Goal: Task Accomplishment & Management: Use online tool/utility

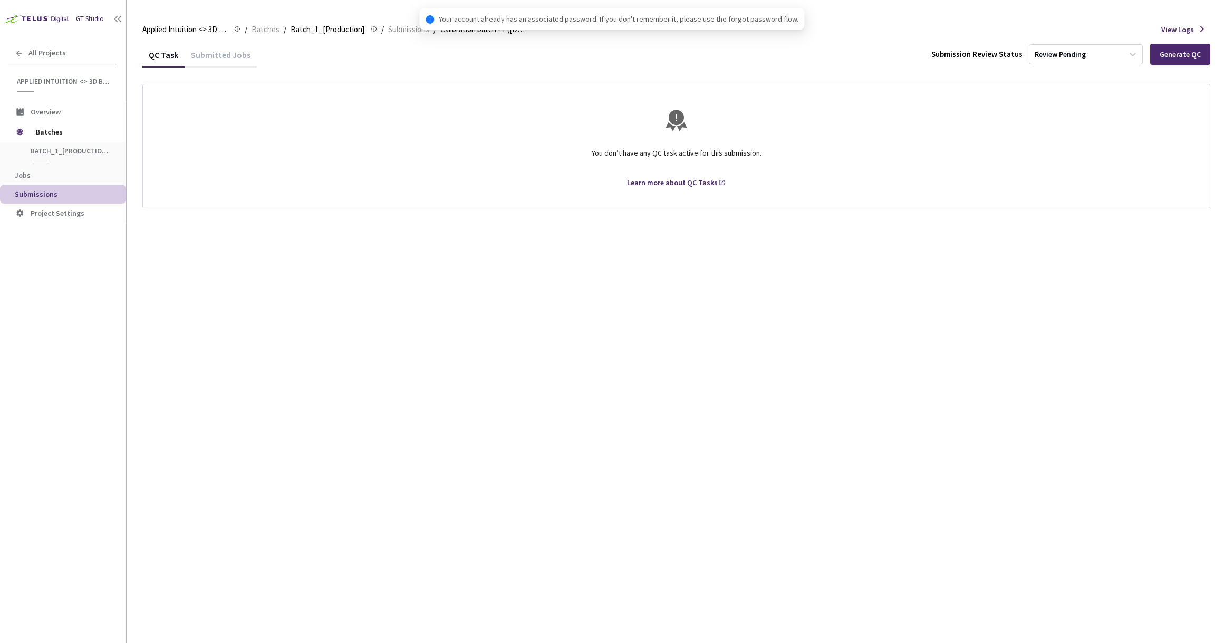
click at [227, 58] on div "Submitted Jobs" at bounding box center [221, 59] width 72 height 18
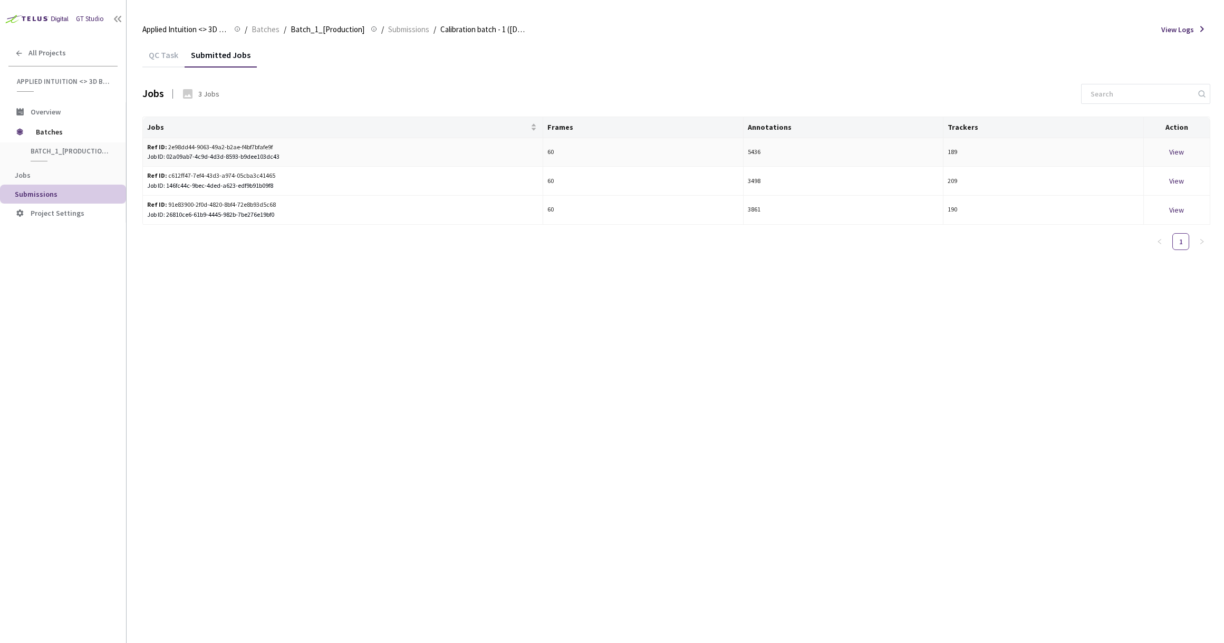
click at [1181, 147] on div "View" at bounding box center [1177, 152] width 58 height 12
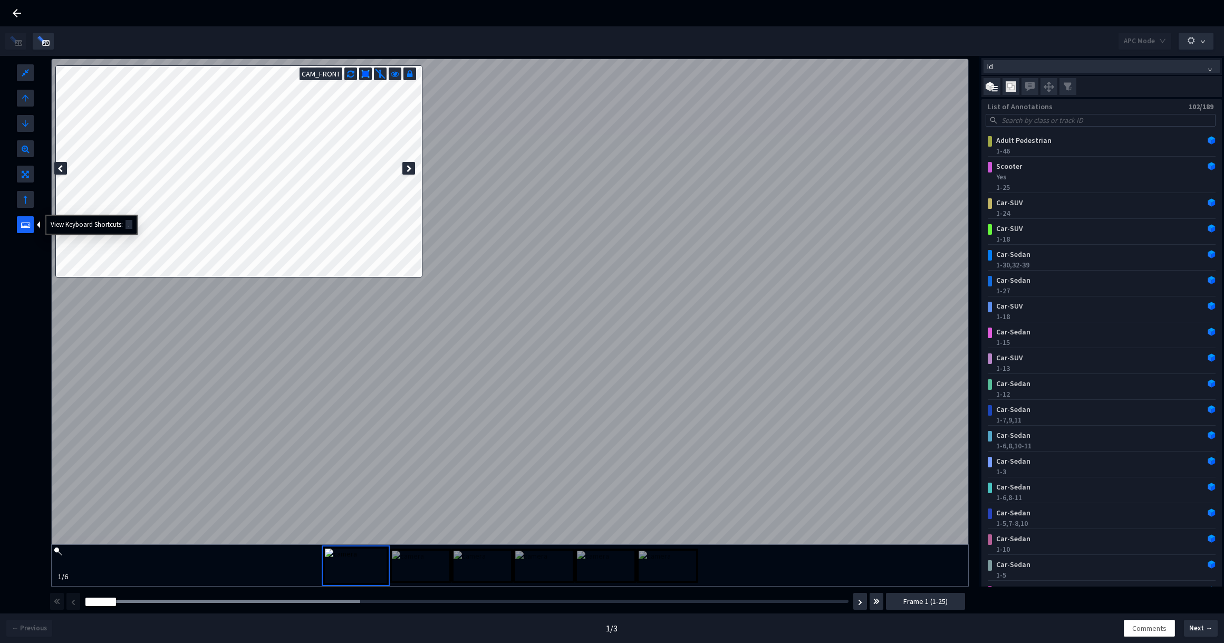
click at [33, 228] on div at bounding box center [25, 224] width 17 height 17
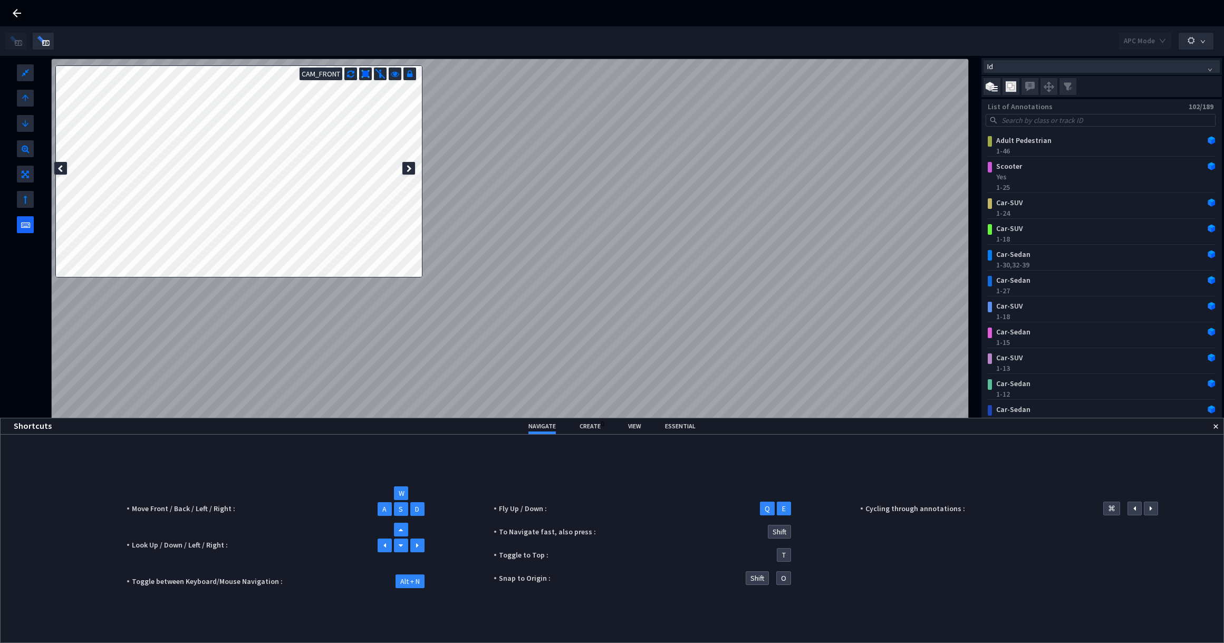
click at [28, 223] on icon at bounding box center [25, 222] width 9 height 13
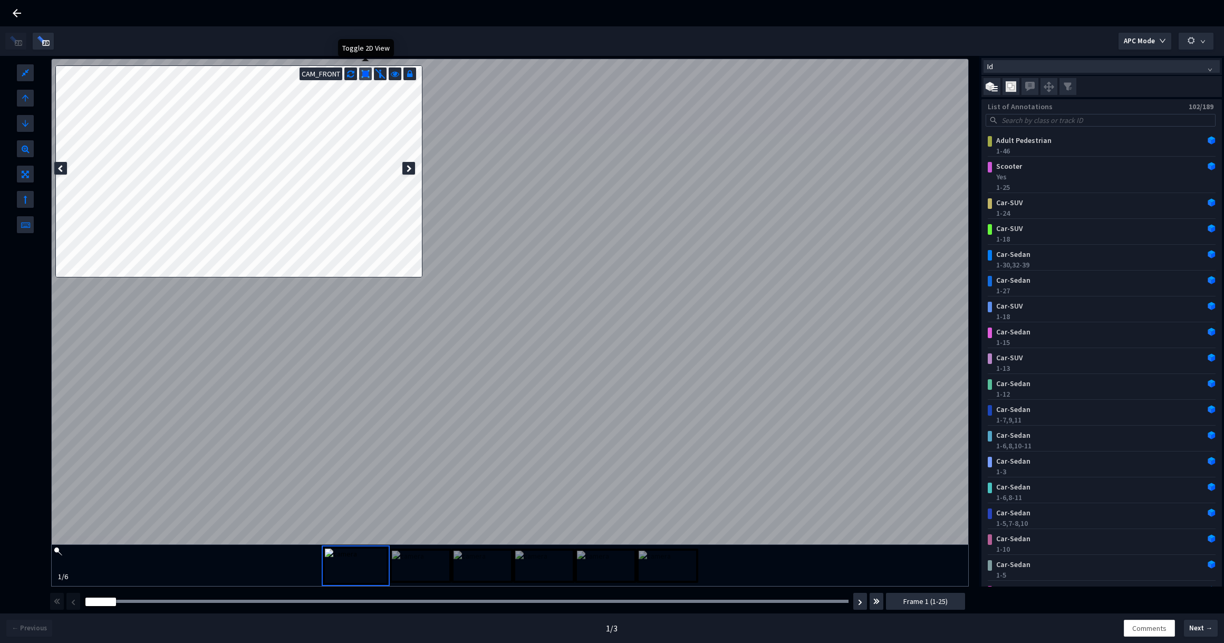
click at [364, 73] on img at bounding box center [365, 74] width 8 height 8
click at [352, 74] on icon at bounding box center [350, 72] width 7 height 11
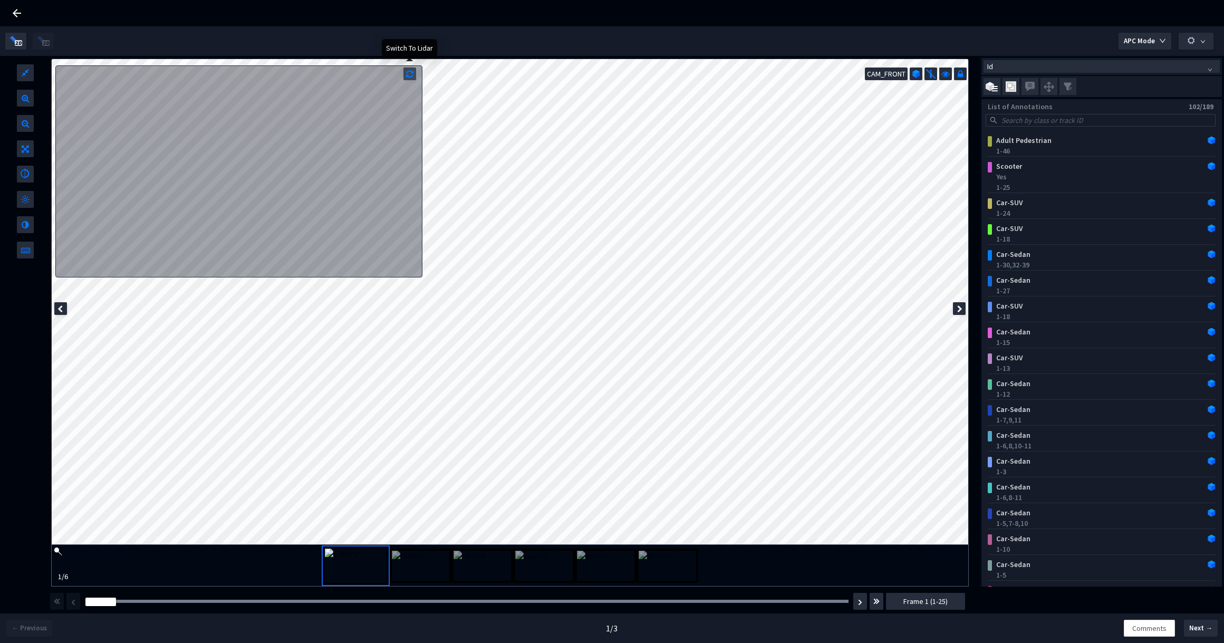
click at [410, 77] on icon at bounding box center [409, 72] width 7 height 11
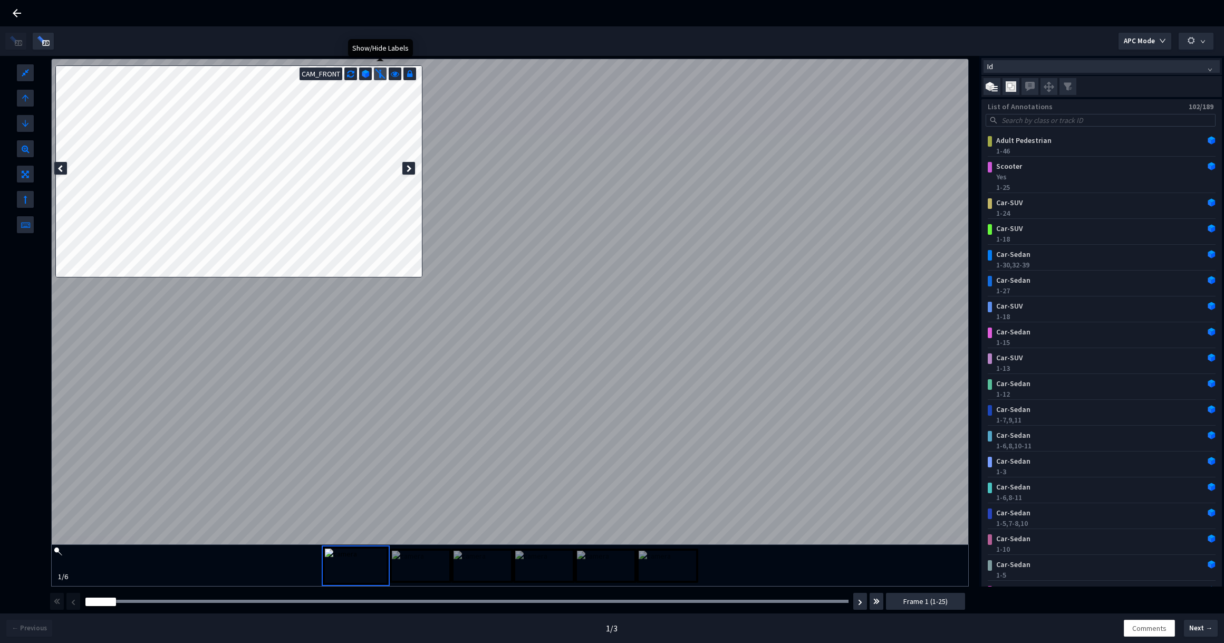
click at [382, 75] on img at bounding box center [380, 74] width 11 height 11
click at [398, 75] on icon at bounding box center [395, 72] width 8 height 11
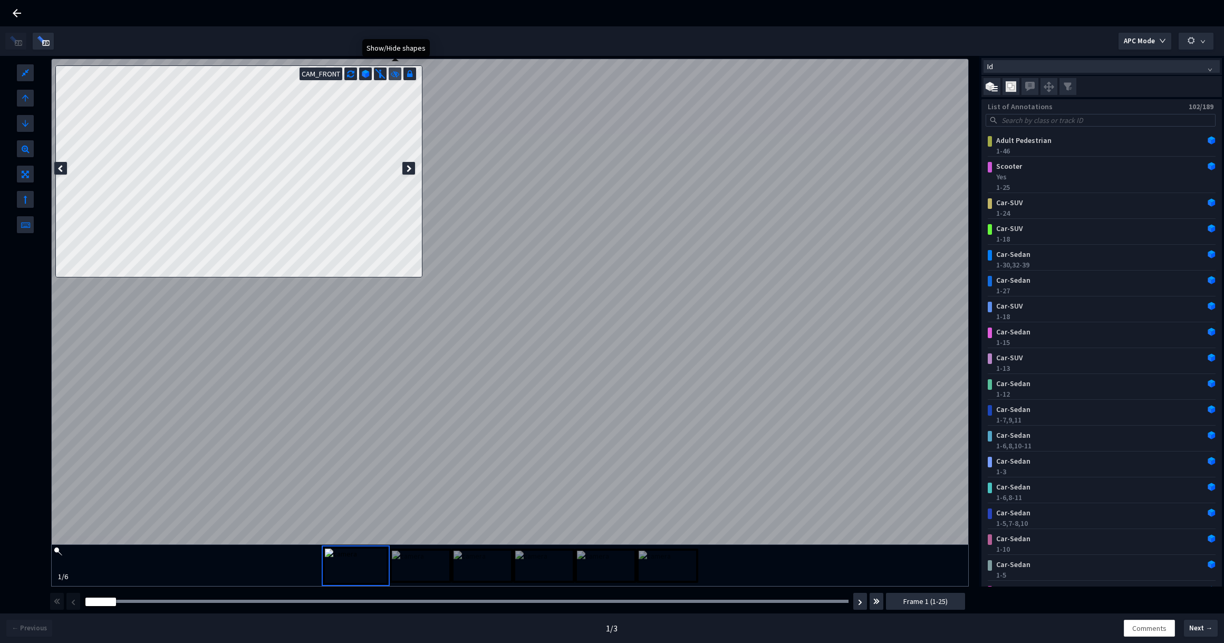
click at [398, 75] on icon at bounding box center [395, 72] width 8 height 11
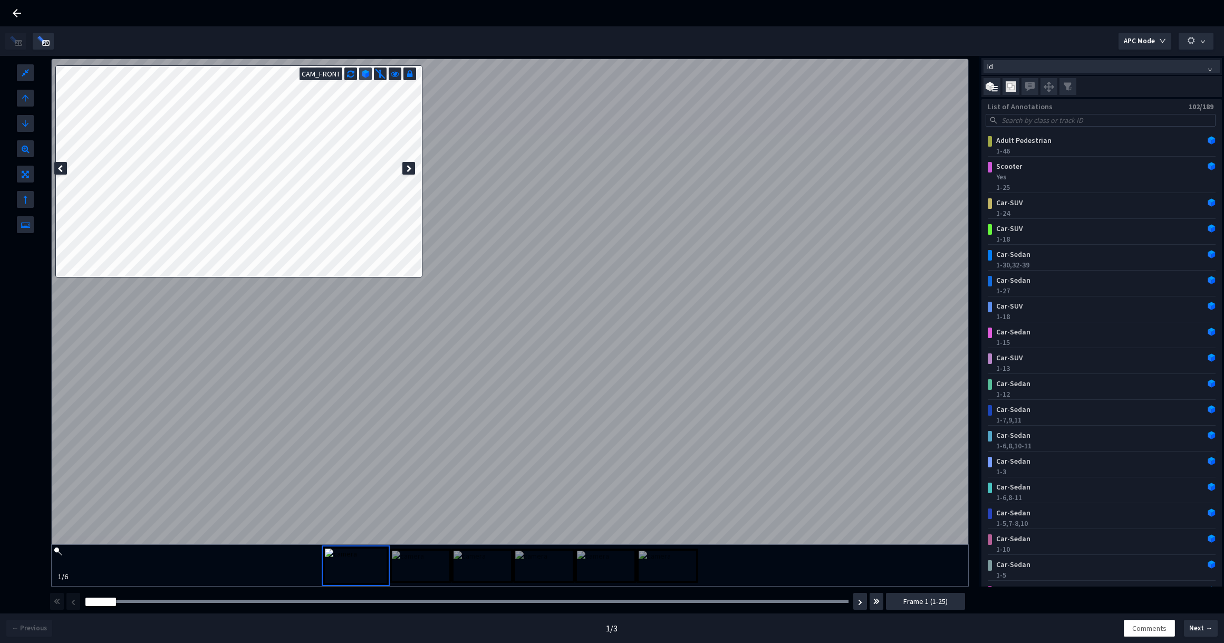
click at [362, 78] on img at bounding box center [366, 74] width 8 height 8
click at [363, 75] on img at bounding box center [365, 74] width 8 height 8
click at [363, 75] on img at bounding box center [366, 74] width 8 height 8
click at [363, 75] on img at bounding box center [365, 74] width 8 height 8
click at [398, 75] on icon at bounding box center [395, 72] width 8 height 11
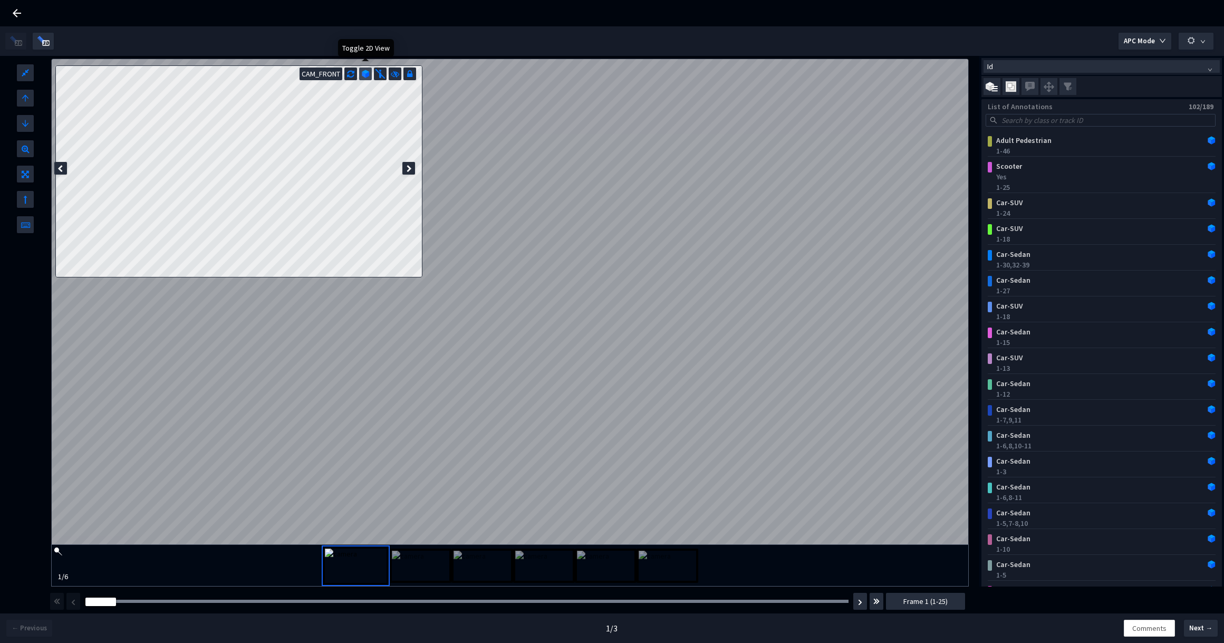
click at [364, 74] on img at bounding box center [366, 74] width 8 height 8
click at [364, 74] on img at bounding box center [365, 74] width 8 height 8
click at [395, 74] on icon at bounding box center [395, 72] width 8 height 11
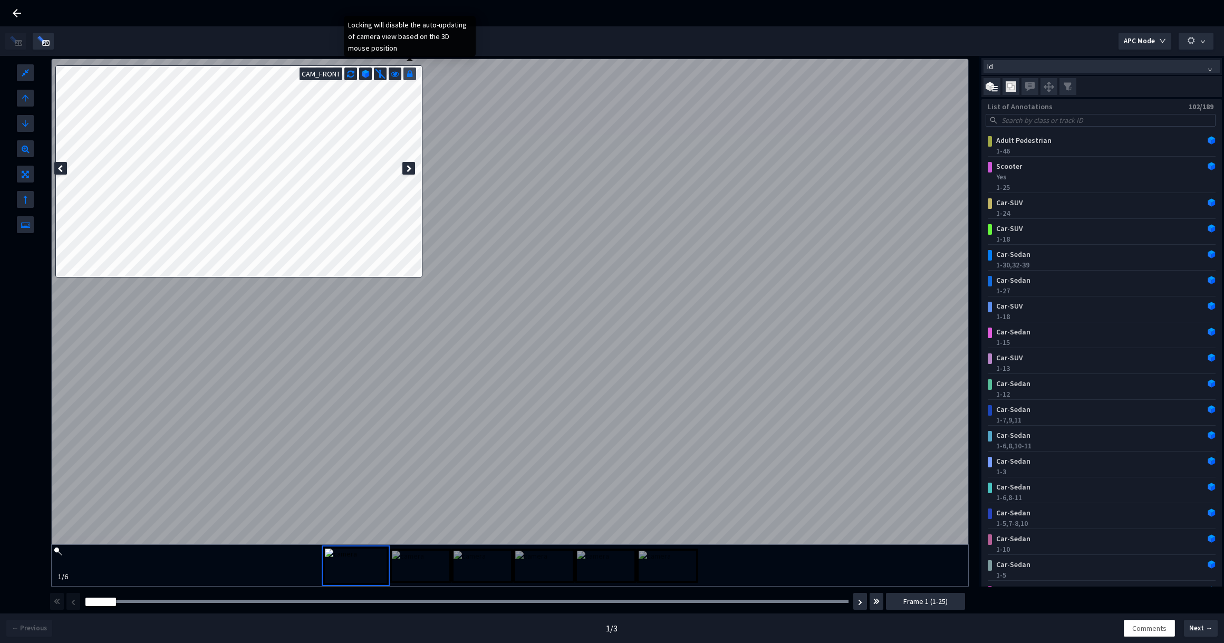
click at [411, 77] on icon at bounding box center [409, 72] width 5 height 11
click at [411, 77] on icon at bounding box center [410, 72] width 8 height 11
click at [409, 79] on div at bounding box center [409, 73] width 13 height 13
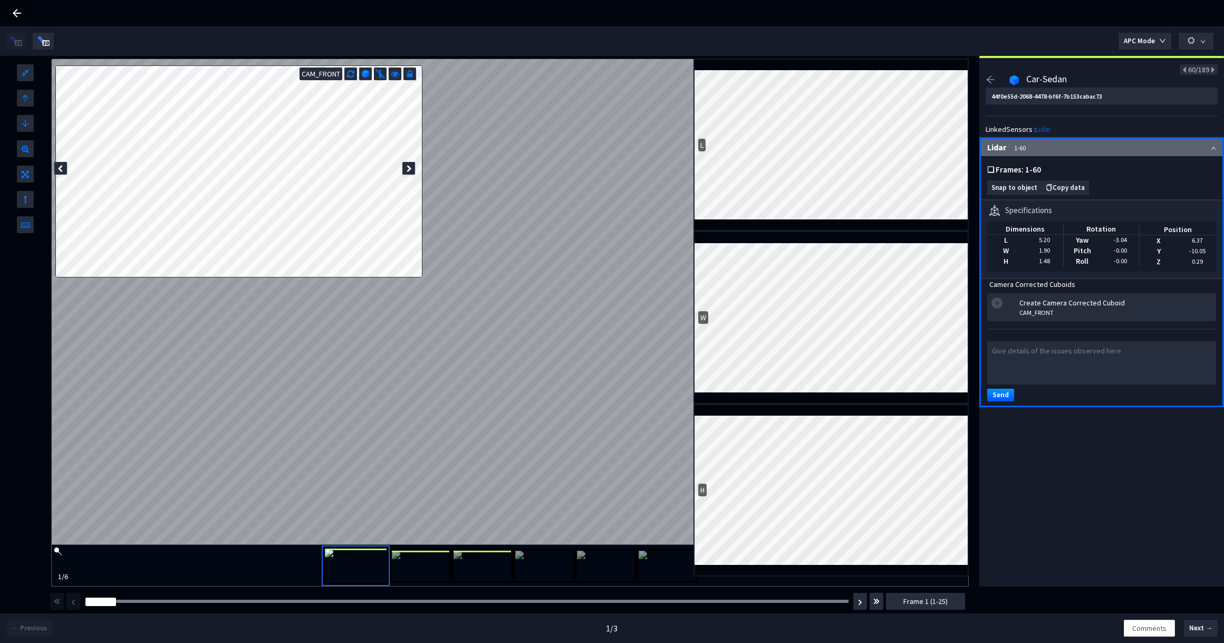
click at [702, 411] on div "H" at bounding box center [830, 490] width 275 height 172
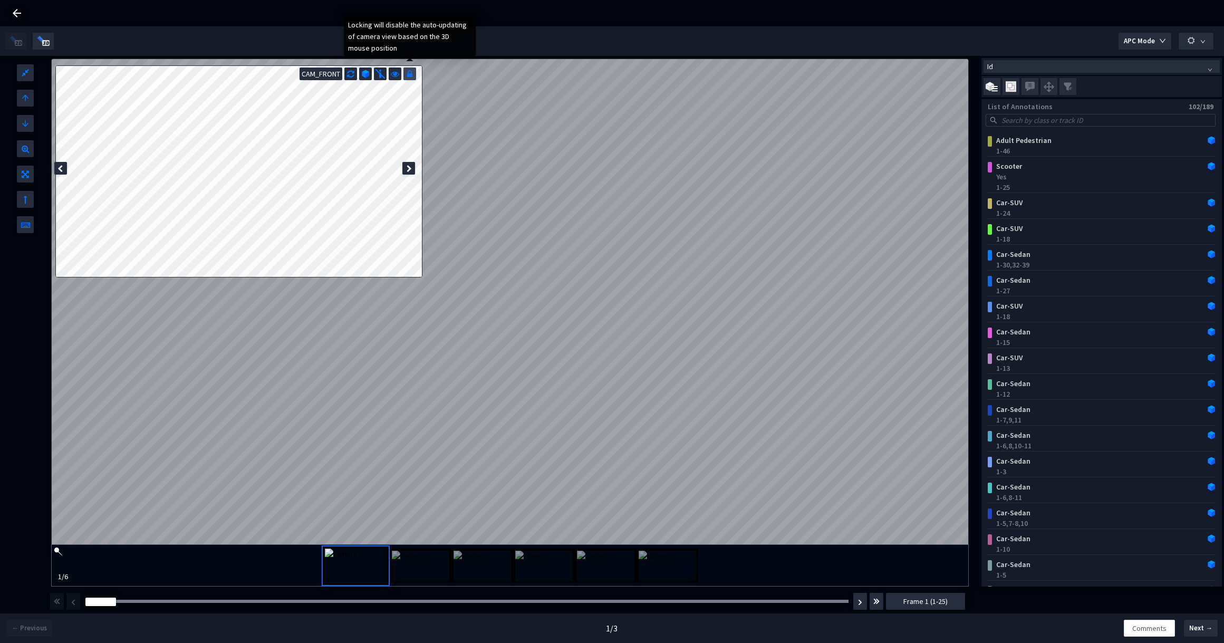
click at [412, 75] on icon at bounding box center [409, 72] width 5 height 11
click at [406, 569] on img at bounding box center [420, 565] width 57 height 30
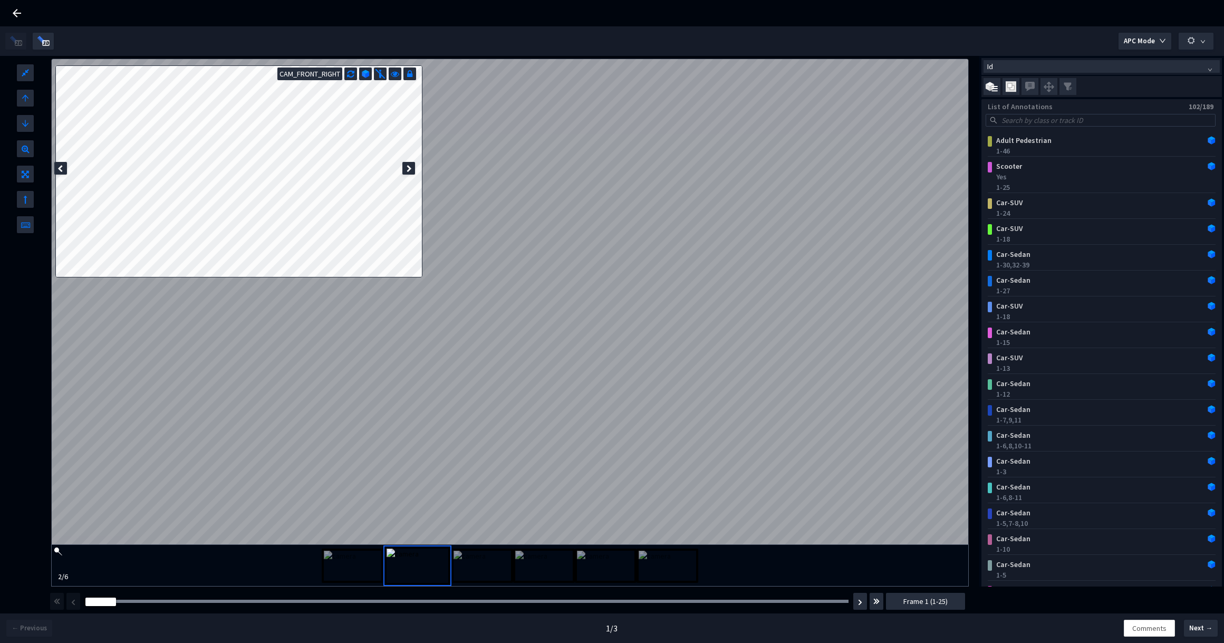
click at [490, 563] on img at bounding box center [481, 565] width 57 height 30
click at [569, 577] on img at bounding box center [543, 565] width 57 height 30
click at [606, 575] on img at bounding box center [605, 565] width 57 height 30
click at [689, 585] on div at bounding box center [510, 565] width 376 height 41
click at [403, 169] on div at bounding box center [408, 168] width 13 height 13
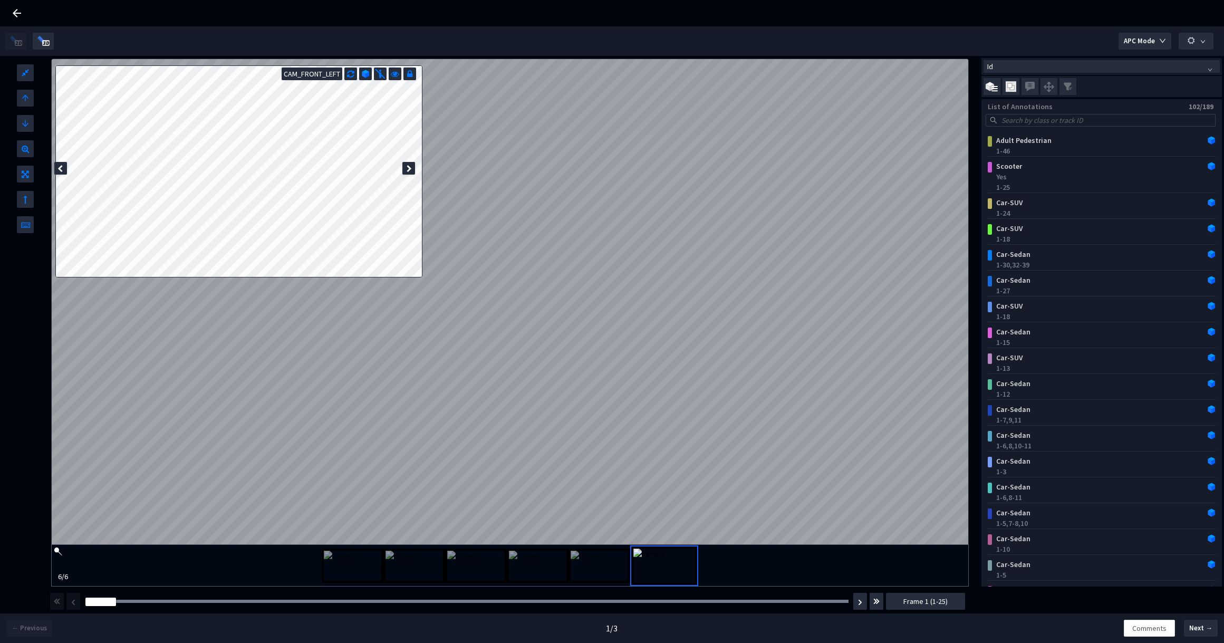
click at [403, 169] on div at bounding box center [408, 168] width 13 height 13
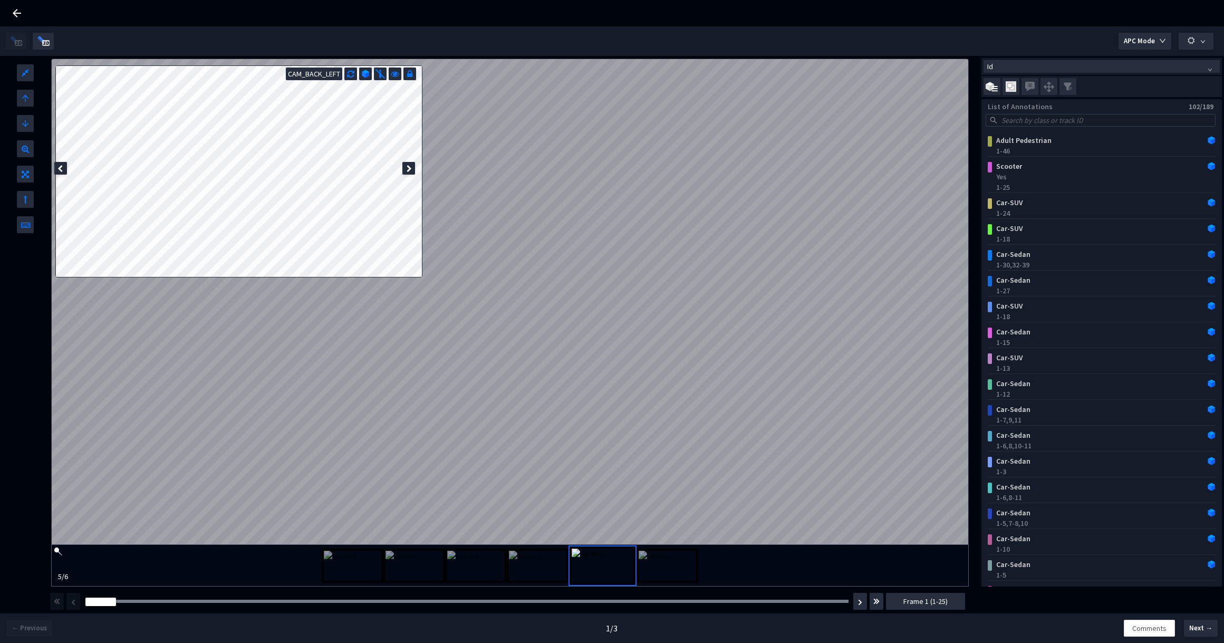
click at [403, 169] on div at bounding box center [408, 168] width 13 height 13
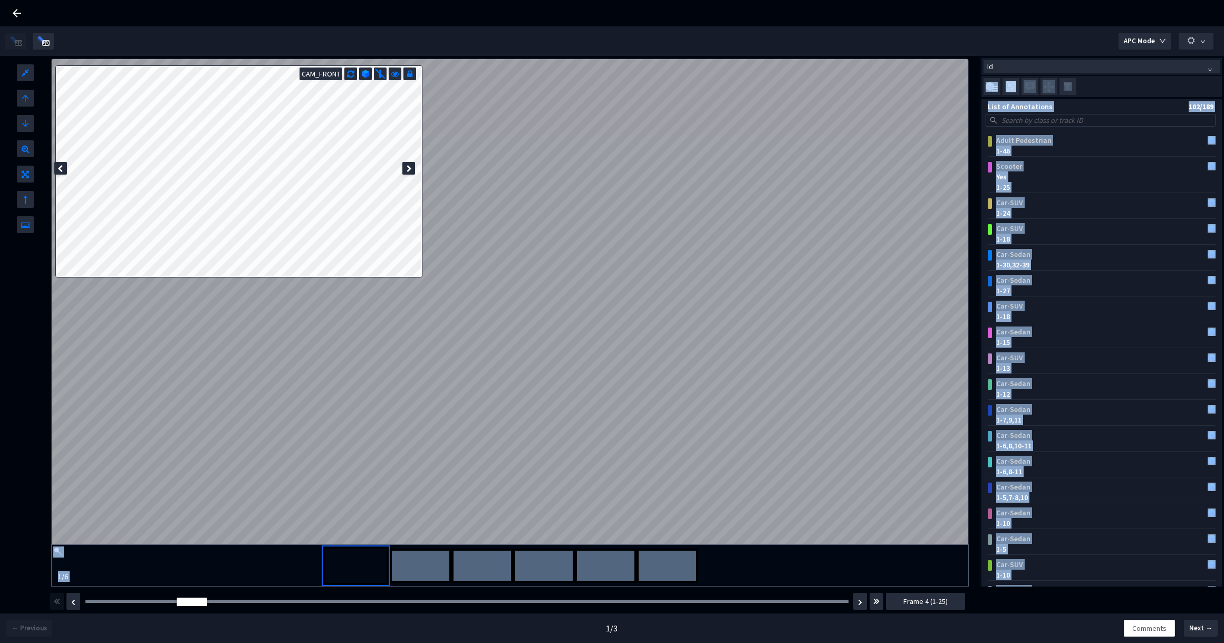
drag, startPoint x: 88, startPoint y: 601, endPoint x: 54, endPoint y: 575, distance: 42.2
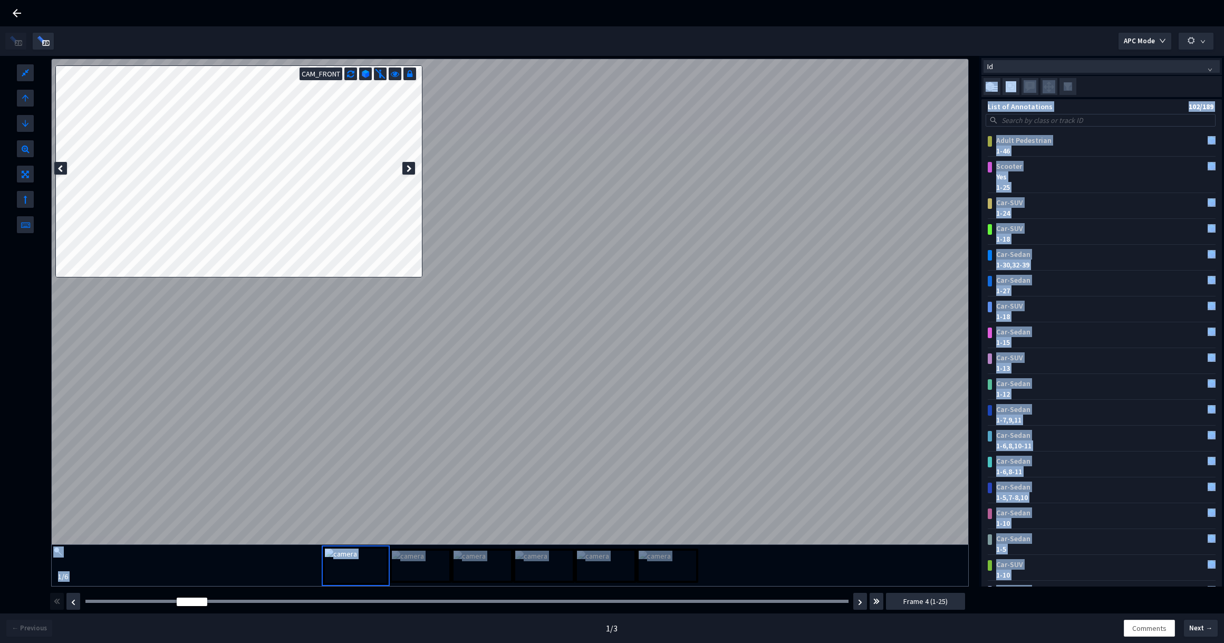
click at [54, 575] on div "APC Mode L W H CAM_FRONT 1 / 6 Id List of Annotations 102/189 Adult Pedestrian …" at bounding box center [612, 306] width 1224 height 560
click at [162, 586] on div "Frame : 3 Frame 4 (1-25)" at bounding box center [507, 601] width 917 height 30
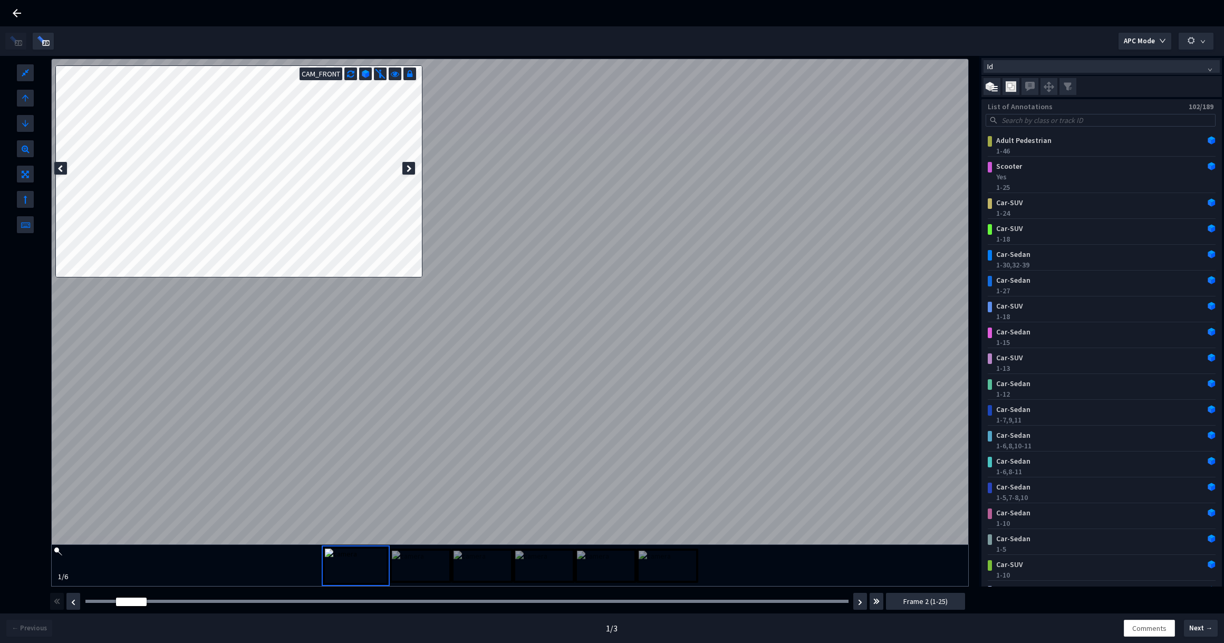
drag, startPoint x: 192, startPoint y: 605, endPoint x: 138, endPoint y: 607, distance: 54.3
click at [138, 607] on div "Frame : 4 Frame 2 (1-25)" at bounding box center [507, 601] width 917 height 30
click at [31, 225] on div at bounding box center [25, 224] width 17 height 17
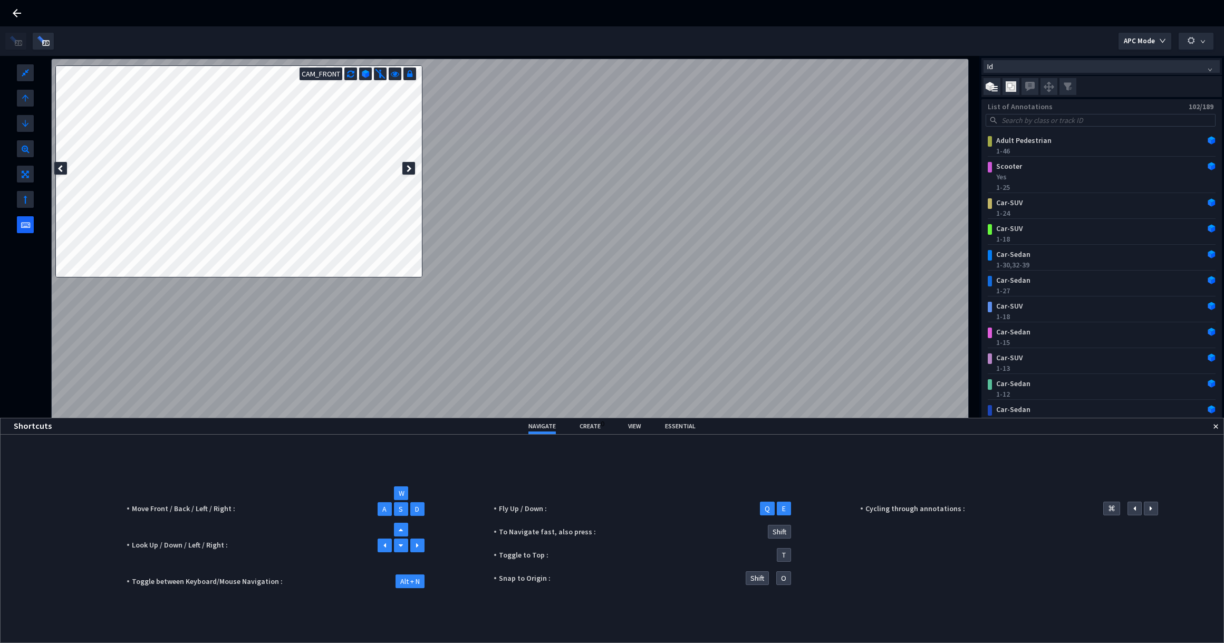
click at [638, 425] on span "VIEW" at bounding box center [634, 426] width 13 height 8
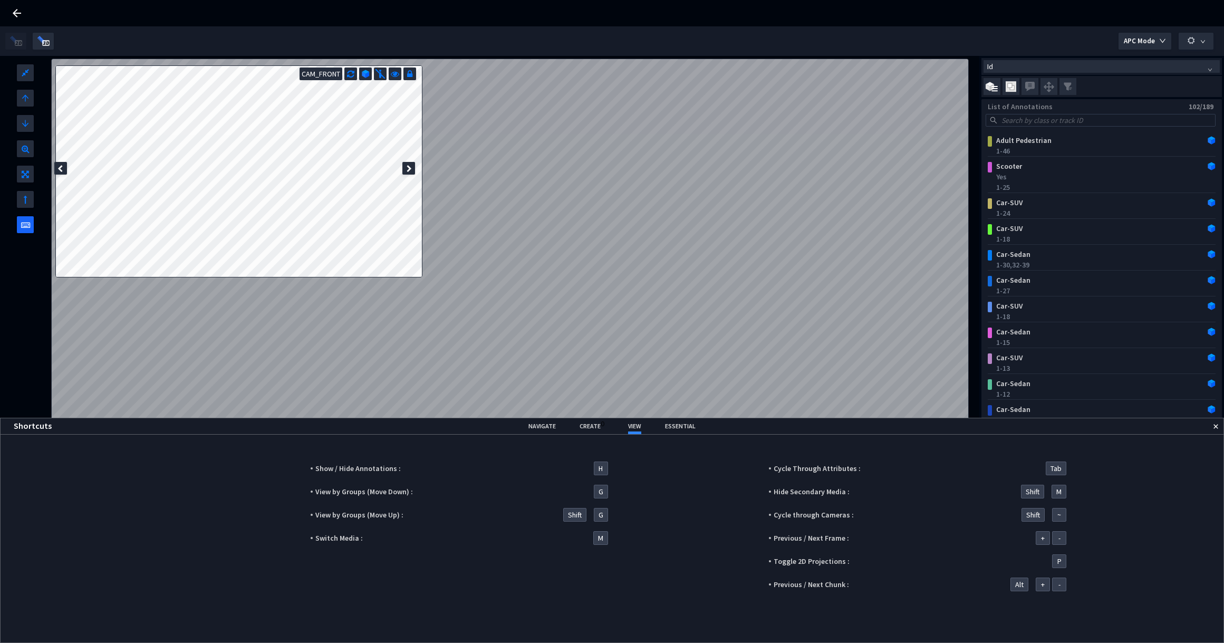
click at [539, 425] on span "NAVIGATE" at bounding box center [541, 426] width 27 height 8
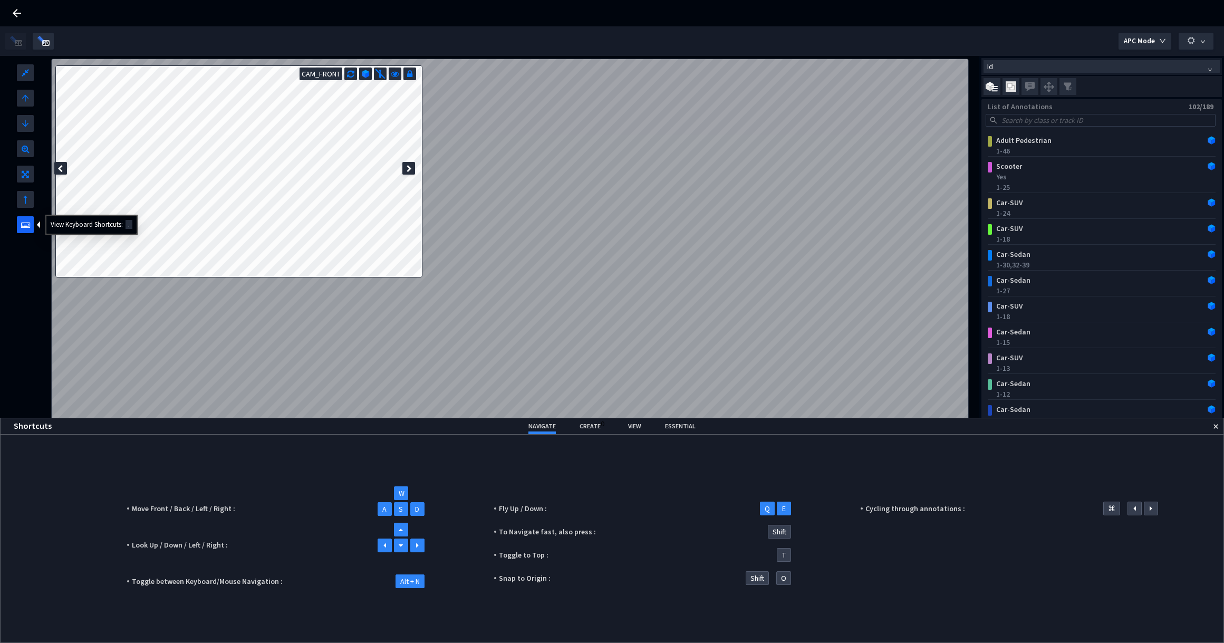
click at [26, 224] on icon at bounding box center [25, 222] width 9 height 13
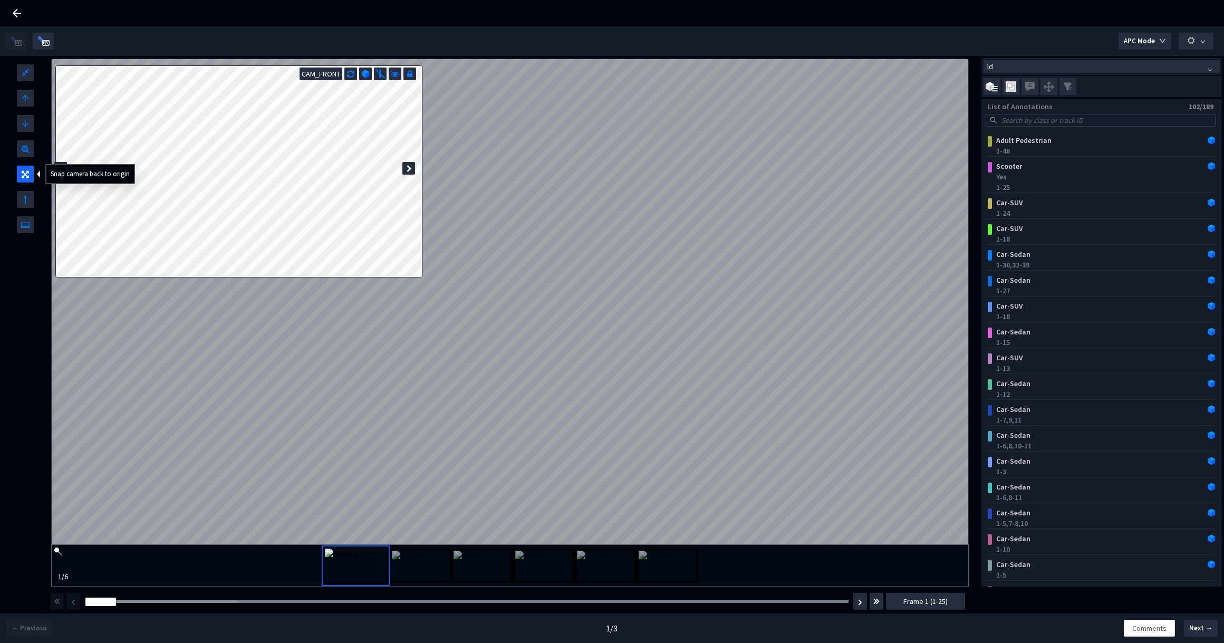
click at [22, 177] on icon at bounding box center [25, 172] width 7 height 13
click at [26, 199] on icon at bounding box center [26, 197] width 4 height 13
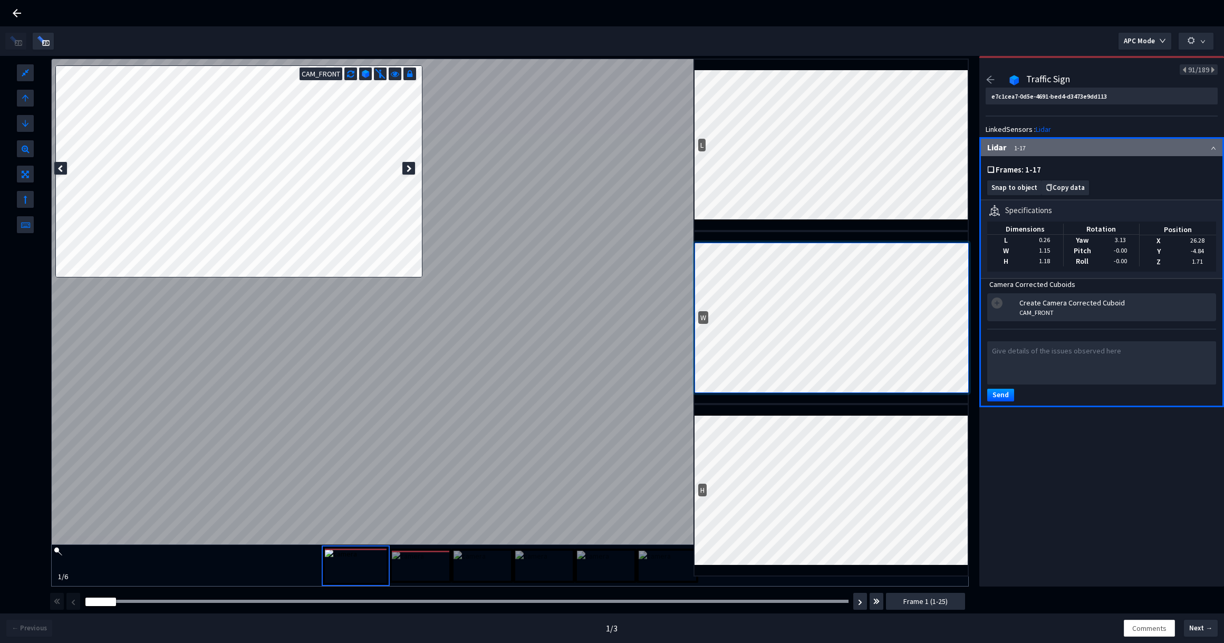
click at [790, 234] on div "W" at bounding box center [830, 317] width 275 height 172
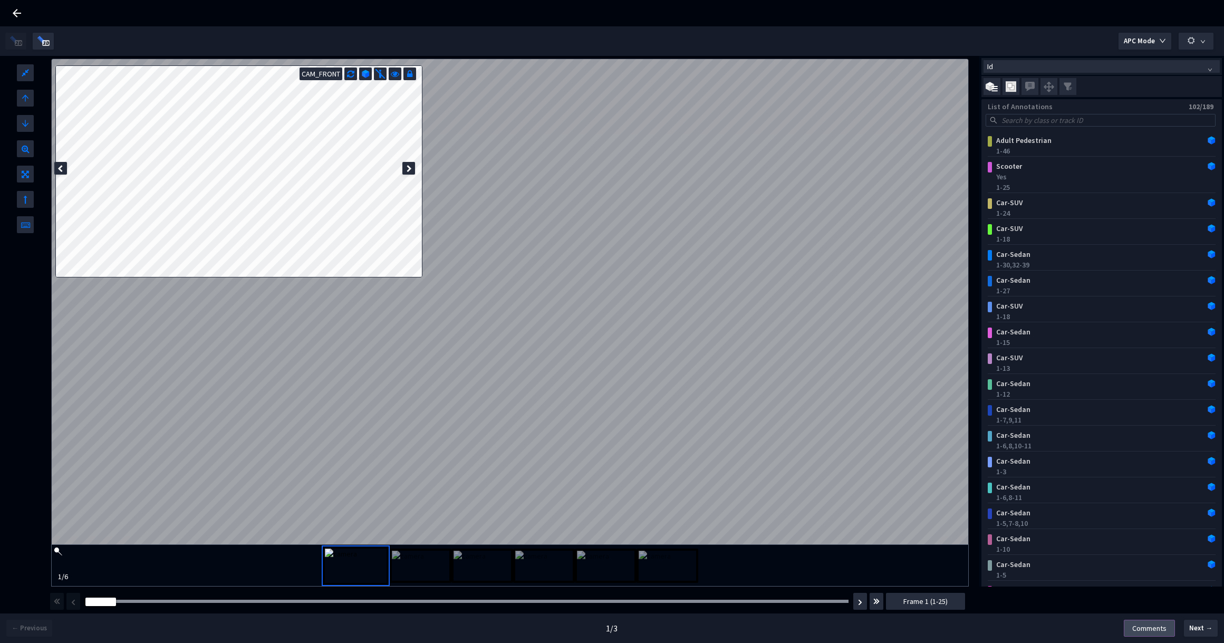
click at [1155, 629] on span "Comments" at bounding box center [1149, 628] width 34 height 12
click at [1155, 39] on button "APC Mode" at bounding box center [1144, 41] width 53 height 17
click at [1197, 40] on button "button" at bounding box center [1195, 41] width 35 height 17
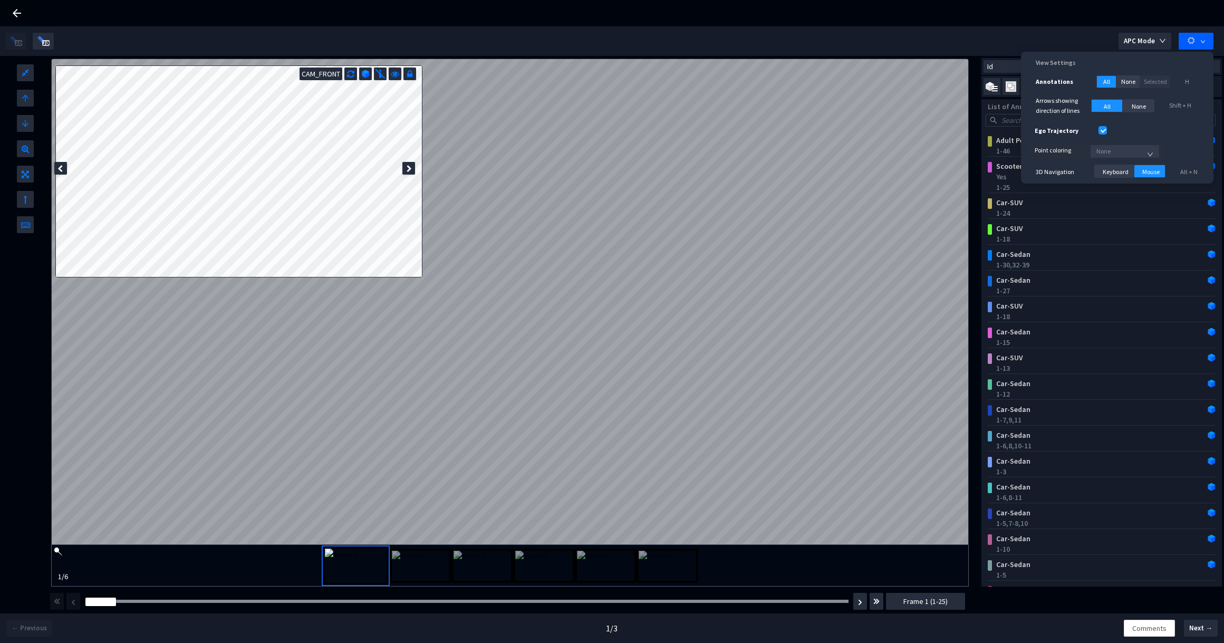
click at [1144, 153] on span "None" at bounding box center [1124, 151] width 57 height 16
click at [1198, 39] on button "button" at bounding box center [1195, 41] width 35 height 17
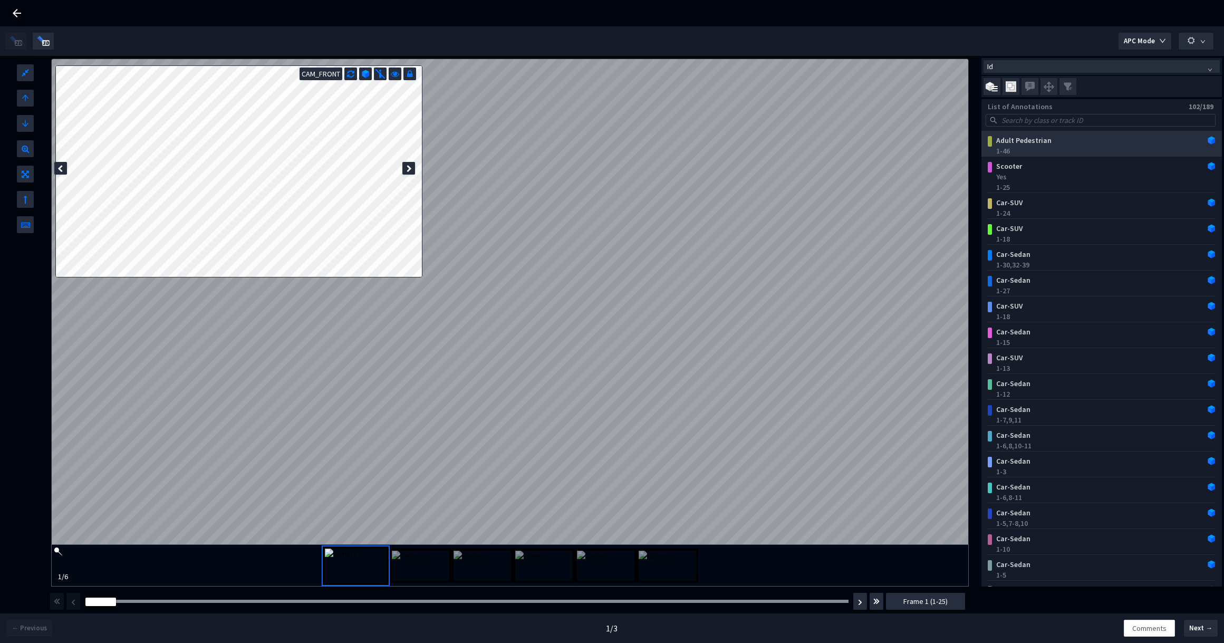
click at [1085, 146] on div "1-46" at bounding box center [1103, 151] width 215 height 11
click at [1093, 140] on div "Adult Pedestrian" at bounding box center [1081, 140] width 179 height 11
click at [1144, 64] on span "Id" at bounding box center [1101, 67] width 229 height 12
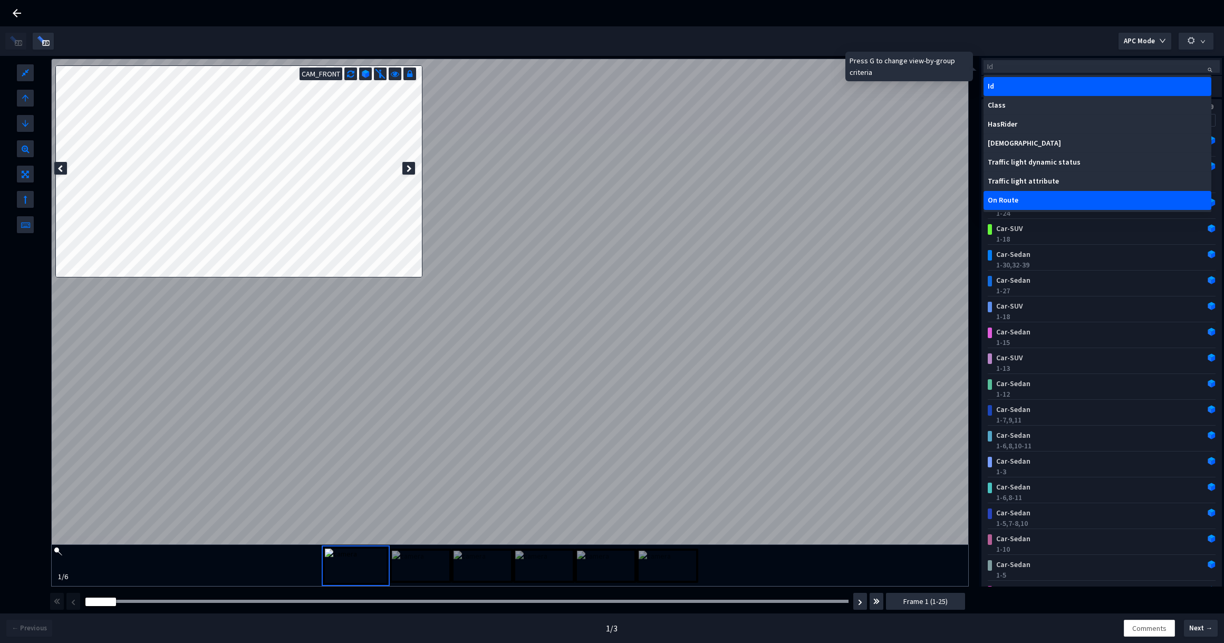
click at [1016, 204] on div "On Route" at bounding box center [1097, 200] width 219 height 8
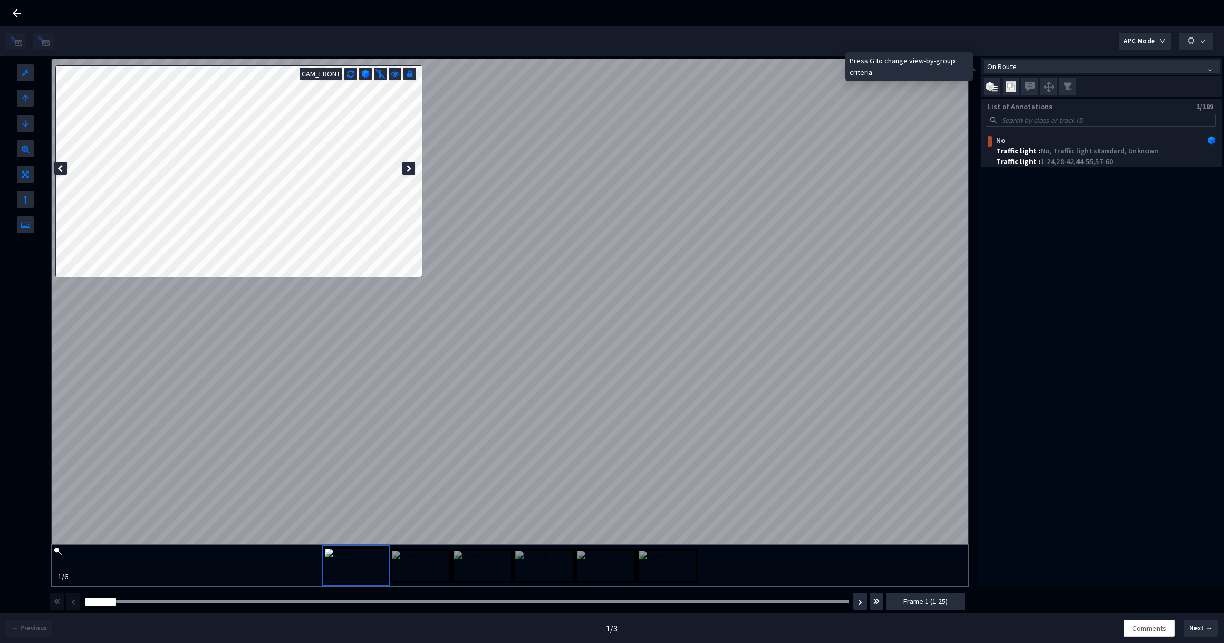
click at [1078, 68] on span "On Route" at bounding box center [1101, 67] width 229 height 12
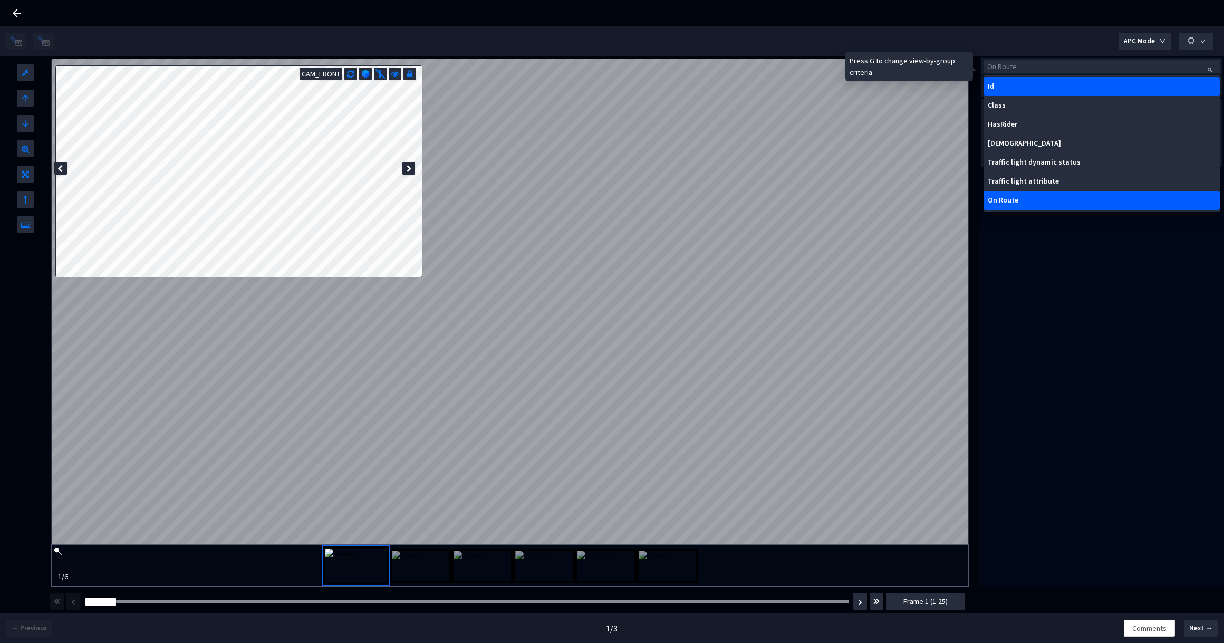
click at [1074, 93] on div "Id" at bounding box center [1101, 86] width 236 height 19
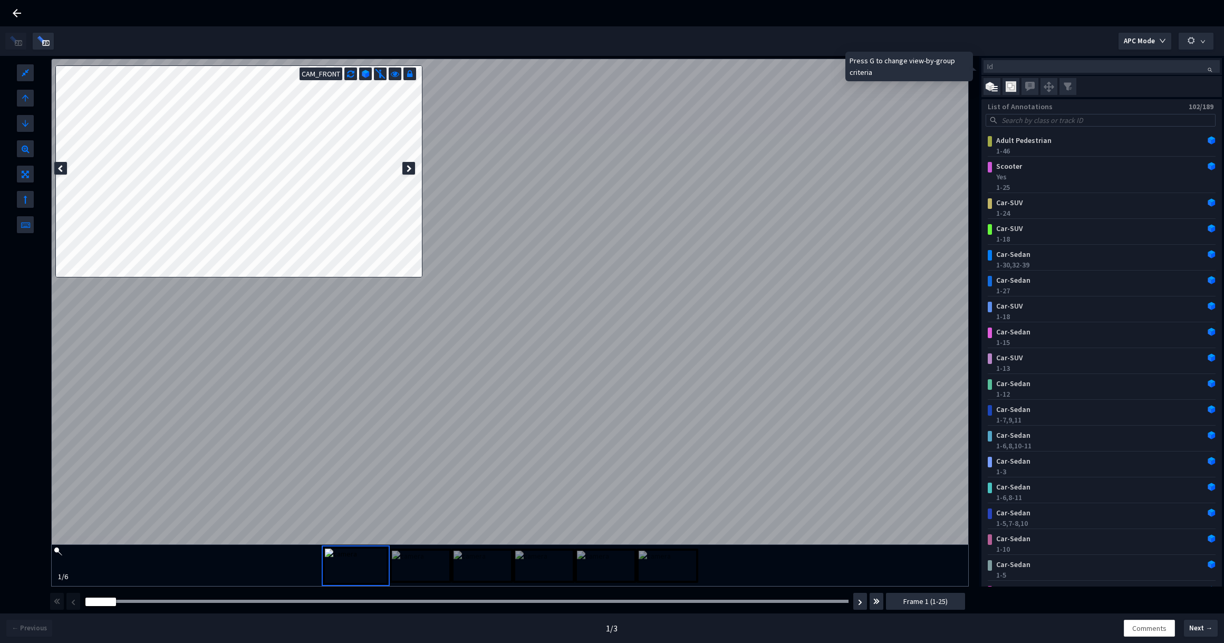
click at [1080, 63] on span "Id" at bounding box center [1101, 67] width 229 height 12
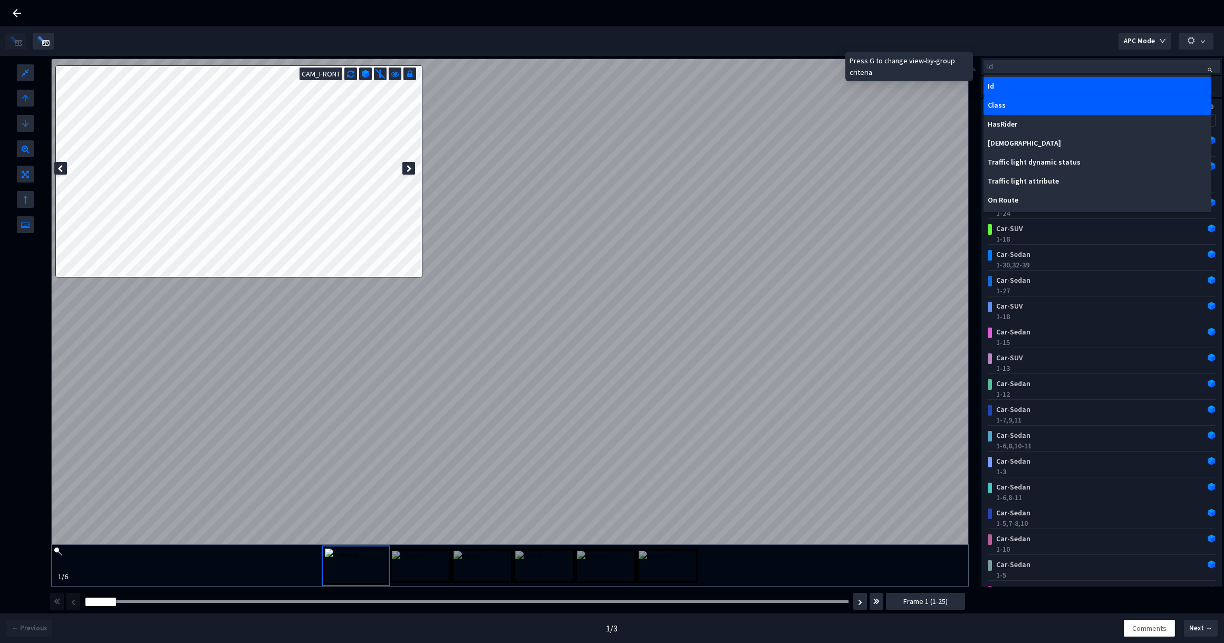
click at [1053, 103] on div "Class" at bounding box center [1097, 105] width 219 height 8
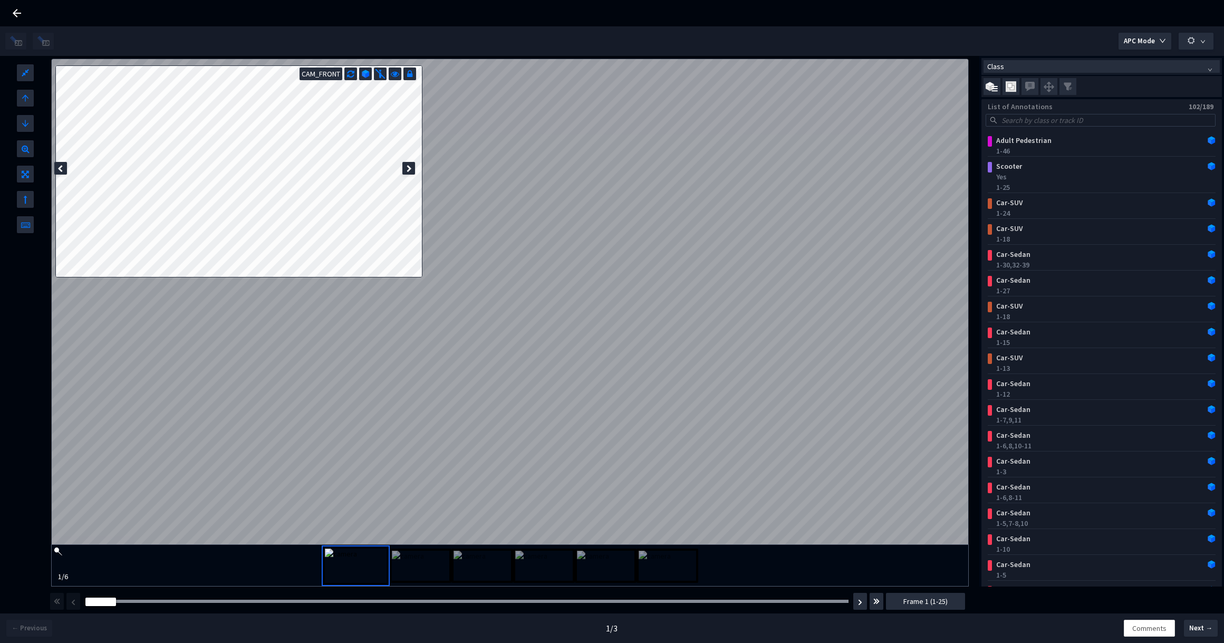
click at [1104, 71] on span "Class" at bounding box center [1101, 67] width 229 height 12
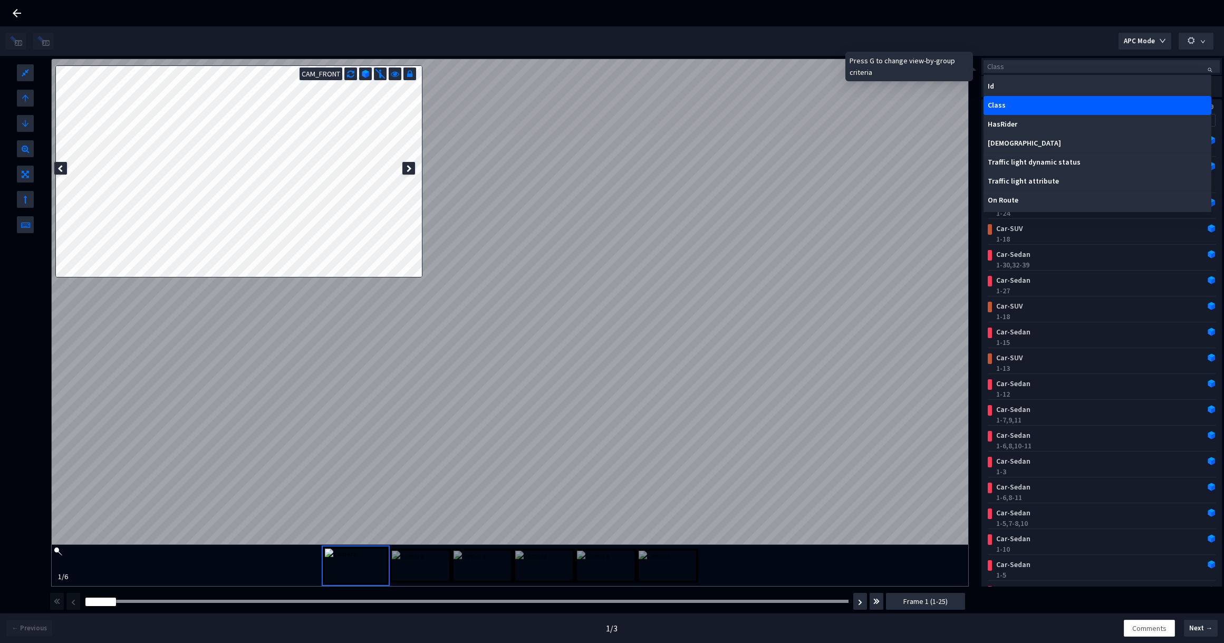
click at [1144, 67] on span "Class" at bounding box center [1101, 67] width 229 height 12
click at [1133, 84] on div "Id" at bounding box center [1097, 86] width 219 height 8
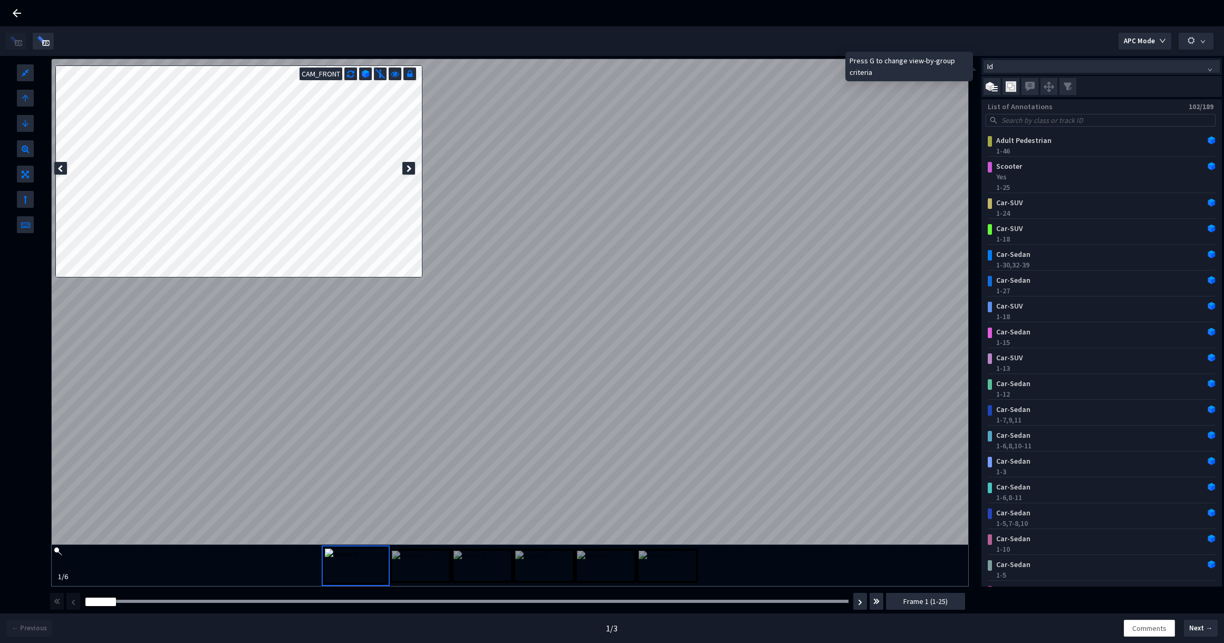
click at [1165, 66] on span "Id" at bounding box center [1101, 67] width 229 height 12
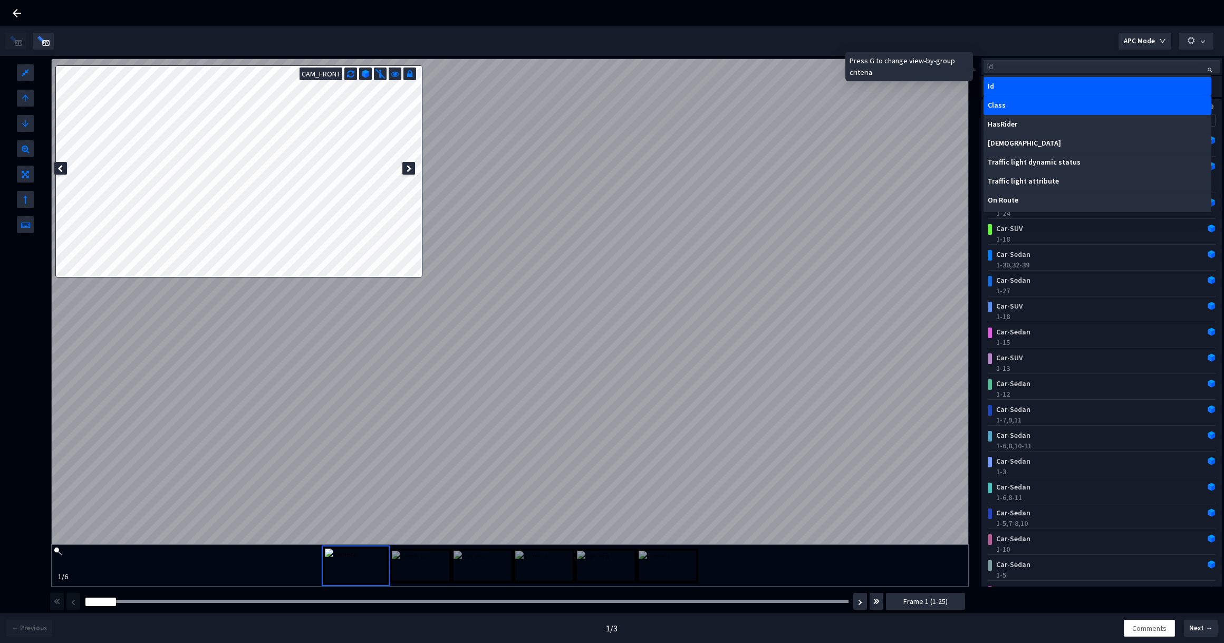
click at [1163, 107] on div "Class" at bounding box center [1097, 105] width 219 height 8
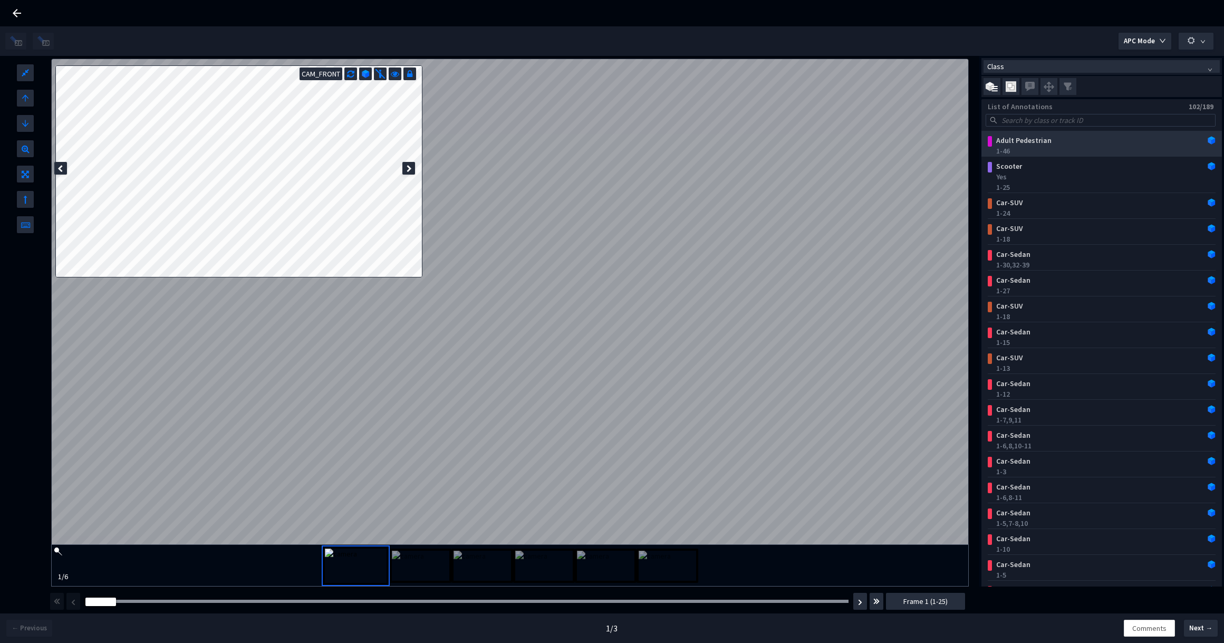
click at [1207, 137] on img "grid" at bounding box center [1211, 140] width 8 height 8
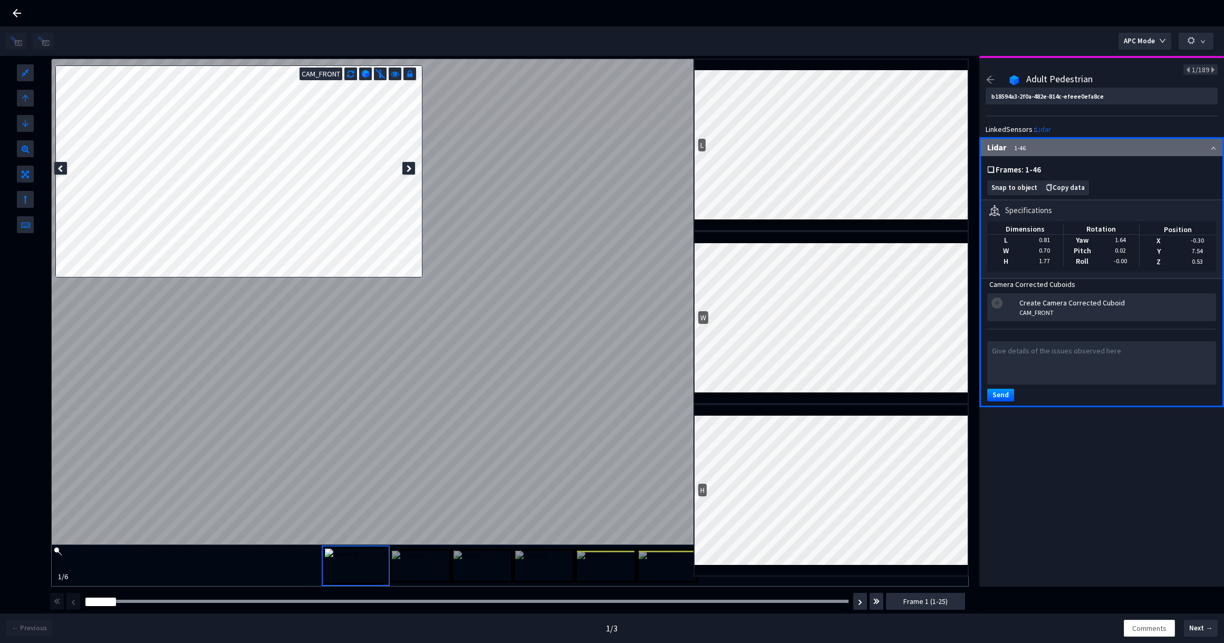
click at [1010, 83] on img at bounding box center [1014, 80] width 10 height 11
click at [987, 82] on icon "arrow-left" at bounding box center [989, 79] width 9 height 9
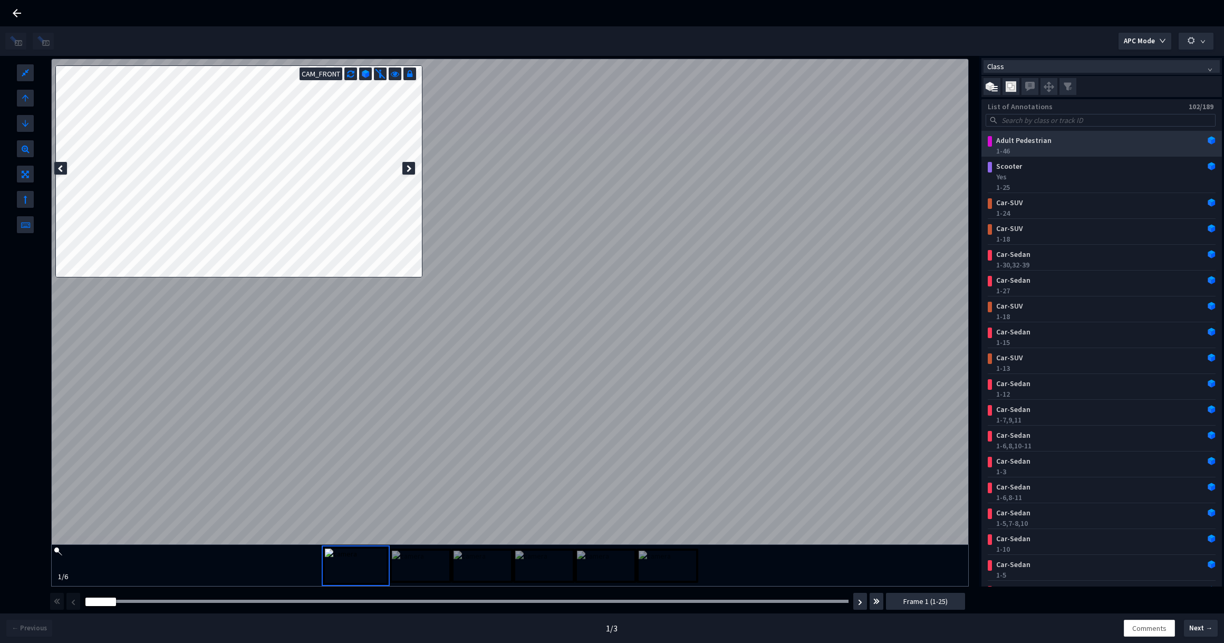
click at [1044, 140] on div "Adult Pedestrian" at bounding box center [1081, 140] width 179 height 11
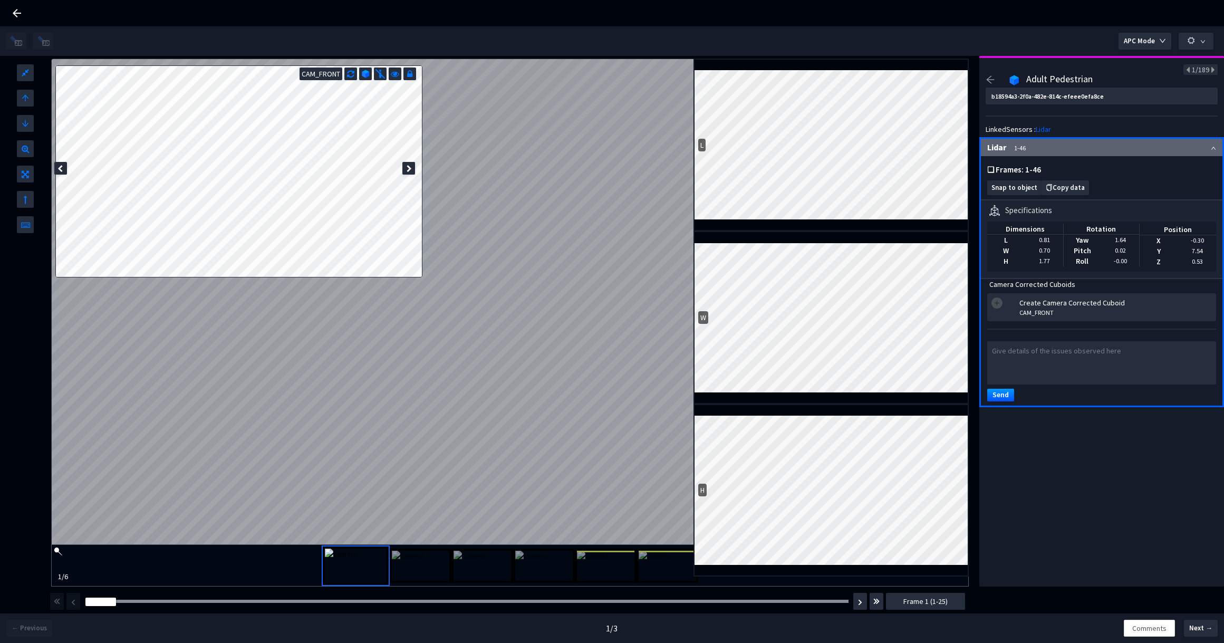
click at [1207, 146] on div "Lidar 1-46" at bounding box center [1101, 147] width 241 height 17
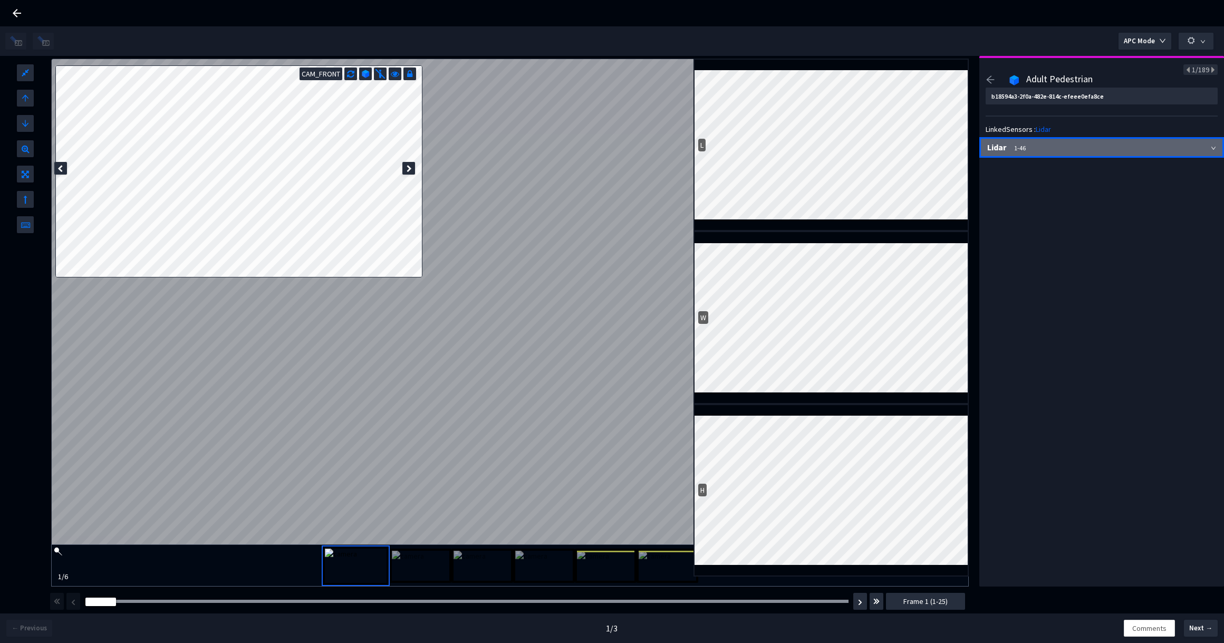
click at [1211, 147] on icon "down" at bounding box center [1213, 148] width 4 height 3
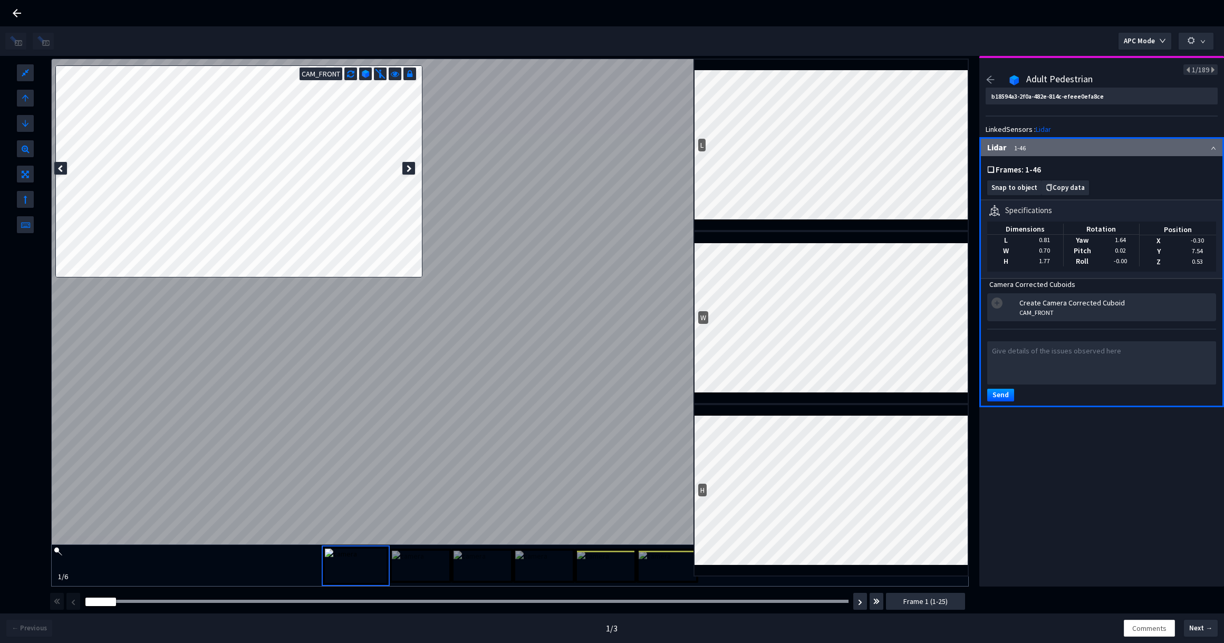
click at [1186, 124] on div "LinkedSensors : [PERSON_NAME]" at bounding box center [1101, 129] width 232 height 11
click at [992, 77] on icon "arrow-left" at bounding box center [989, 79] width 9 height 9
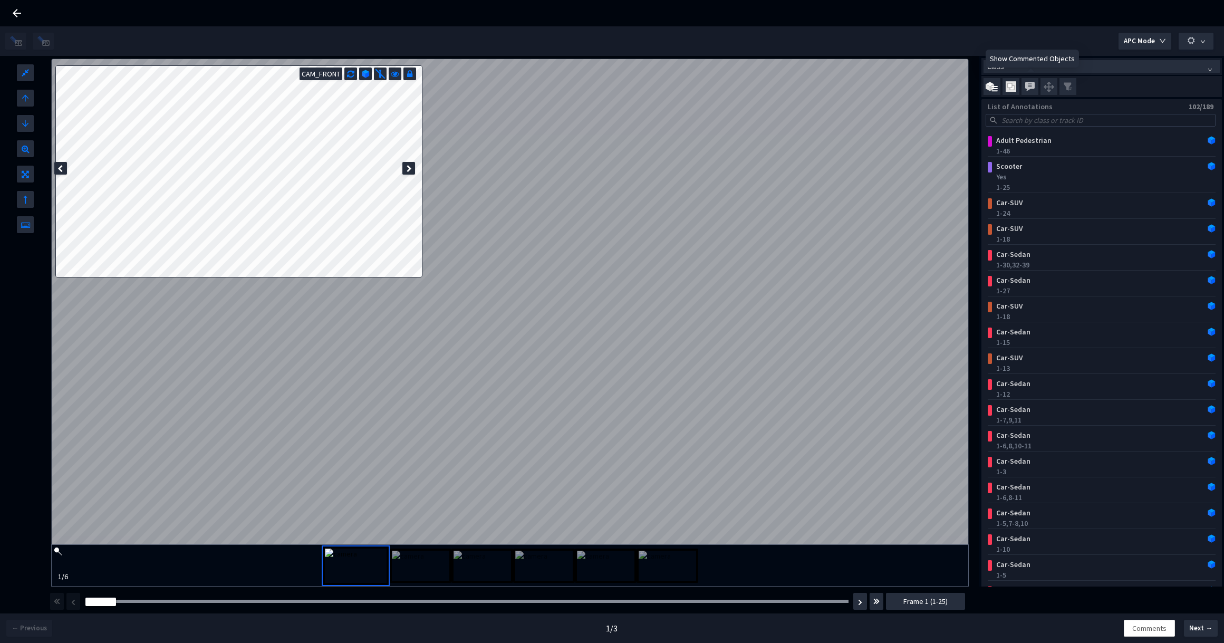
click at [1029, 88] on img at bounding box center [1029, 86] width 13 height 13
click at [0, 0] on input "checkbox" at bounding box center [0, 0] width 0 height 0
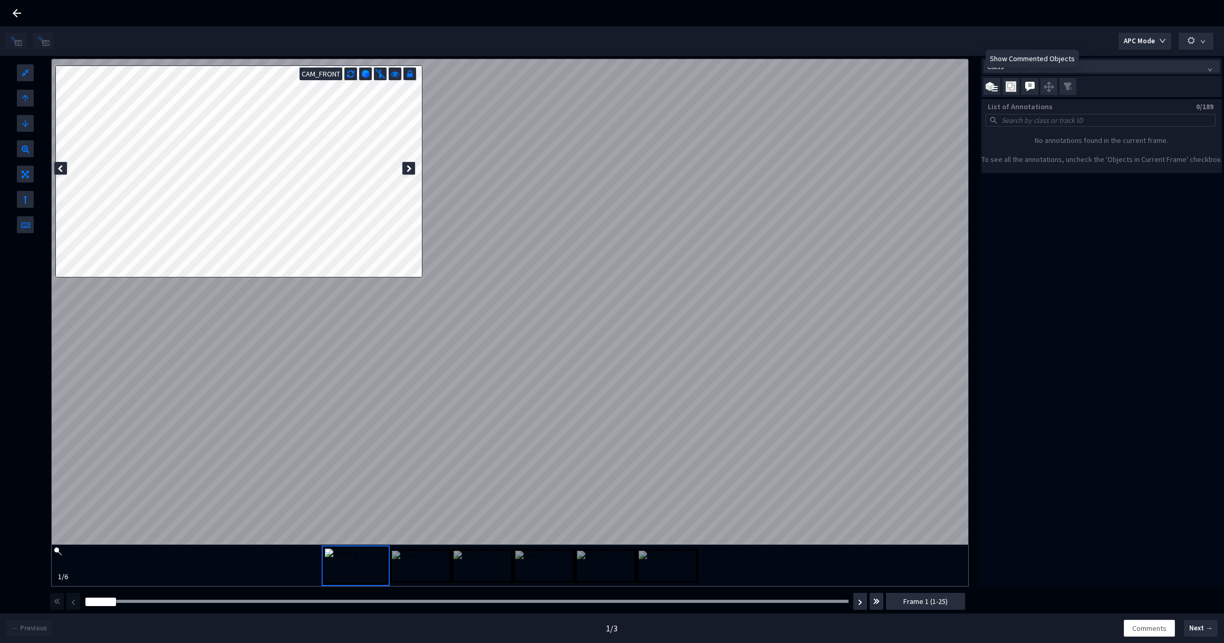
click at [1029, 88] on img at bounding box center [1029, 86] width 13 height 13
click at [0, 0] on input "checkbox" at bounding box center [0, 0] width 0 height 0
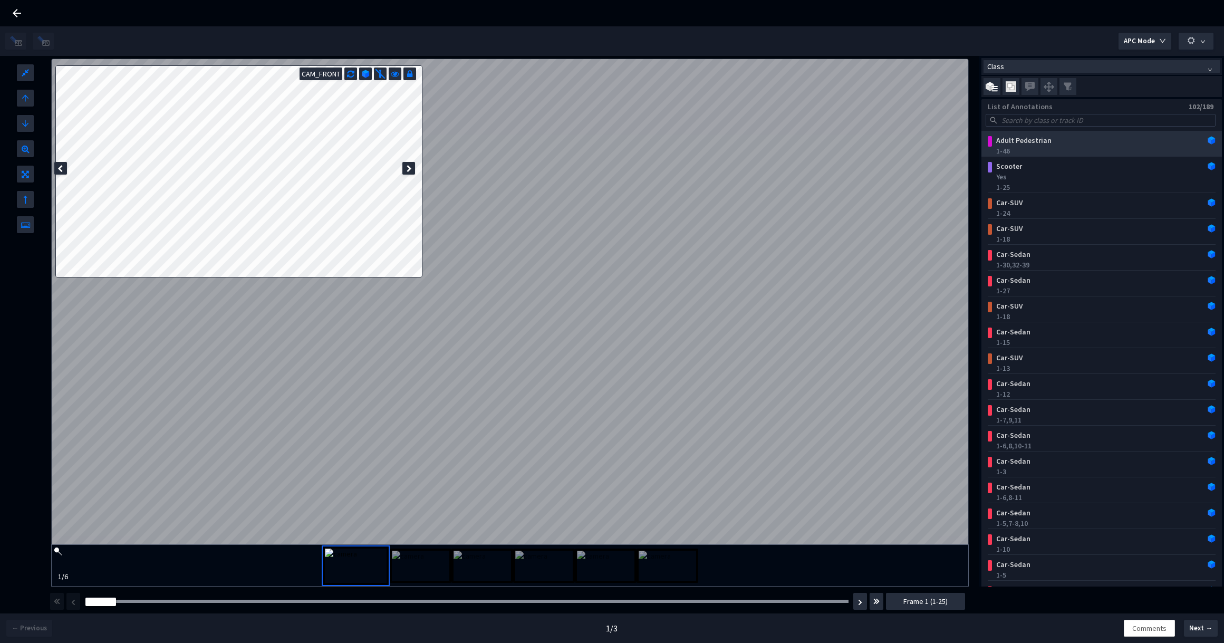
click at [1102, 138] on div "Adult Pedestrian" at bounding box center [1081, 140] width 179 height 11
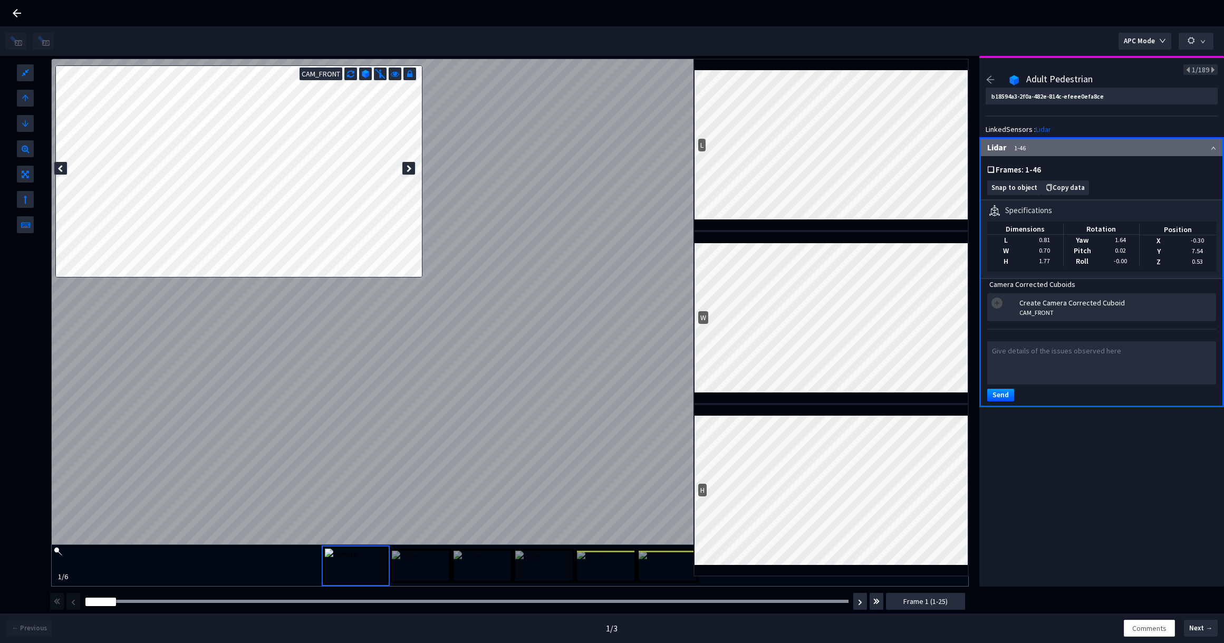
click at [991, 79] on icon "arrow-left" at bounding box center [989, 79] width 9 height 9
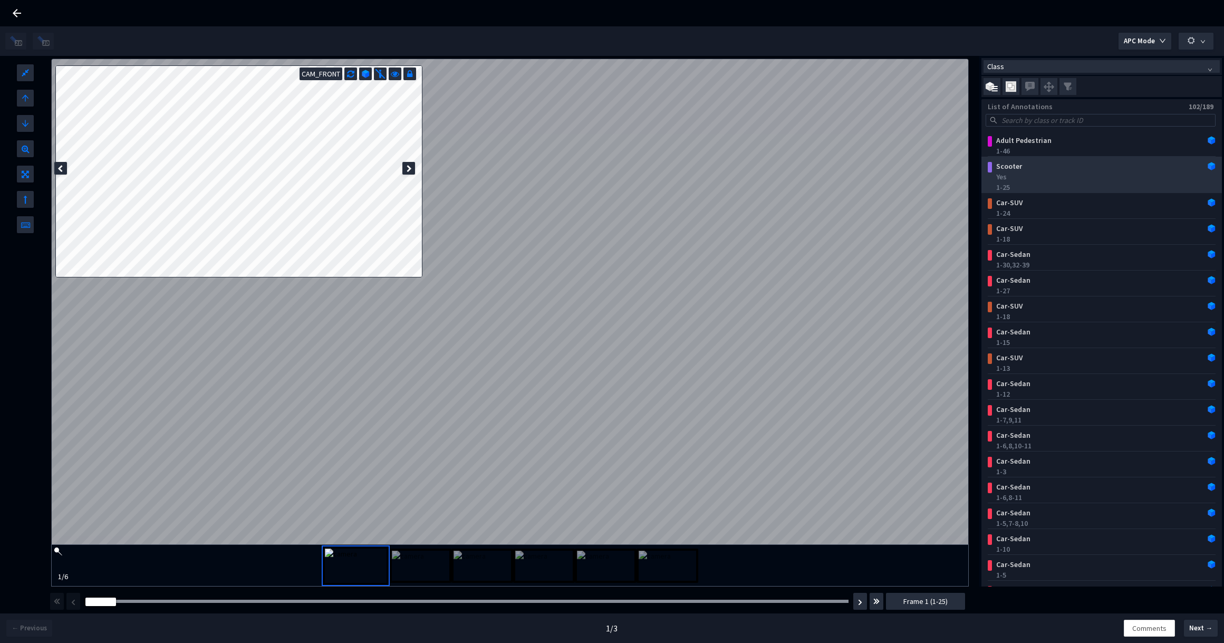
click at [1059, 170] on div "Scooter" at bounding box center [1081, 166] width 179 height 11
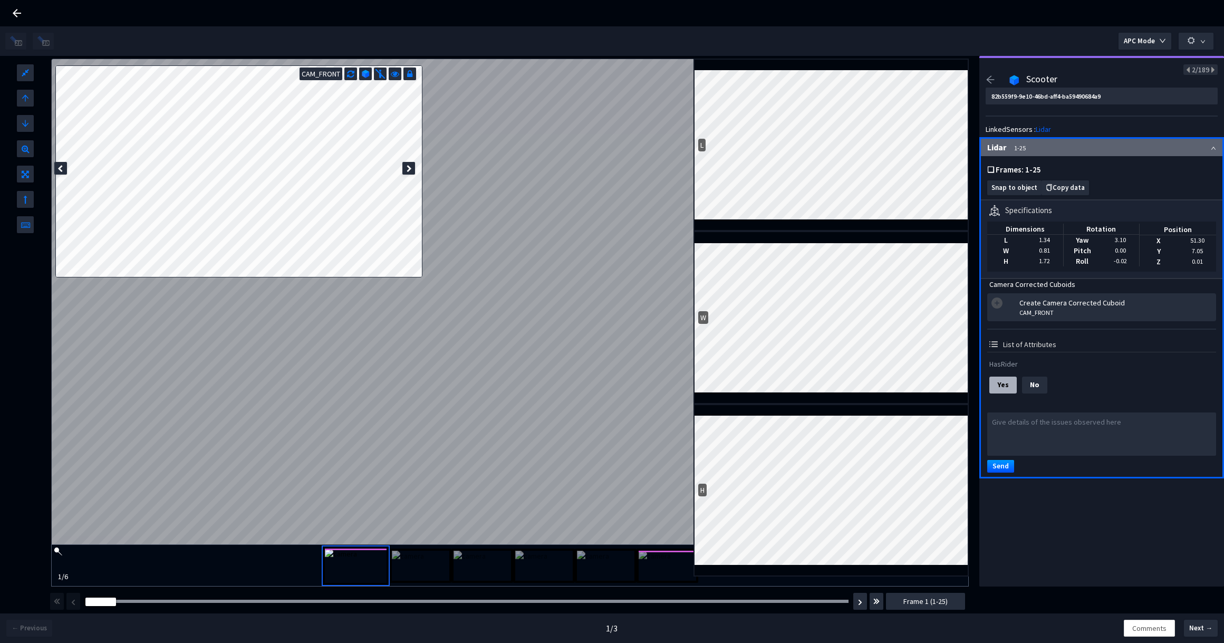
click at [989, 82] on icon "arrow-left" at bounding box center [989, 79] width 9 height 9
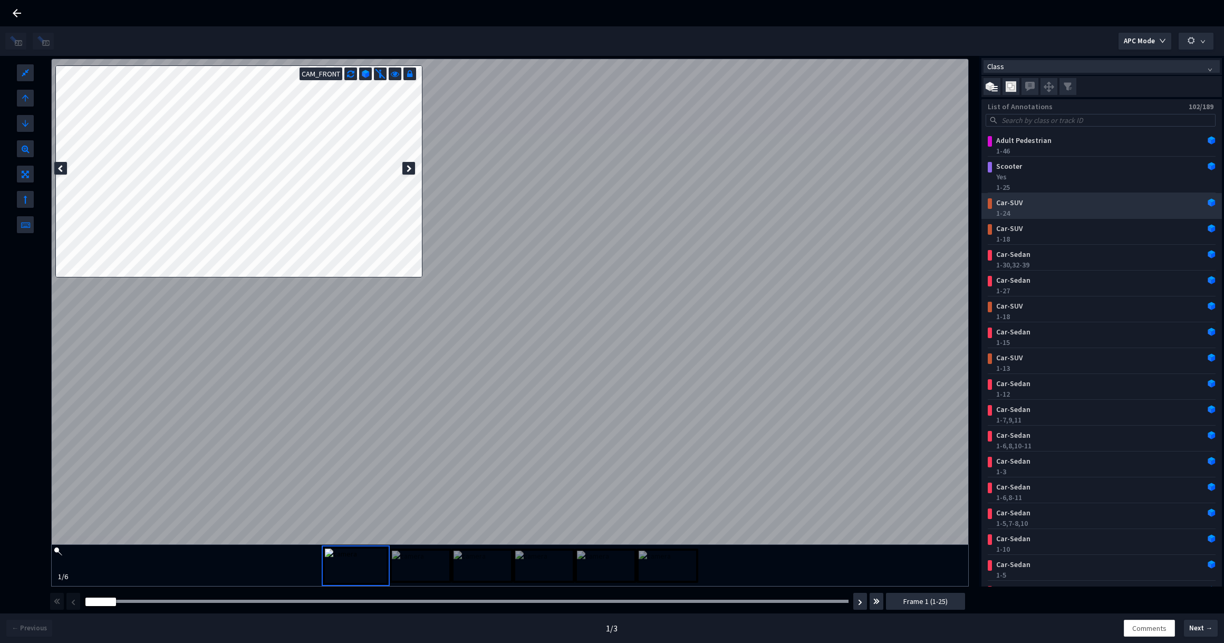
click at [1044, 210] on div "1-24" at bounding box center [1103, 213] width 215 height 11
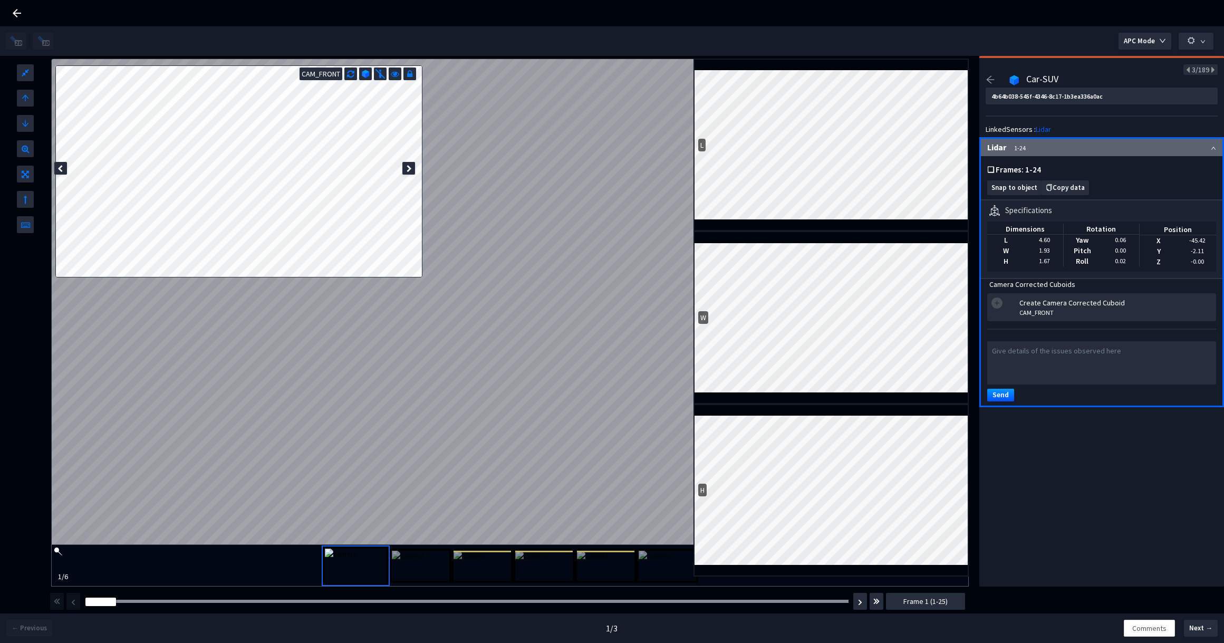
click at [992, 79] on icon "arrow-left" at bounding box center [989, 79] width 9 height 9
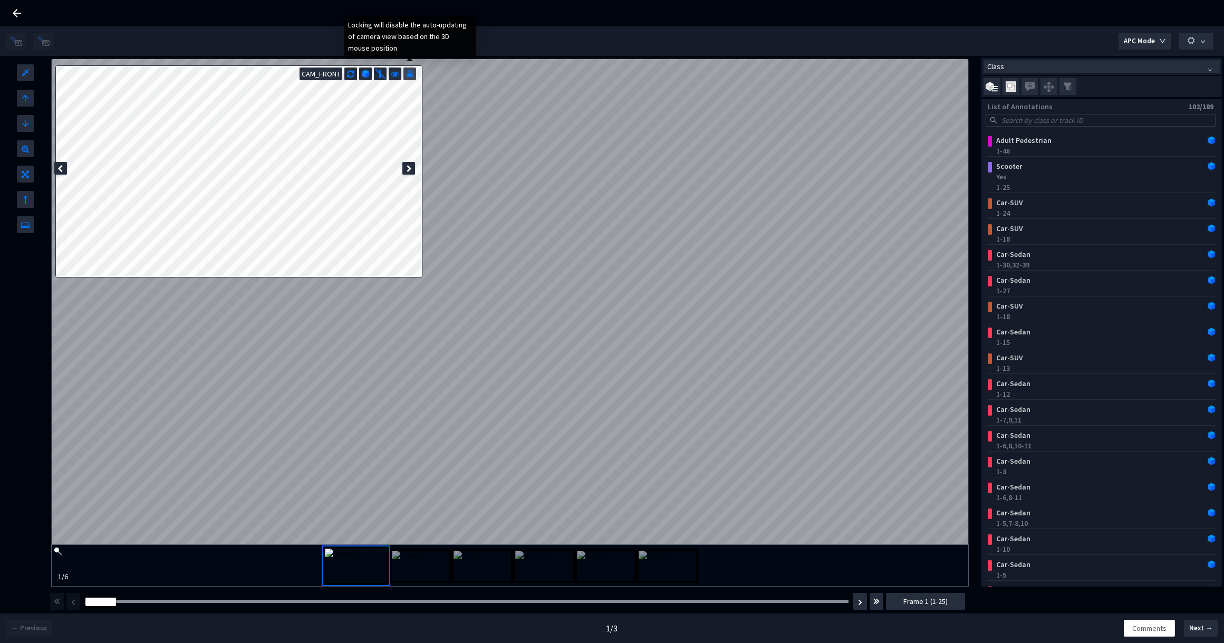
click at [412, 76] on icon at bounding box center [409, 72] width 5 height 11
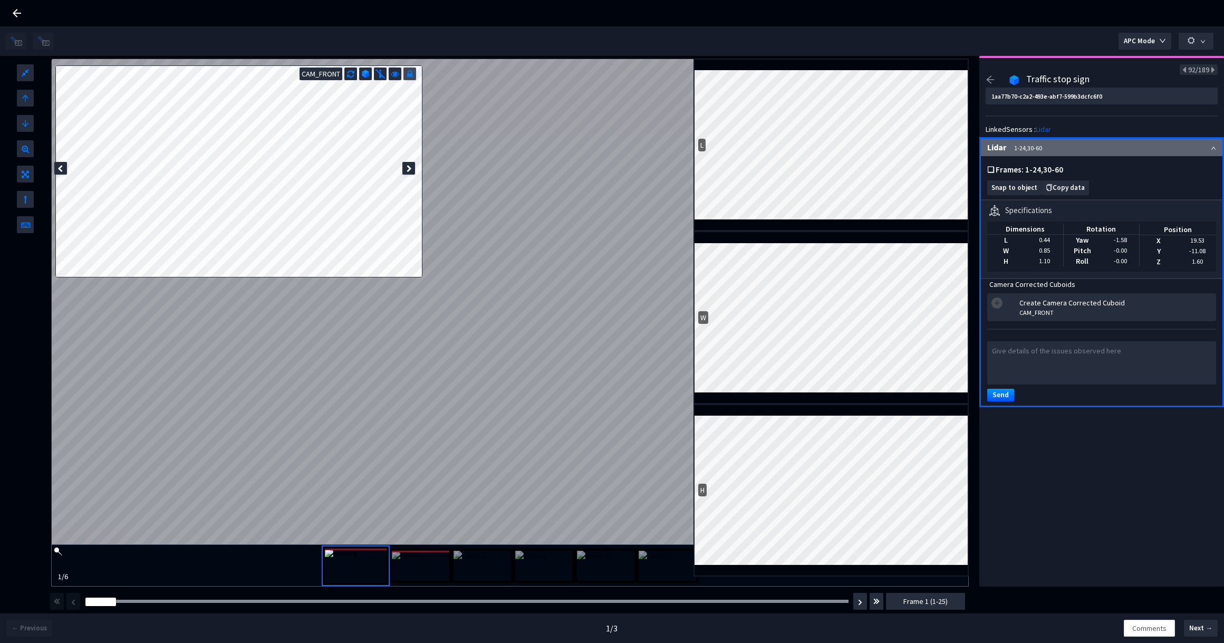
type input "a8740398-c397-47e6-8e4b-fad4444a3054"
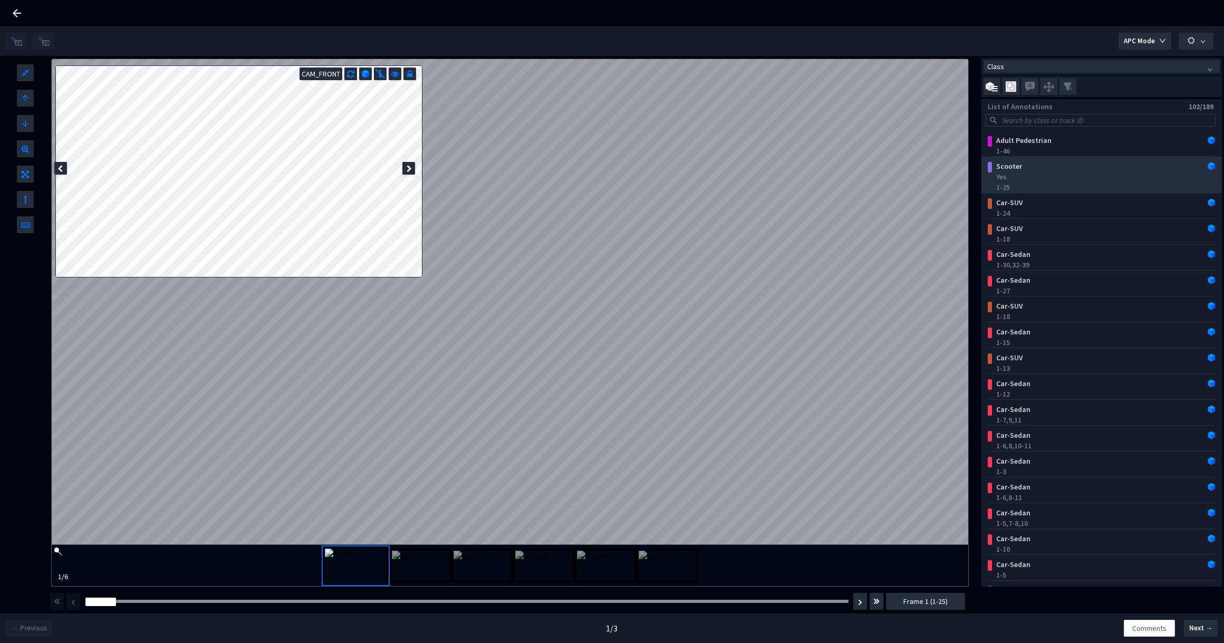
click at [1093, 175] on div "Yes" at bounding box center [1103, 176] width 215 height 11
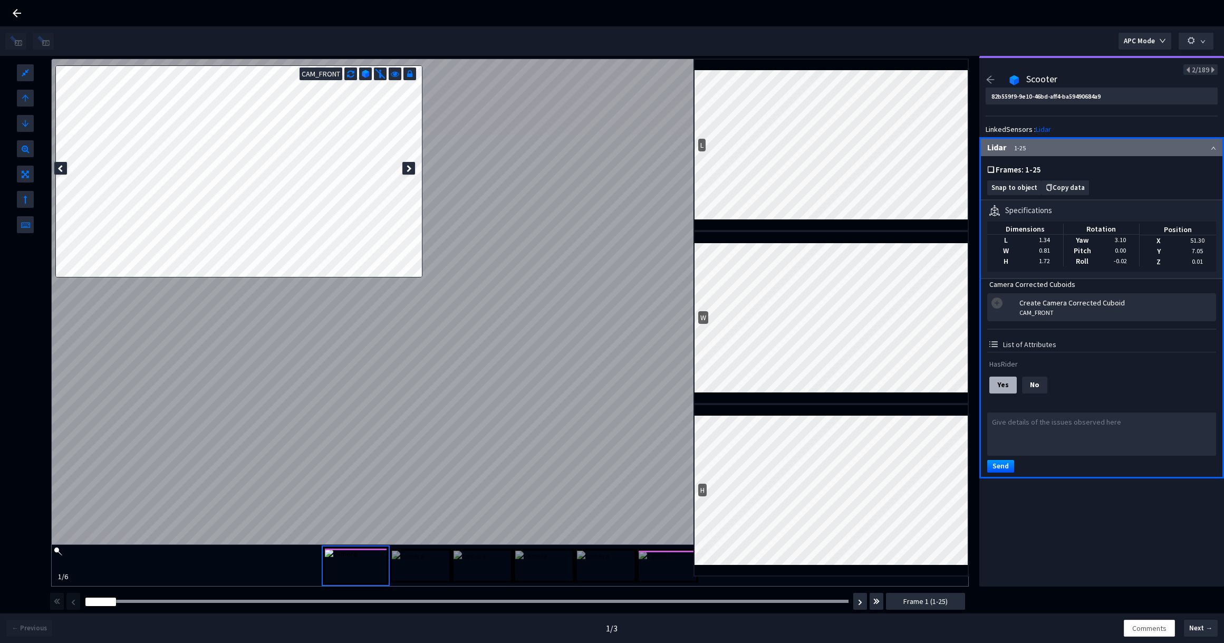
click at [991, 84] on icon "arrow-left" at bounding box center [989, 79] width 9 height 9
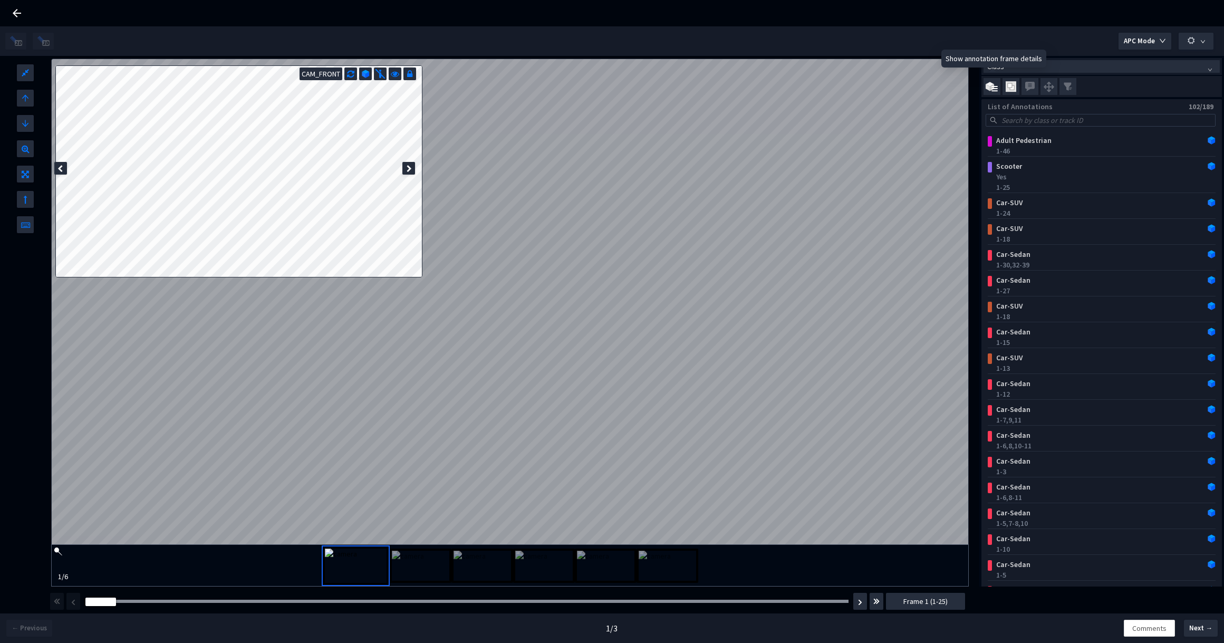
click at [995, 85] on img at bounding box center [991, 87] width 12 height 10
click at [0, 0] on input "checkbox" at bounding box center [0, 0] width 0 height 0
click at [995, 85] on img at bounding box center [991, 87] width 12 height 10
click at [0, 0] on input "checkbox" at bounding box center [0, 0] width 0 height 0
click at [1012, 85] on img at bounding box center [1010, 86] width 11 height 11
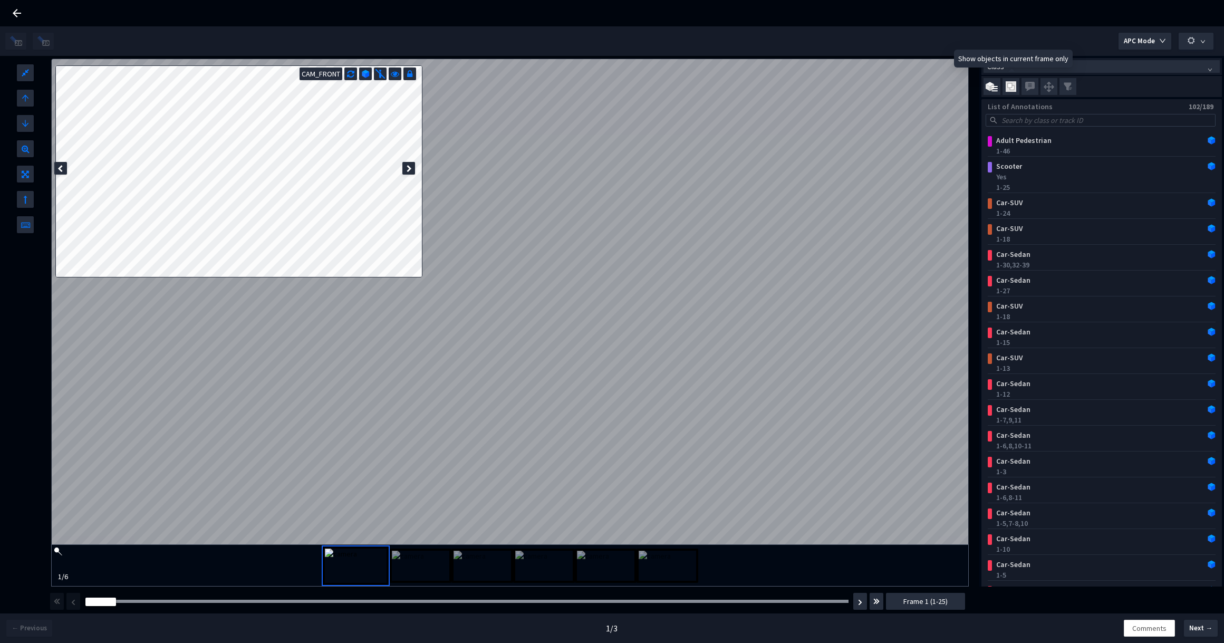
click at [0, 0] on input "checkbox" at bounding box center [0, 0] width 0 height 0
click at [1012, 85] on img at bounding box center [1010, 86] width 11 height 11
click at [0, 0] on input "checkbox" at bounding box center [0, 0] width 0 height 0
click at [1052, 90] on img at bounding box center [1048, 86] width 13 height 13
click at [0, 0] on input "checkbox" at bounding box center [0, 0] width 0 height 0
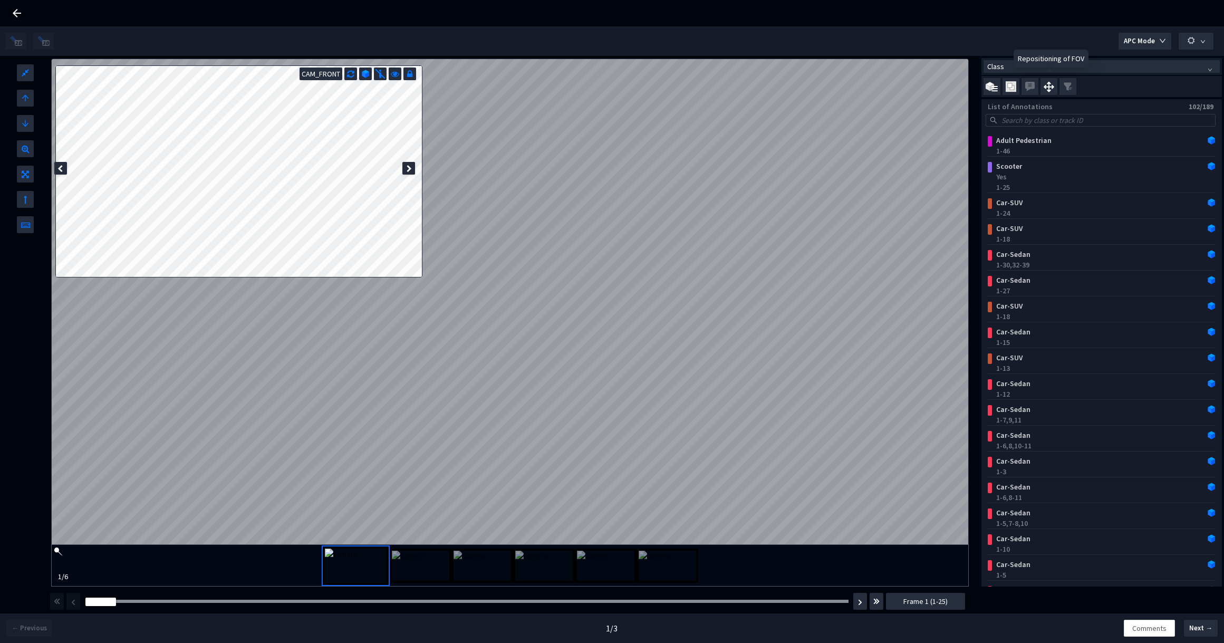
click at [1050, 90] on img at bounding box center [1048, 86] width 13 height 13
click at [0, 0] on input "checkbox" at bounding box center [0, 0] width 0 height 0
click at [1052, 88] on img at bounding box center [1048, 86] width 13 height 13
click at [0, 0] on input "checkbox" at bounding box center [0, 0] width 0 height 0
click at [1070, 145] on div "Adult Pedestrian" at bounding box center [1081, 140] width 179 height 11
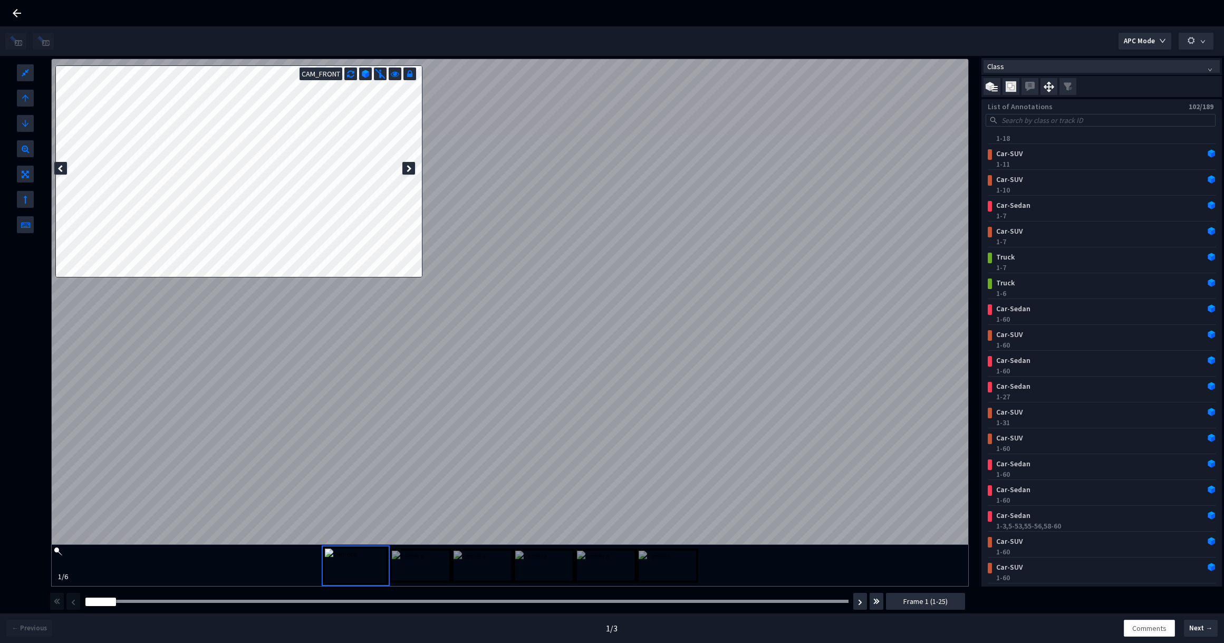
scroll to position [1276, 0]
click at [1082, 469] on div "1-60" at bounding box center [1103, 472] width 215 height 11
click at [1050, 91] on img at bounding box center [1048, 86] width 13 height 13
click at [0, 0] on input "checkbox" at bounding box center [0, 0] width 0 height 0
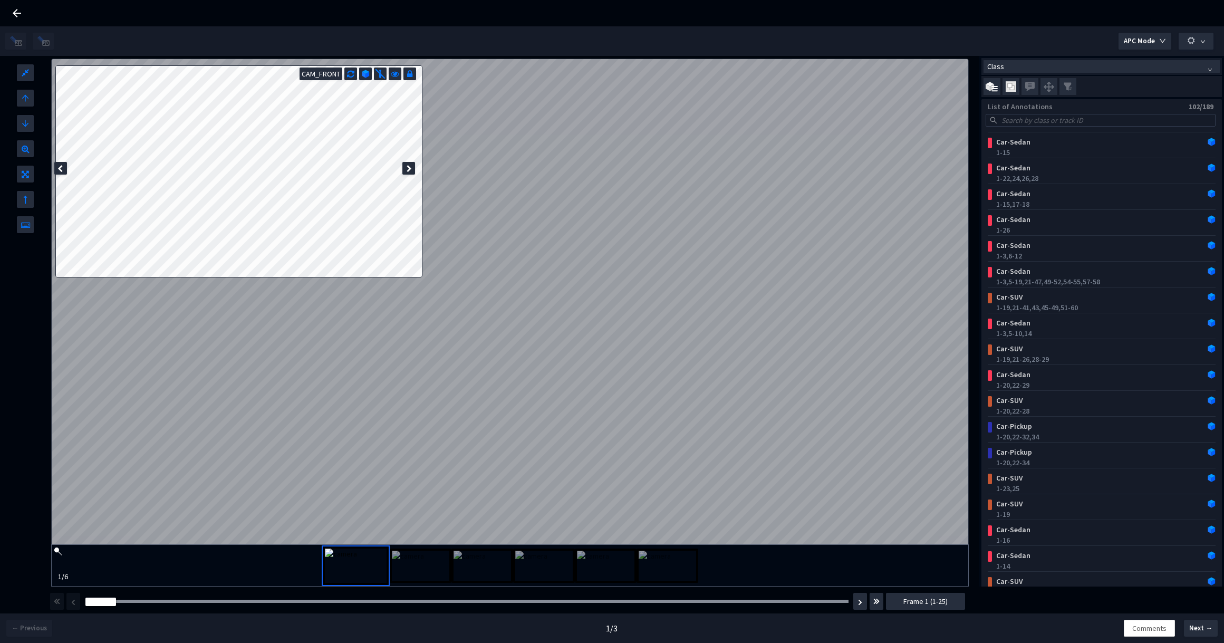
scroll to position [0, 0]
click at [1065, 138] on div "Adult Pedestrian" at bounding box center [1081, 140] width 179 height 11
click at [1055, 143] on div "Adult Pedestrian" at bounding box center [1081, 140] width 179 height 11
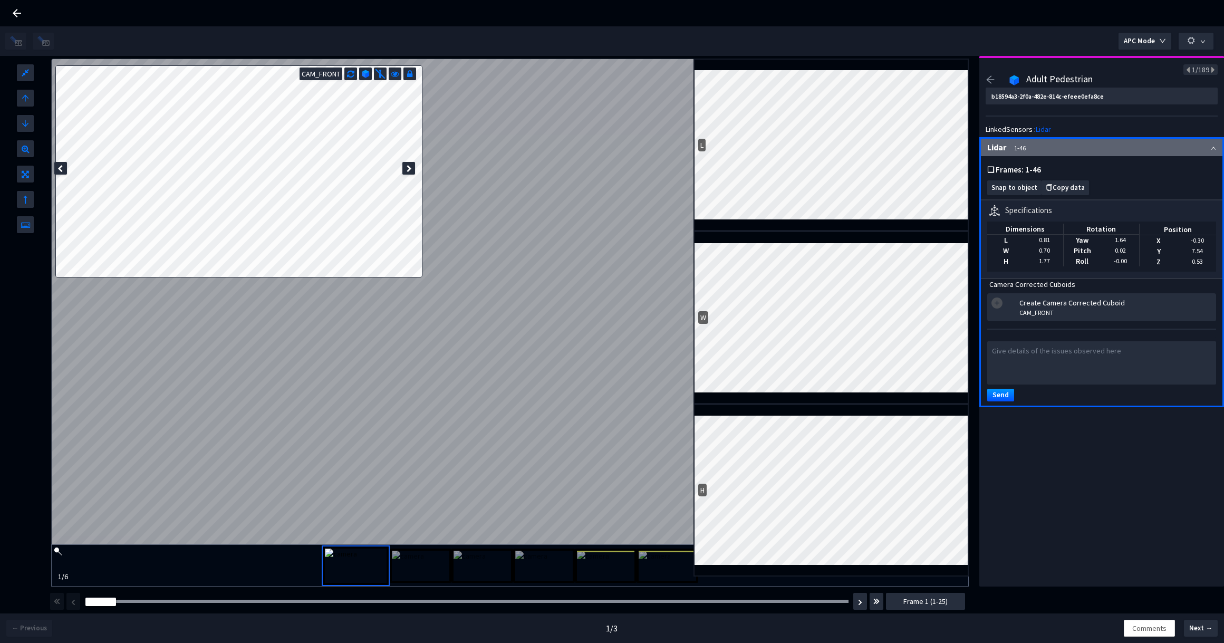
click at [775, 46] on div "APC Mode" at bounding box center [611, 41] width 1213 height 30
click at [952, 44] on div "APC Mode" at bounding box center [611, 41] width 1213 height 30
click at [988, 83] on icon "arrow-left" at bounding box center [989, 79] width 9 height 9
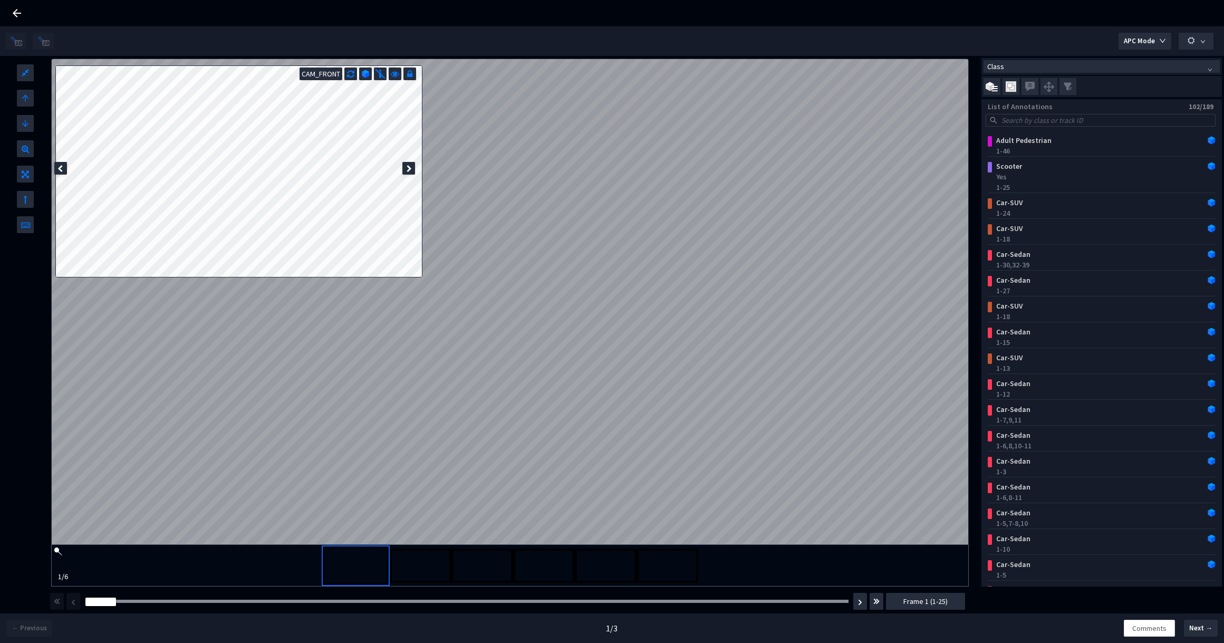
click at [73, 597] on div "Frame : 2 Frame 1 (1-25)" at bounding box center [507, 601] width 917 height 30
drag, startPoint x: 159, startPoint y: 606, endPoint x: 100, endPoint y: 604, distance: 59.1
click at [100, 604] on div "Frame : 2" at bounding box center [467, 601] width 770 height 11
click at [1072, 138] on div "Adult Pedestrian" at bounding box center [1081, 140] width 179 height 11
click at [1068, 138] on div "Adult Pedestrian" at bounding box center [1081, 140] width 179 height 11
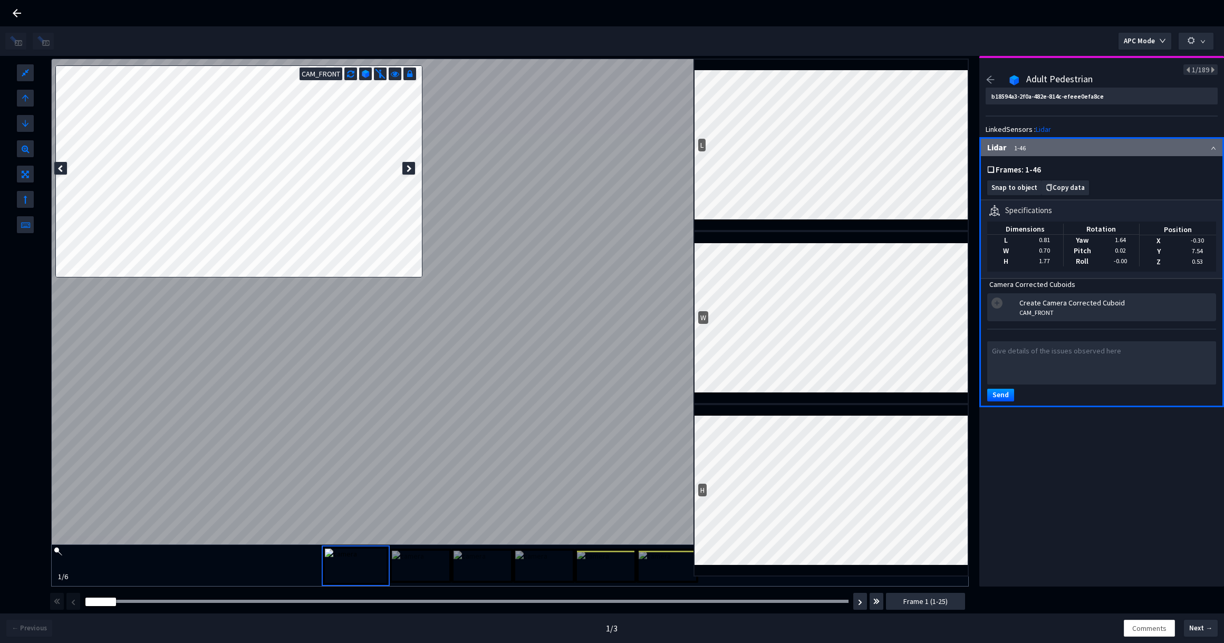
click at [1068, 138] on div "Lidar 1-46 ❏ Frames: 1-46 Snap to object Copy data Specifications Dimensions L …" at bounding box center [1101, 272] width 245 height 270
click at [1021, 188] on span "Snap to object" at bounding box center [1014, 188] width 46 height 8
click at [1019, 191] on span "Snap to object" at bounding box center [1014, 188] width 46 height 8
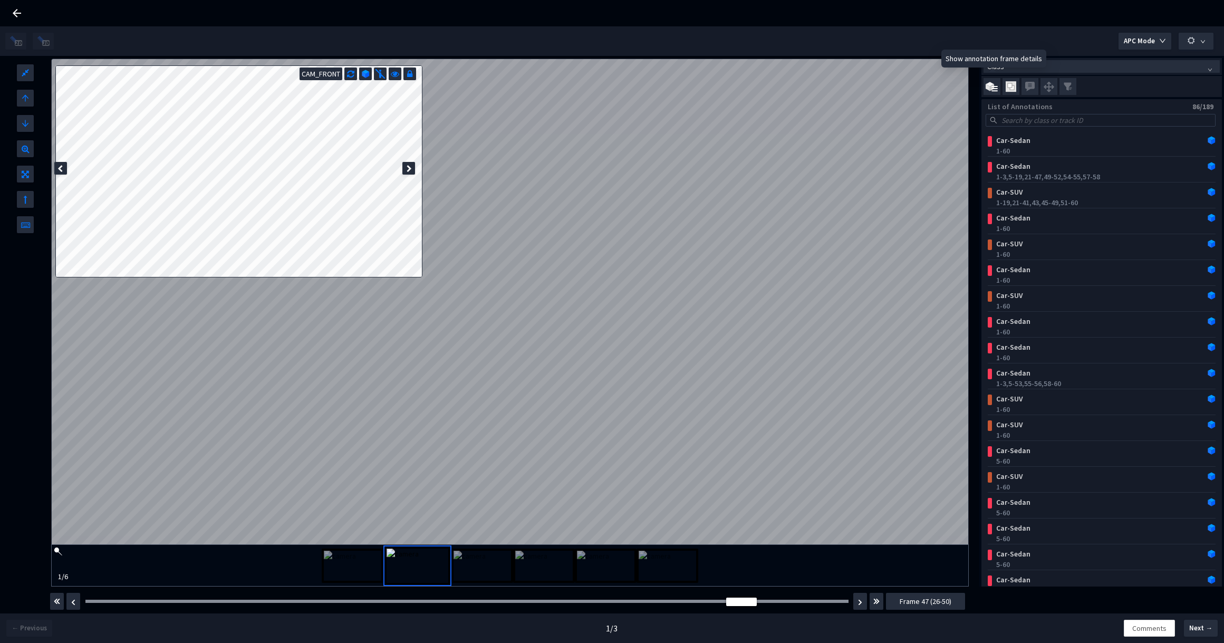
click at [995, 87] on img at bounding box center [991, 87] width 12 height 10
click at [0, 0] on input "checkbox" at bounding box center [0, 0] width 0 height 0
click at [995, 87] on img at bounding box center [991, 87] width 12 height 10
click at [0, 0] on input "checkbox" at bounding box center [0, 0] width 0 height 0
click at [1011, 86] on img at bounding box center [1010, 86] width 11 height 11
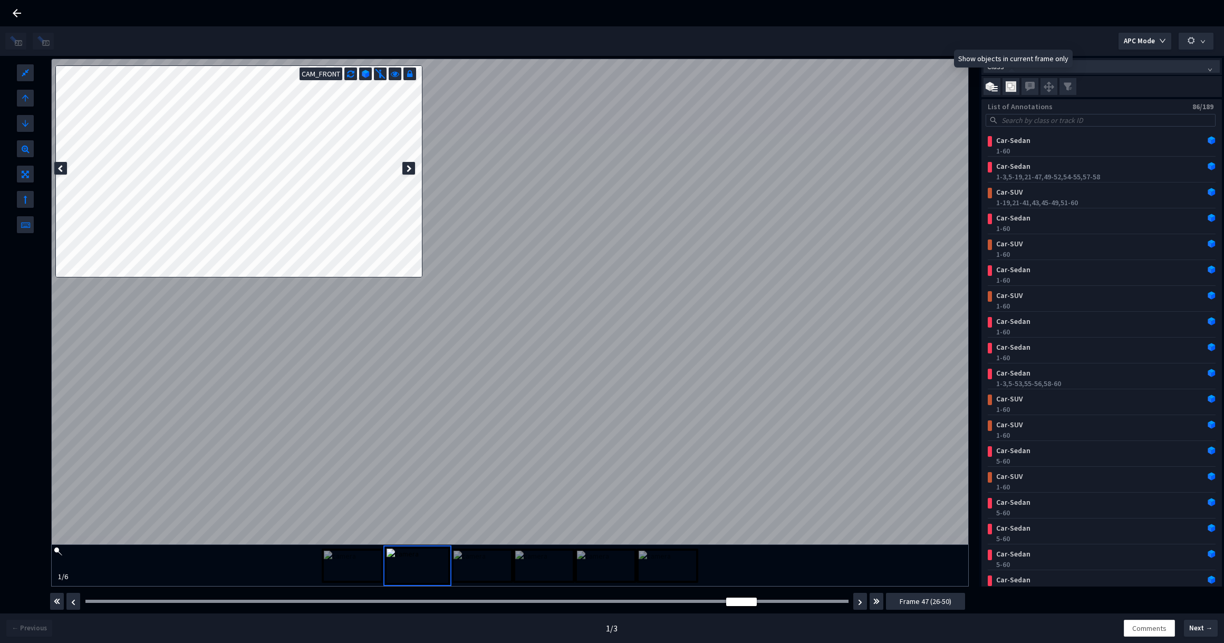
click at [0, 0] on input "checkbox" at bounding box center [0, 0] width 0 height 0
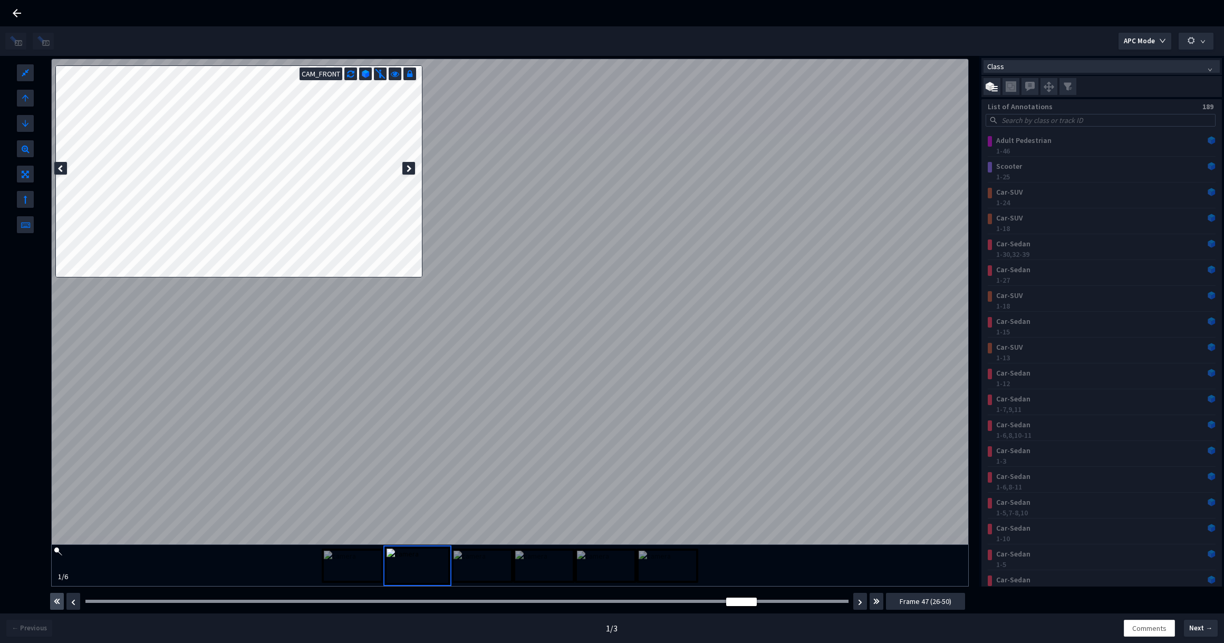
click at [59, 599] on img "button" at bounding box center [57, 601] width 6 height 13
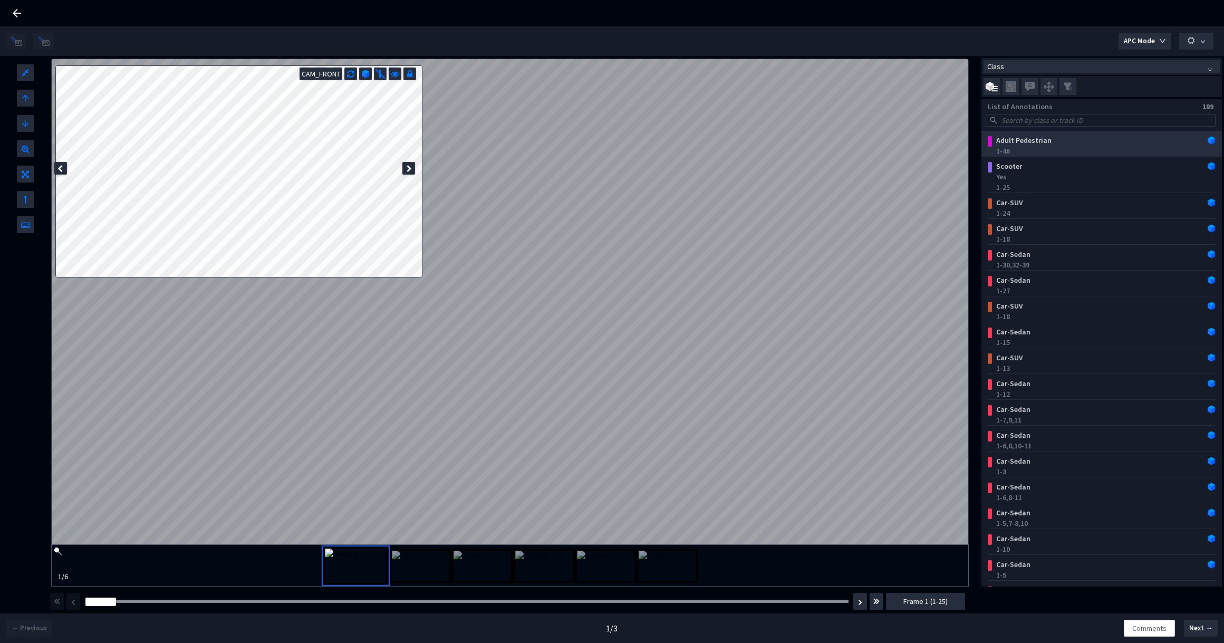
click at [1038, 146] on div "1-46" at bounding box center [1103, 151] width 215 height 11
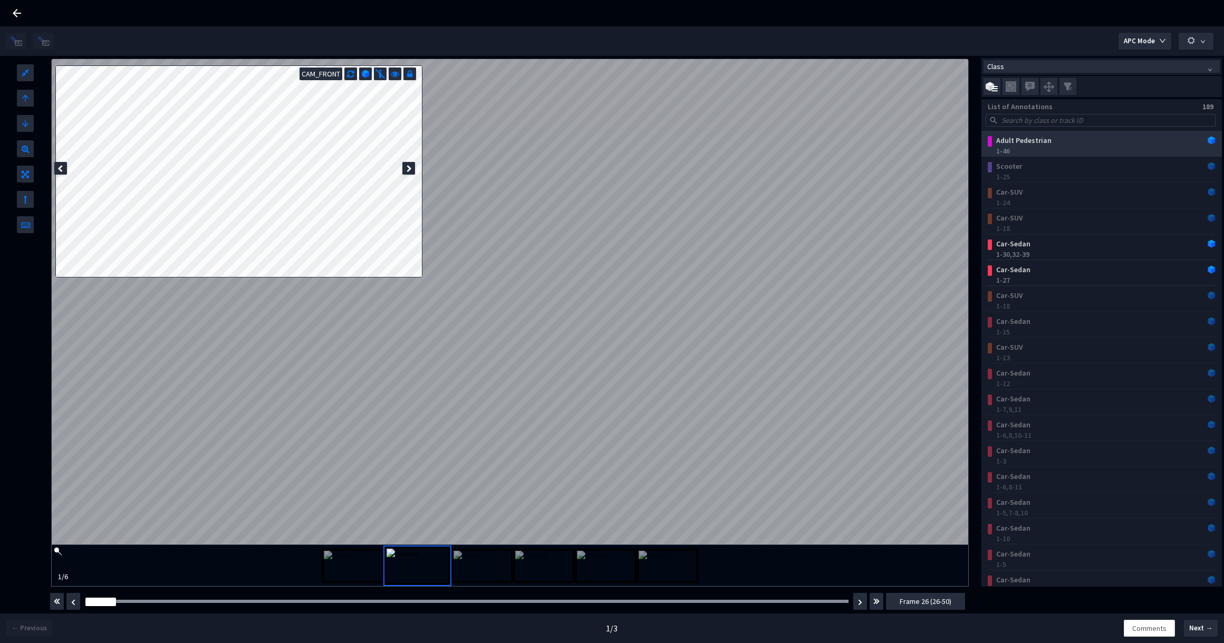
click at [1044, 140] on div "Adult Pedestrian" at bounding box center [1081, 140] width 179 height 11
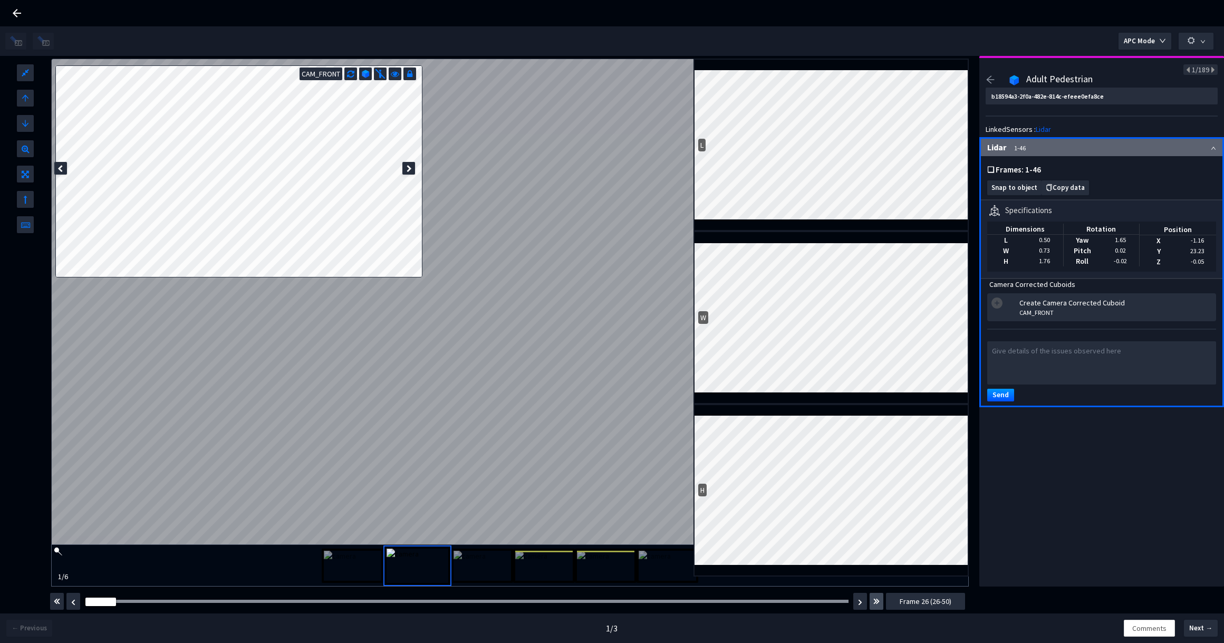
click at [872, 604] on button "button" at bounding box center [876, 601] width 14 height 17
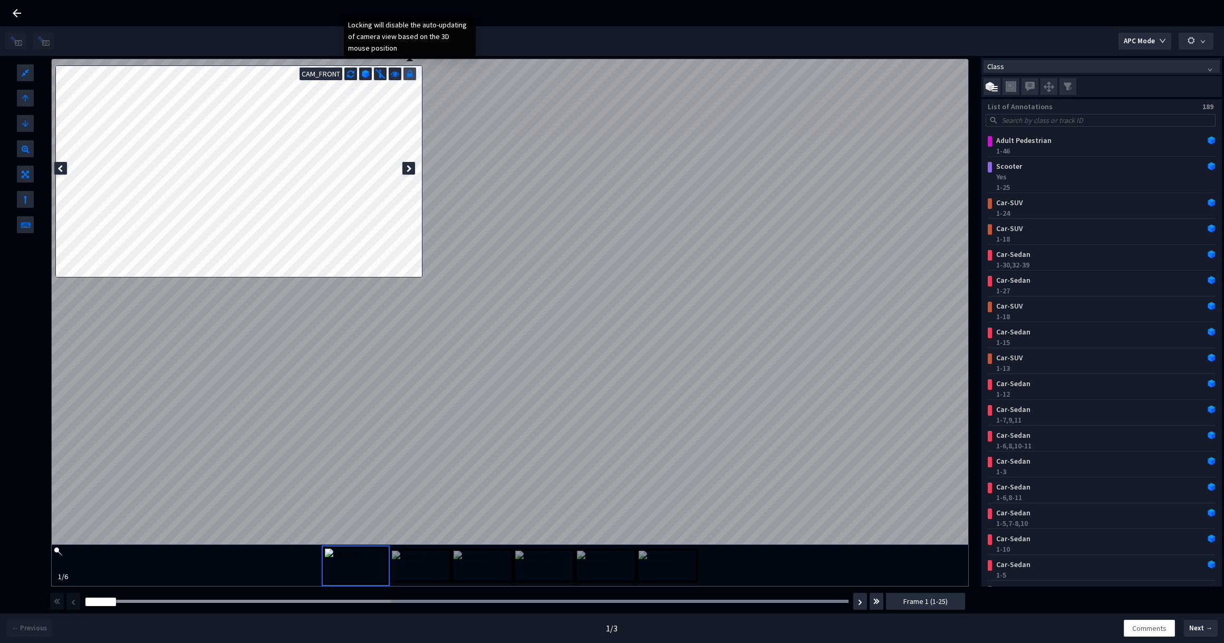
click at [408, 75] on icon at bounding box center [409, 72] width 5 height 11
click at [412, 73] on icon at bounding box center [410, 72] width 8 height 11
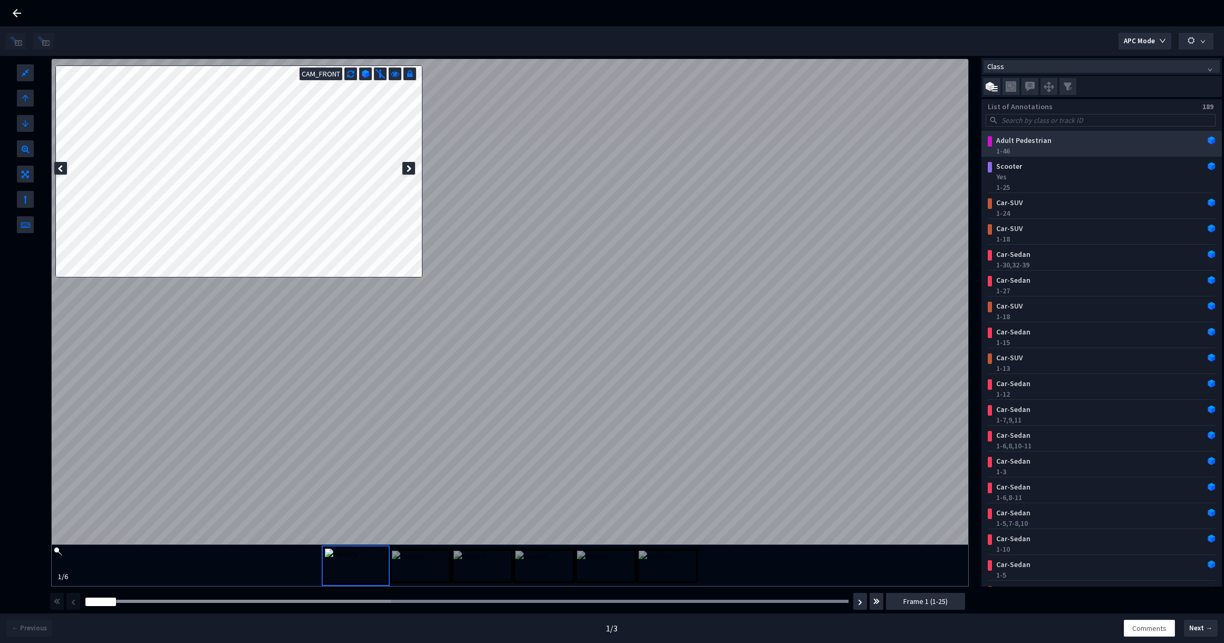
click at [1099, 136] on div "Adult Pedestrian" at bounding box center [1081, 140] width 179 height 11
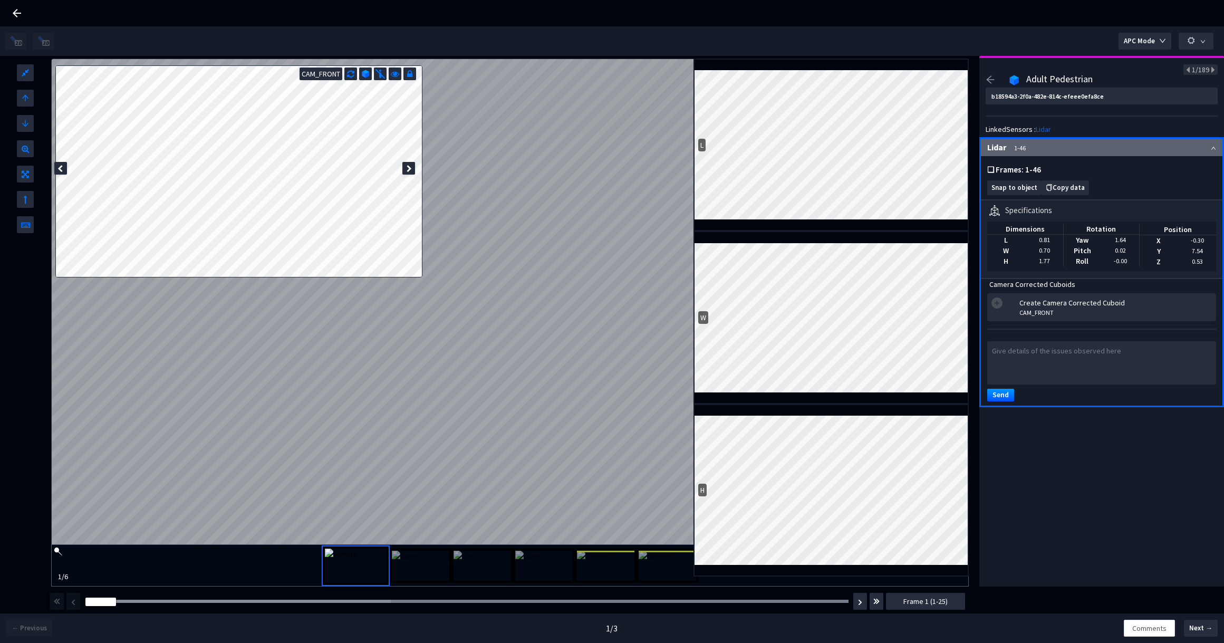
click at [991, 82] on icon "arrow-left" at bounding box center [989, 79] width 9 height 9
click at [989, 75] on icon "arrow-left" at bounding box center [989, 79] width 9 height 9
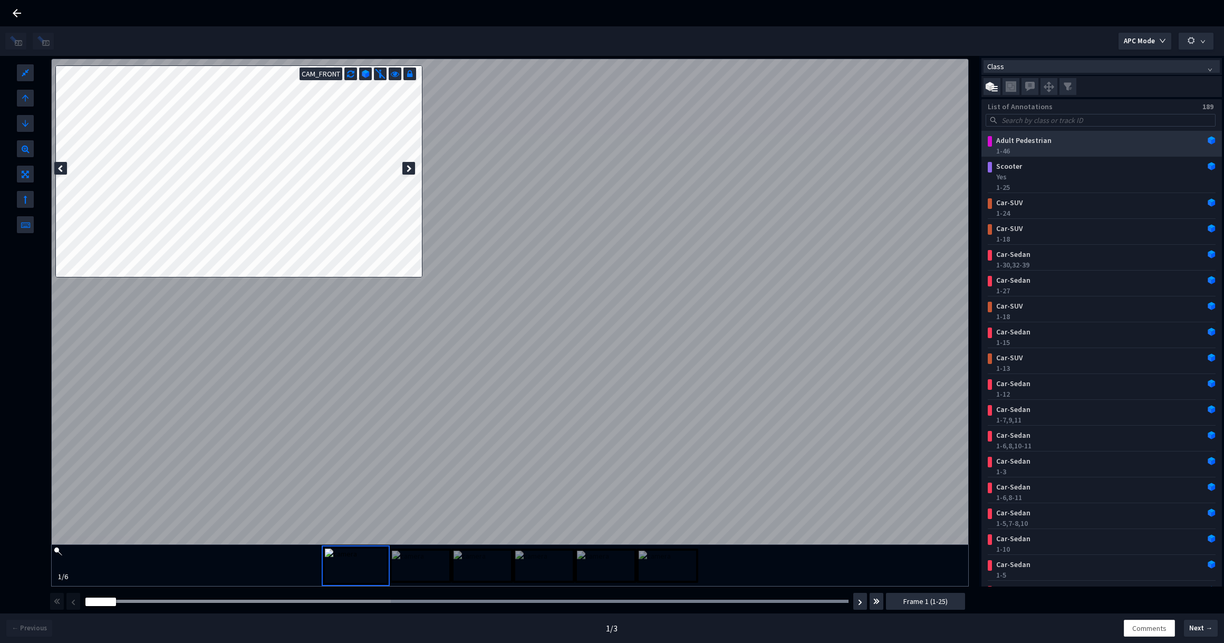
click at [1040, 140] on div "Adult Pedestrian" at bounding box center [1081, 140] width 179 height 11
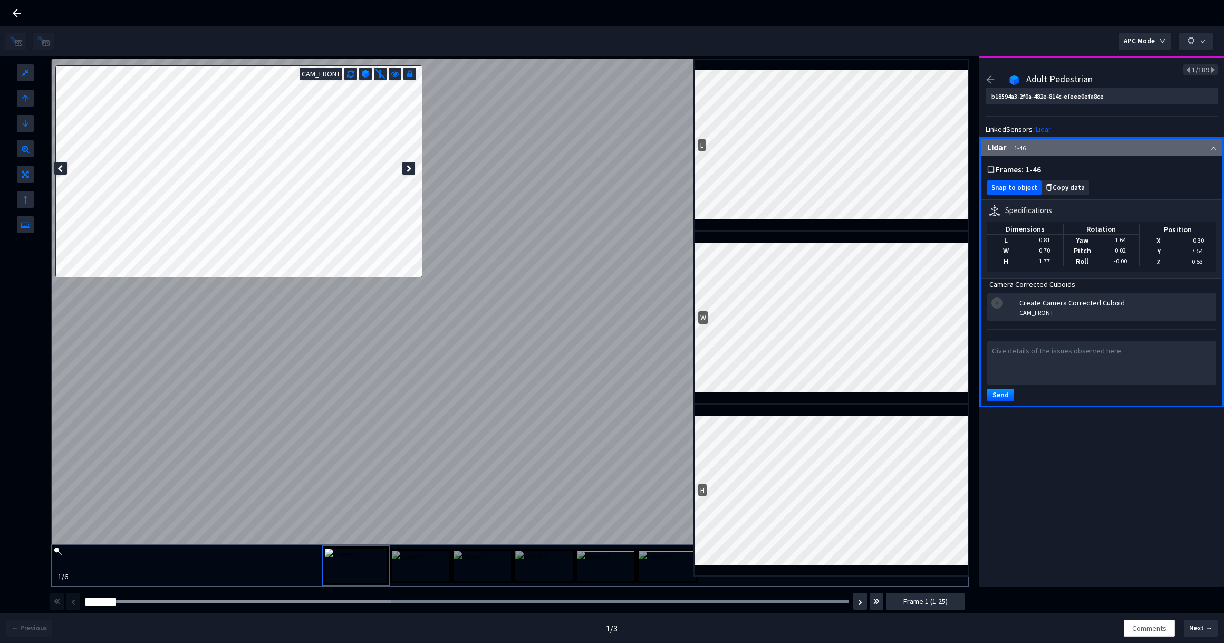
click at [1025, 188] on span "Snap to object" at bounding box center [1014, 188] width 46 height 8
click at [413, 169] on div at bounding box center [408, 168] width 13 height 13
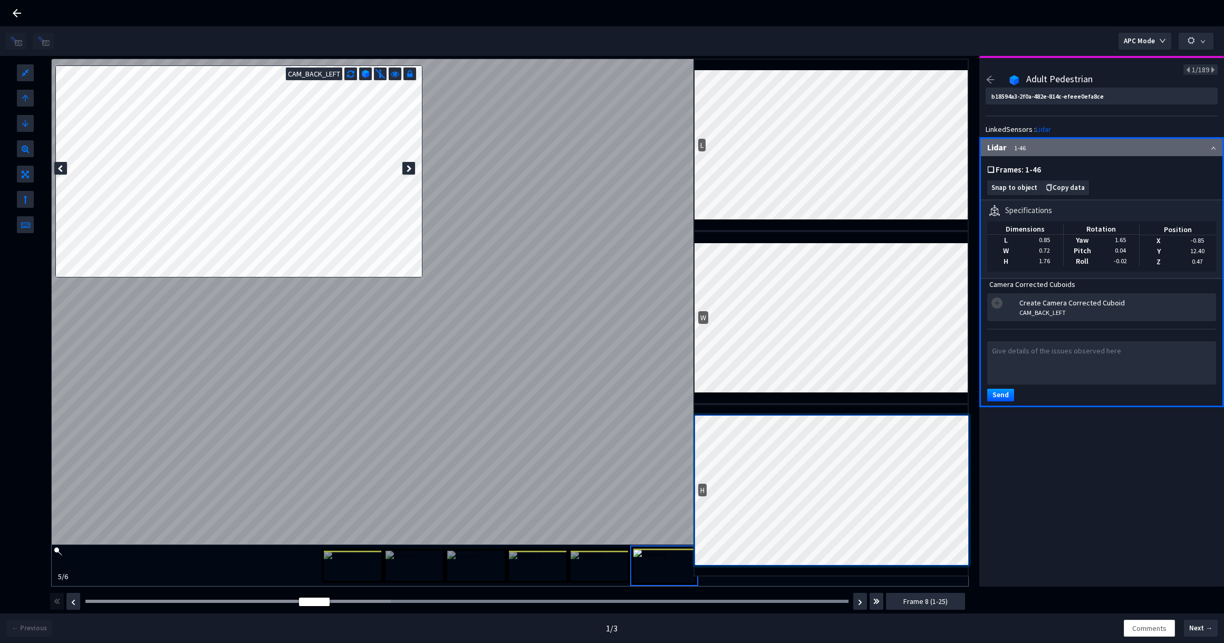
click at [661, 427] on div "L W H CAM_BACK_LEFT 5 / 6" at bounding box center [510, 321] width 918 height 530
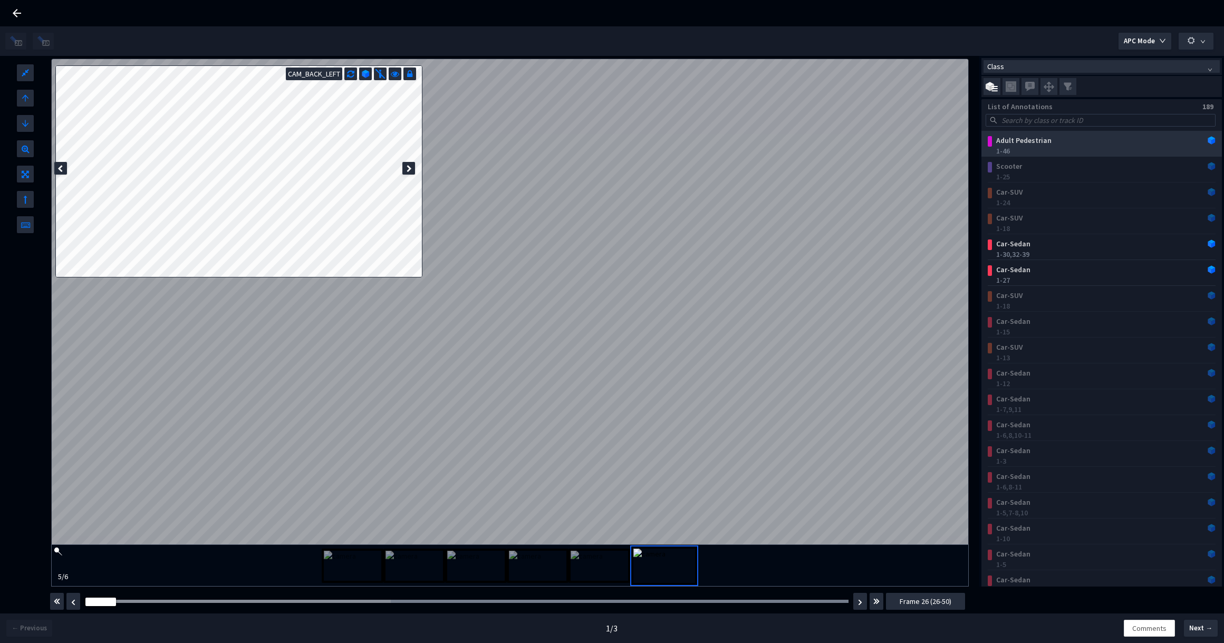
click at [1067, 145] on div "Adult Pedestrian" at bounding box center [1081, 140] width 179 height 11
click at [62, 166] on icon at bounding box center [59, 168] width 5 height 7
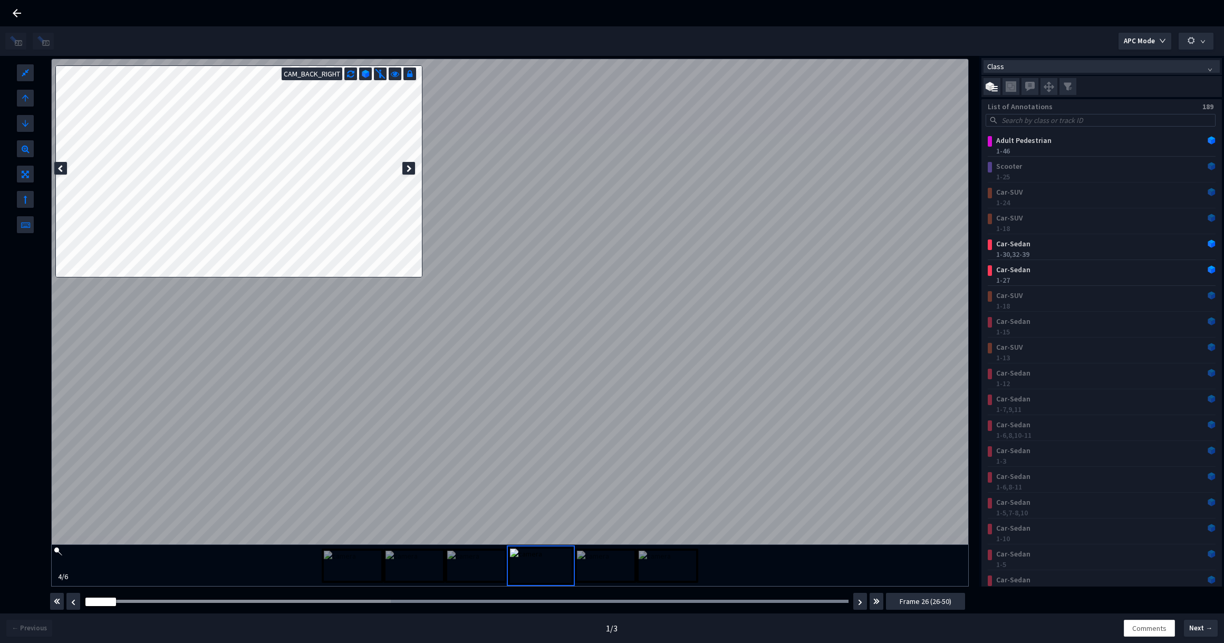
click at [62, 166] on icon at bounding box center [59, 168] width 5 height 7
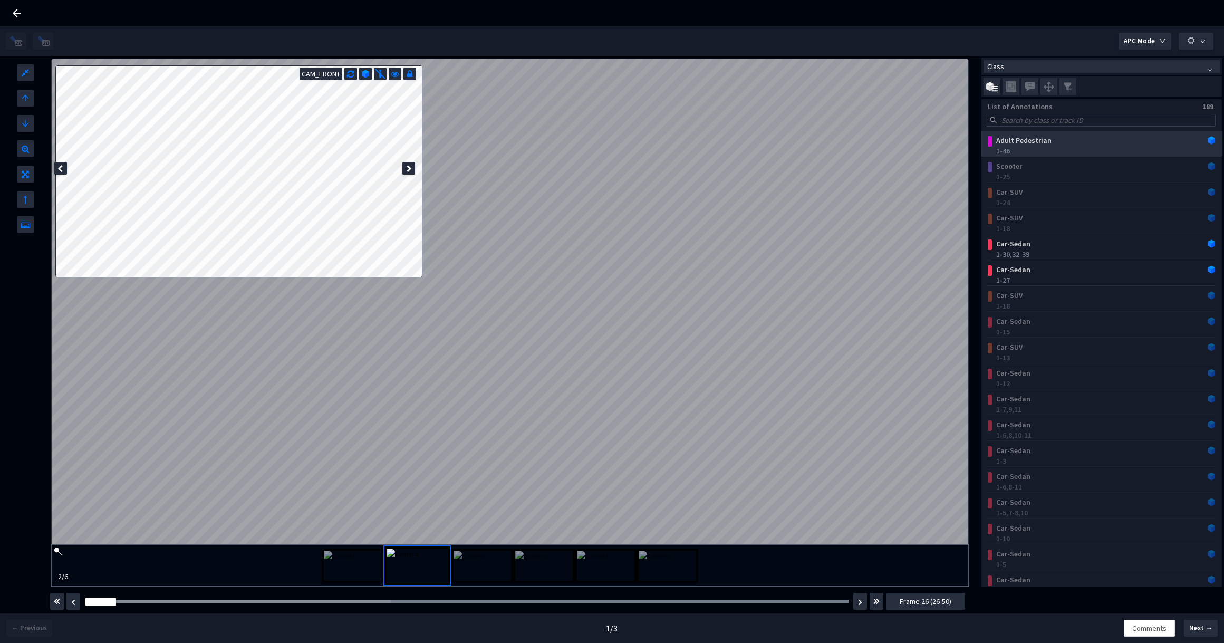
click at [1107, 138] on div "Adult Pedestrian" at bounding box center [1081, 140] width 179 height 11
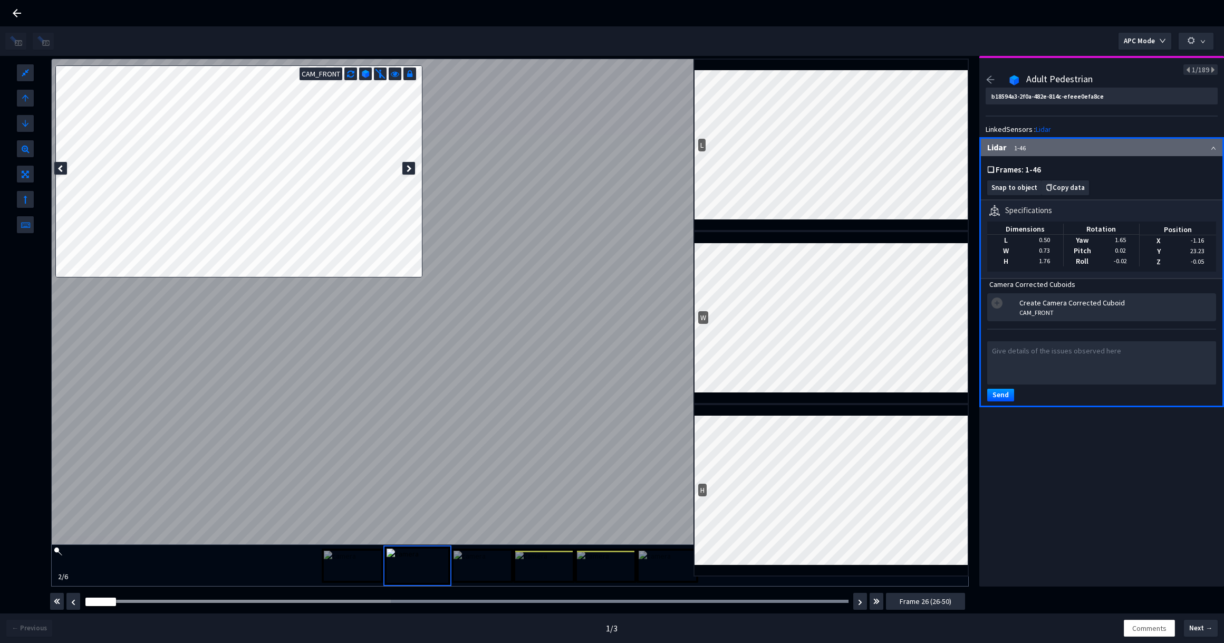
click at [991, 82] on icon "arrow-left" at bounding box center [989, 79] width 9 height 9
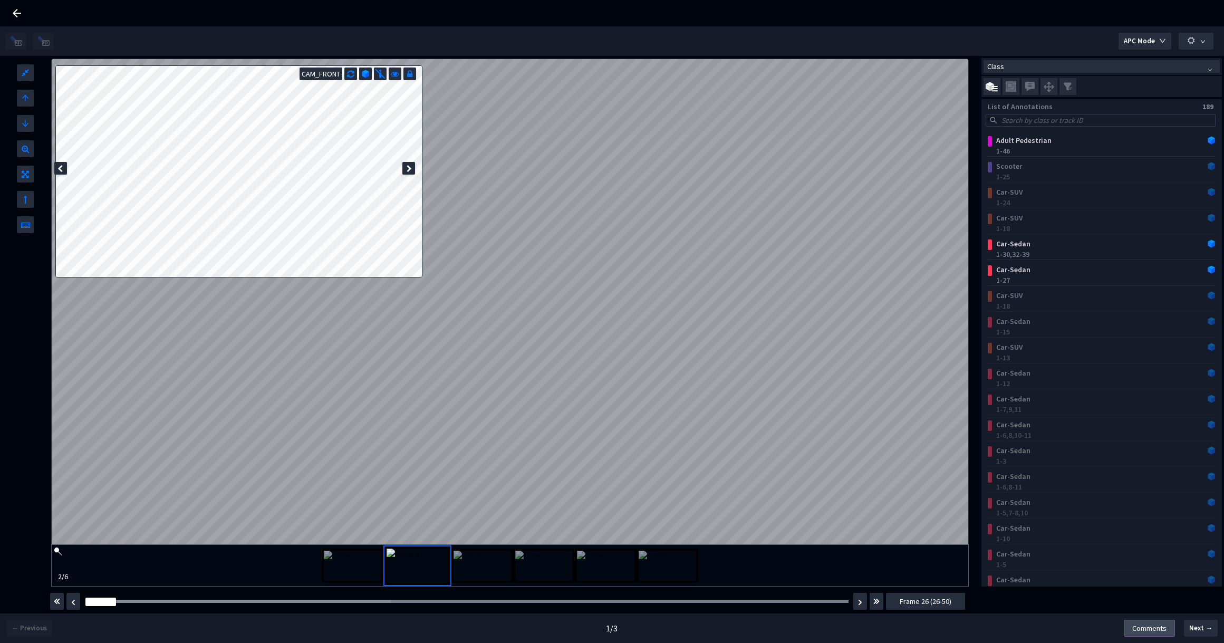
click at [1147, 624] on span "Comments" at bounding box center [1149, 628] width 34 height 12
click at [1029, 90] on img at bounding box center [1029, 86] width 13 height 13
click at [0, 0] on input "checkbox" at bounding box center [0, 0] width 0 height 0
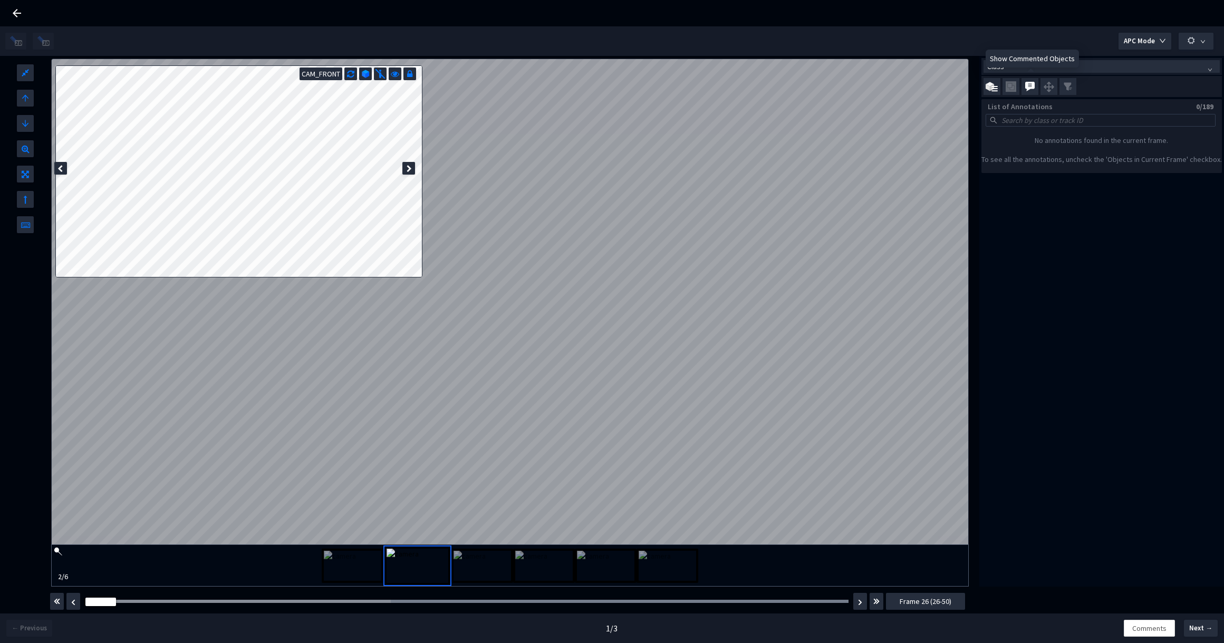
click at [1029, 90] on img at bounding box center [1029, 86] width 13 height 13
click at [0, 0] on input "checkbox" at bounding box center [0, 0] width 0 height 0
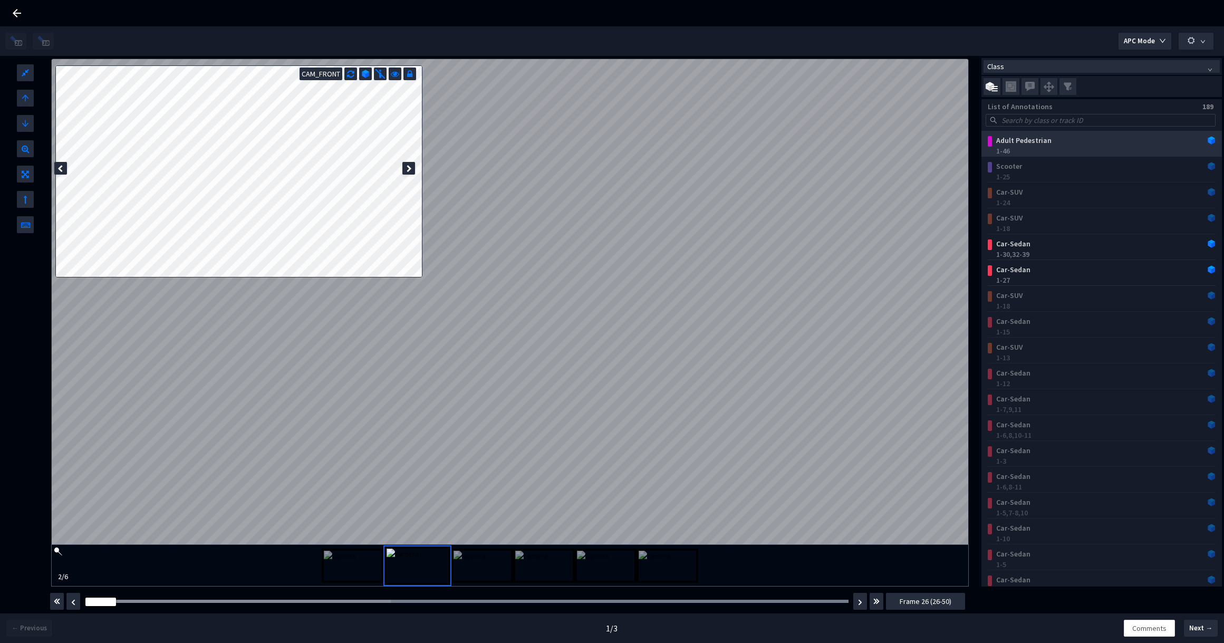
click at [1106, 143] on div "Adult Pedestrian" at bounding box center [1081, 140] width 179 height 11
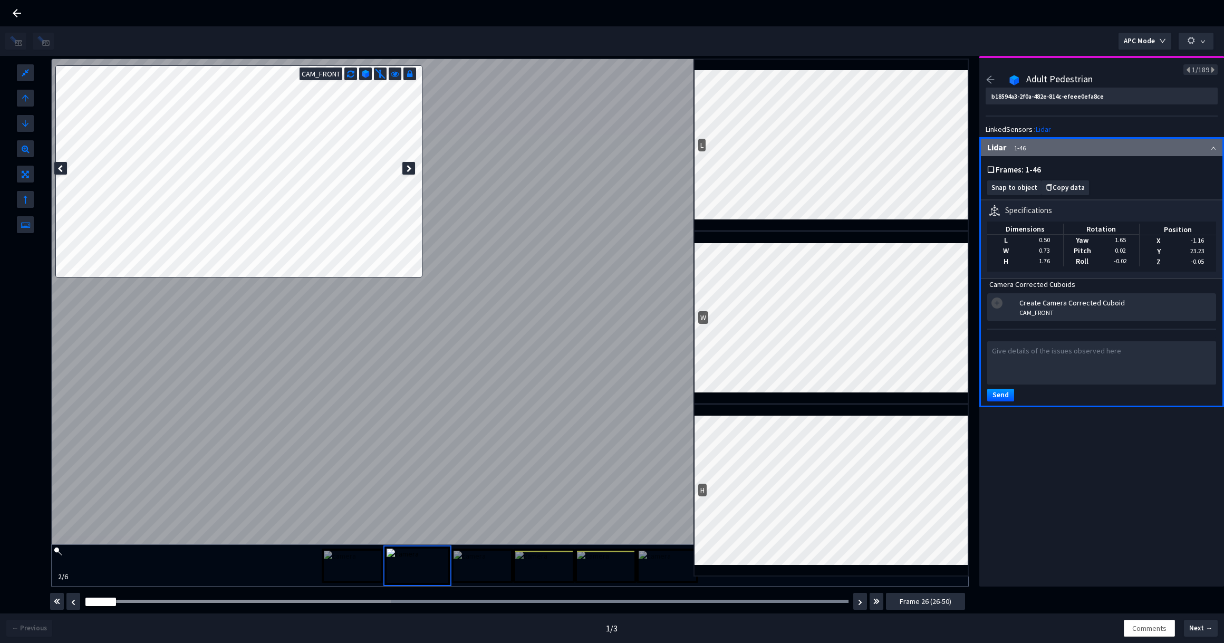
click at [990, 80] on icon "arrow-left" at bounding box center [989, 79] width 9 height 9
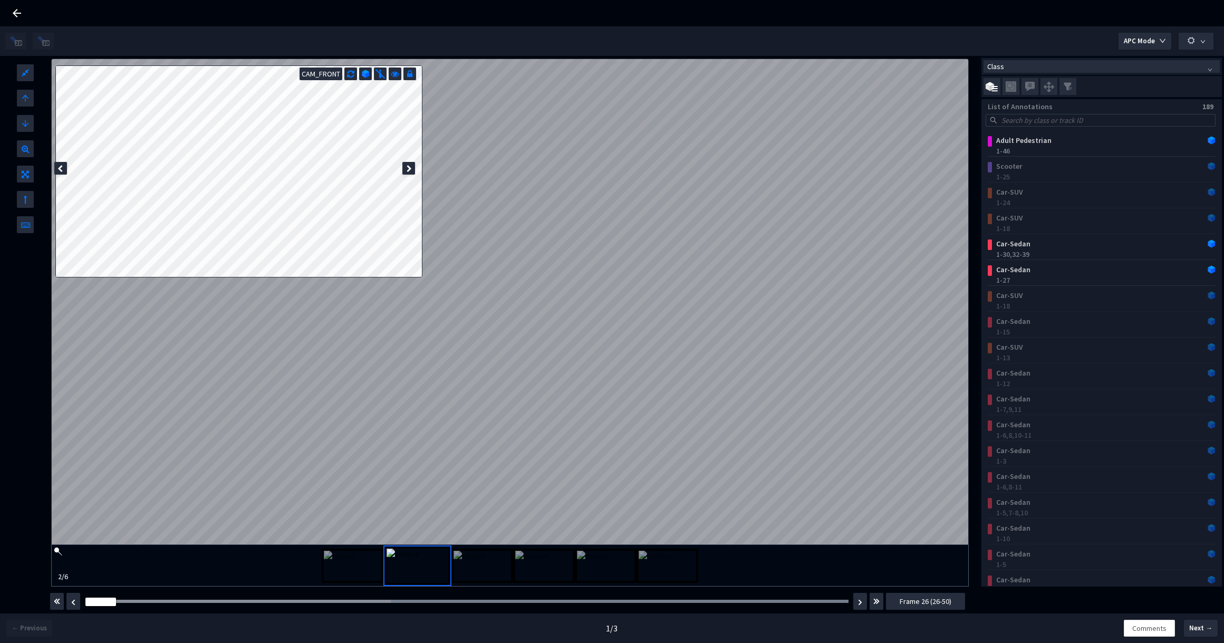
click at [70, 606] on button "button" at bounding box center [73, 601] width 14 height 17
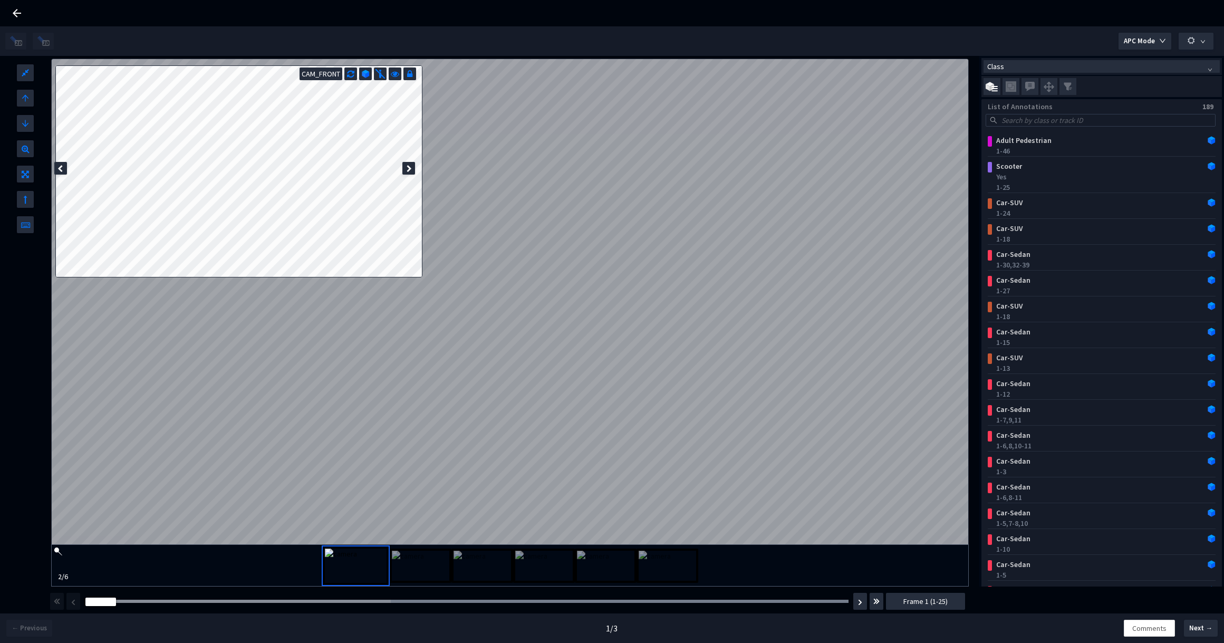
click at [414, 565] on img at bounding box center [420, 565] width 57 height 30
click at [344, 557] on img at bounding box center [352, 565] width 57 height 30
click at [883, 604] on button "button" at bounding box center [876, 601] width 14 height 17
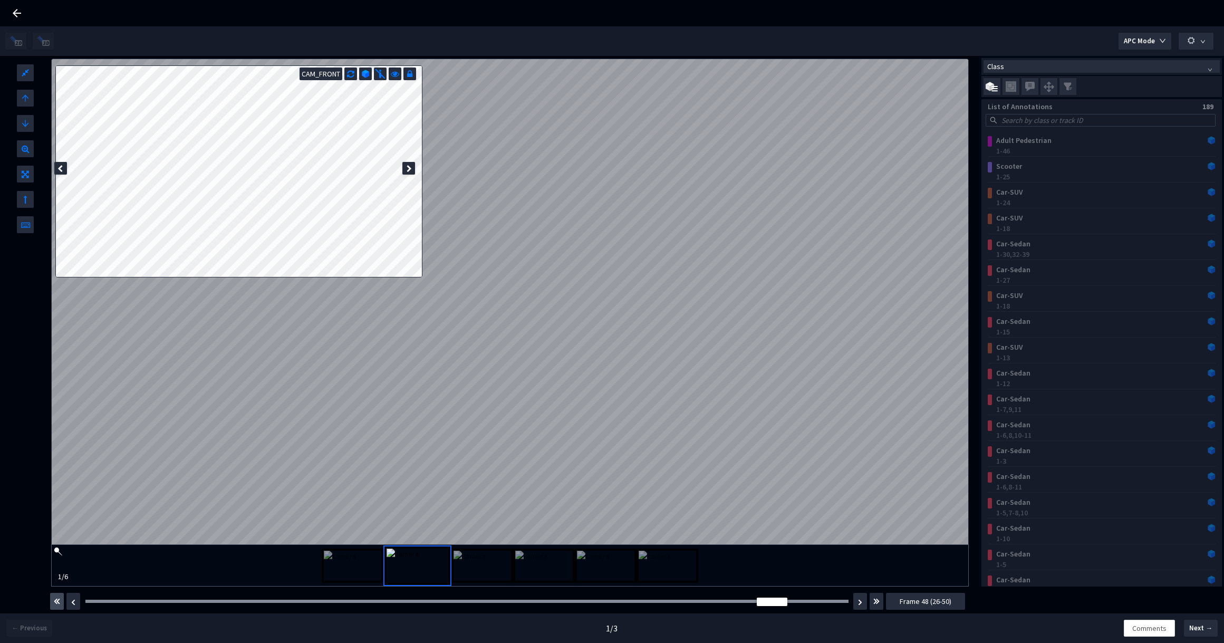
click at [59, 605] on img "button" at bounding box center [57, 601] width 6 height 13
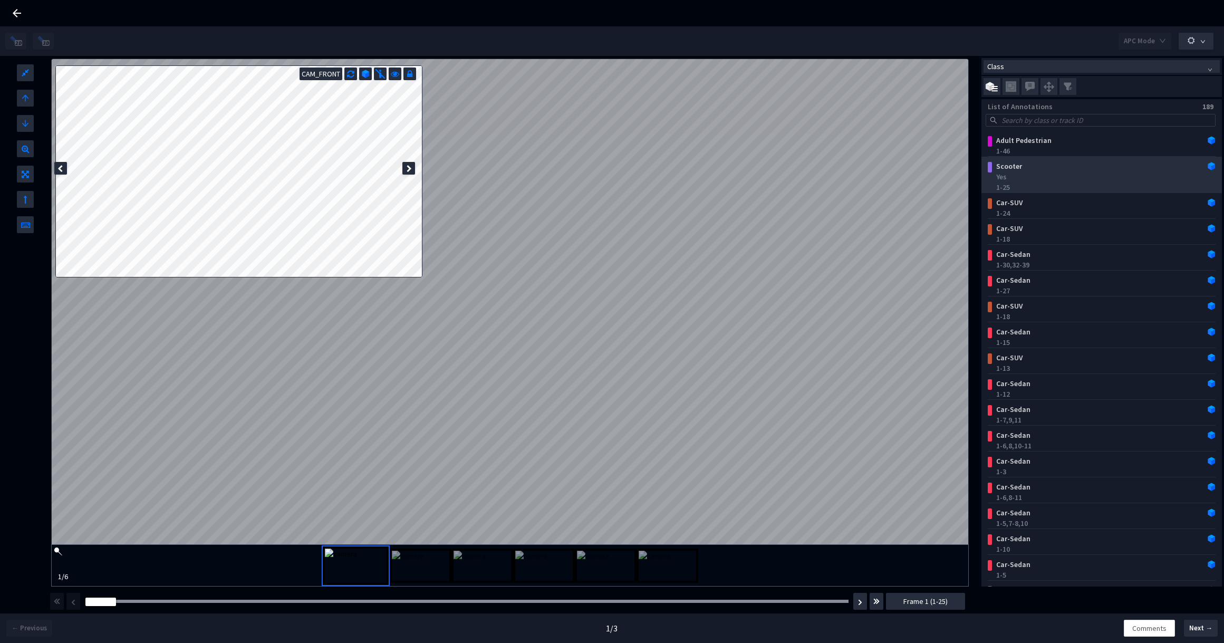
click at [1060, 171] on div "Yes" at bounding box center [1103, 176] width 215 height 11
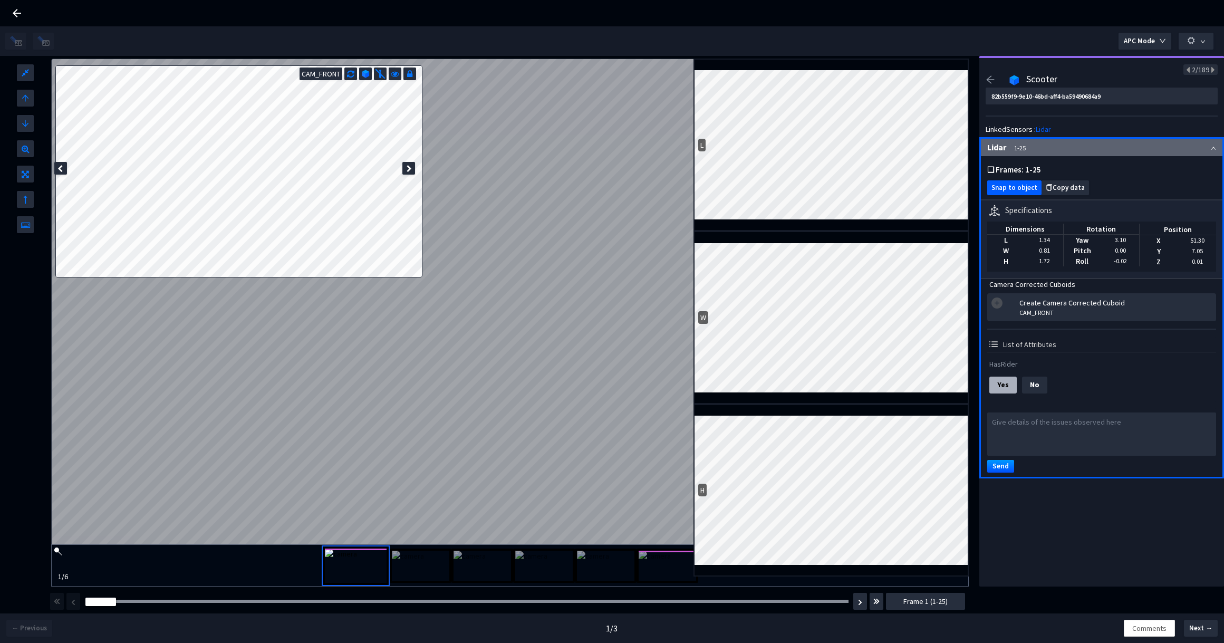
click at [1016, 188] on span "Snap to object" at bounding box center [1014, 188] width 46 height 8
click at [367, 73] on img at bounding box center [366, 74] width 8 height 8
click at [367, 73] on img at bounding box center [365, 74] width 8 height 8
click at [367, 73] on img at bounding box center [366, 74] width 8 height 8
click at [369, 70] on img at bounding box center [365, 74] width 8 height 8
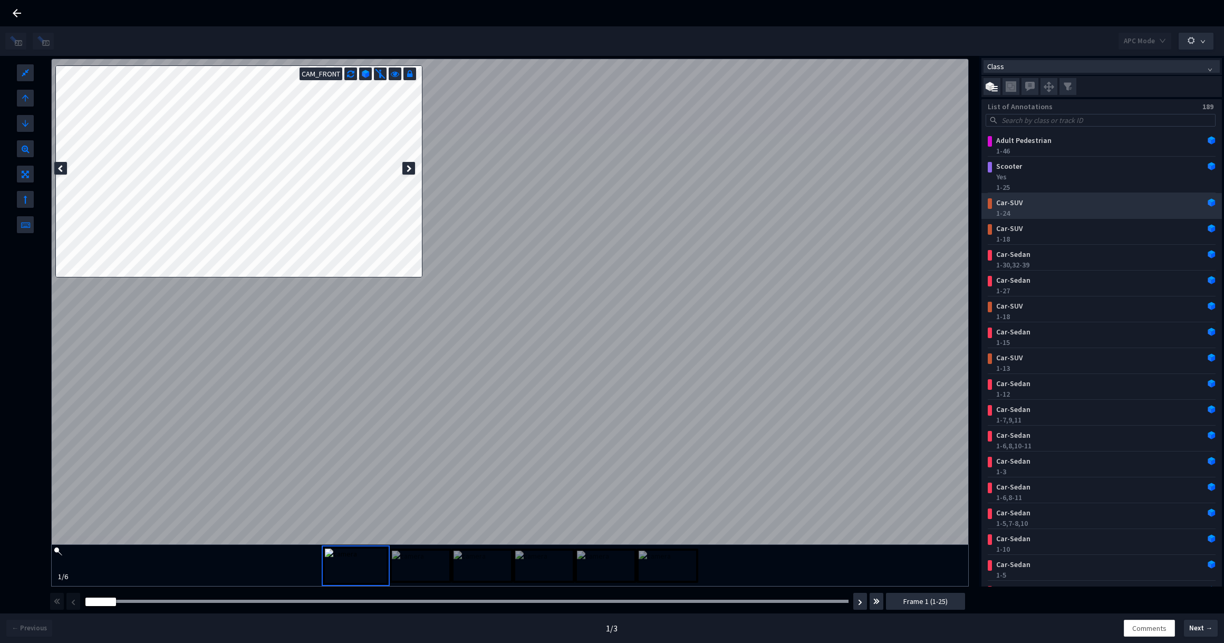
click at [1052, 204] on div "Car-SUV" at bounding box center [1081, 202] width 179 height 11
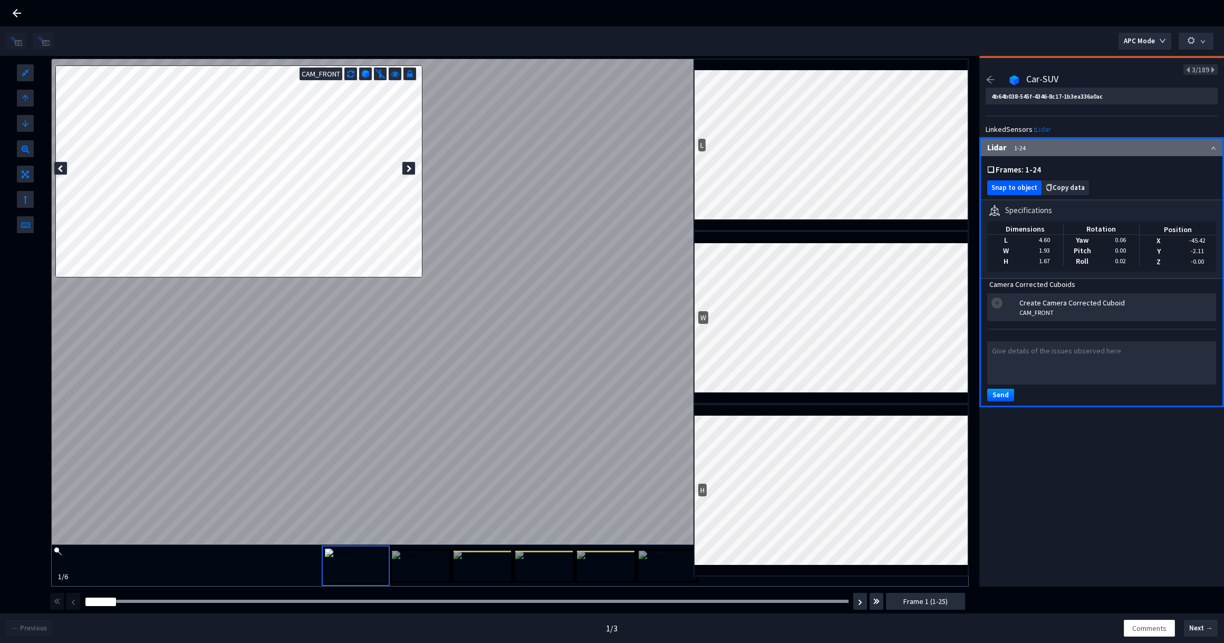
click at [1019, 189] on span "Snap to object" at bounding box center [1014, 188] width 46 height 8
click at [412, 167] on div at bounding box center [408, 168] width 13 height 13
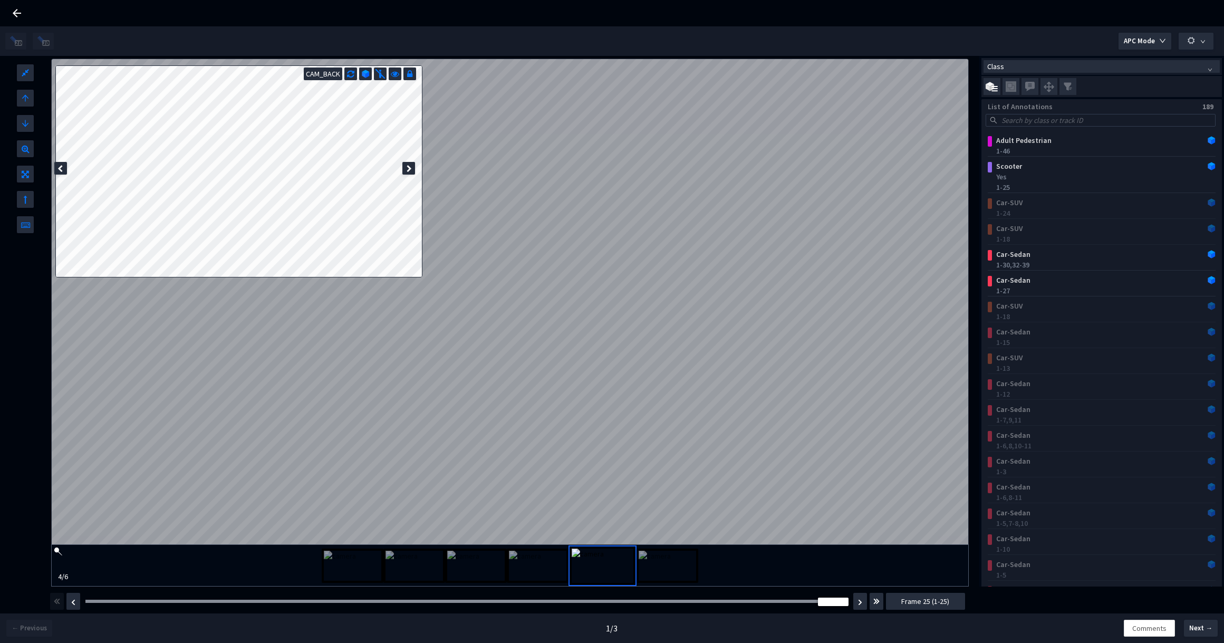
click at [89, 603] on div "Frame : 25" at bounding box center [467, 601] width 770 height 11
click at [91, 603] on div "Frame : 25" at bounding box center [467, 601] width 770 height 11
click at [98, 601] on div at bounding box center [466, 600] width 763 height 3
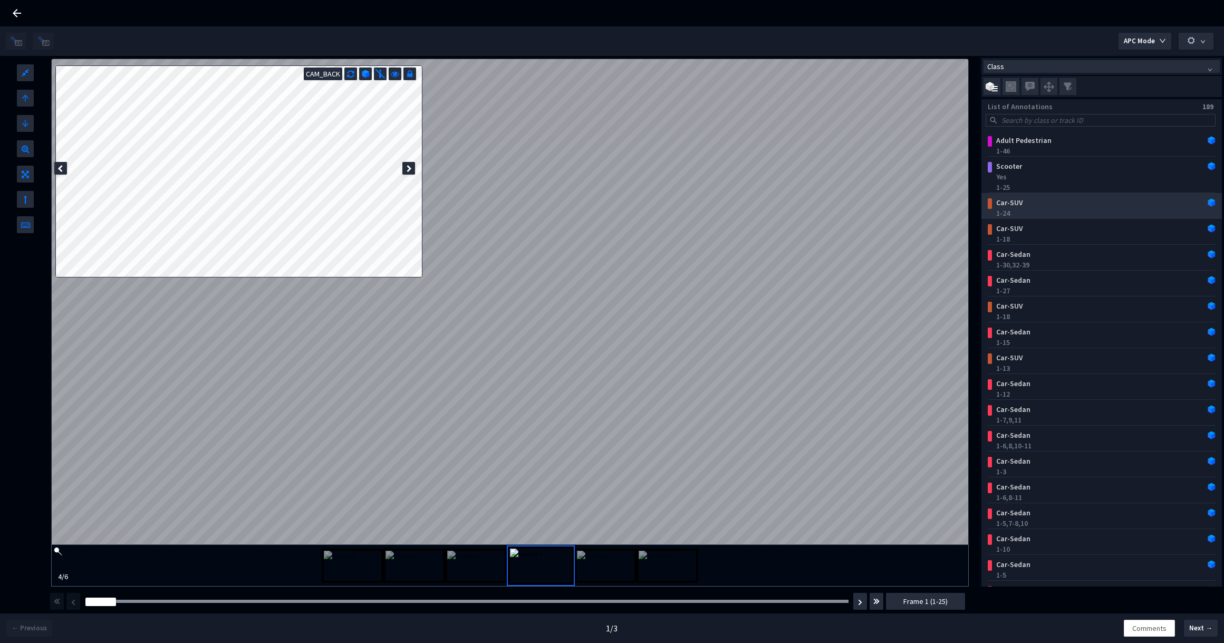
click at [1063, 201] on div "Car-SUV" at bounding box center [1081, 202] width 179 height 11
click at [1059, 202] on div "Car-SUV" at bounding box center [1081, 202] width 179 height 11
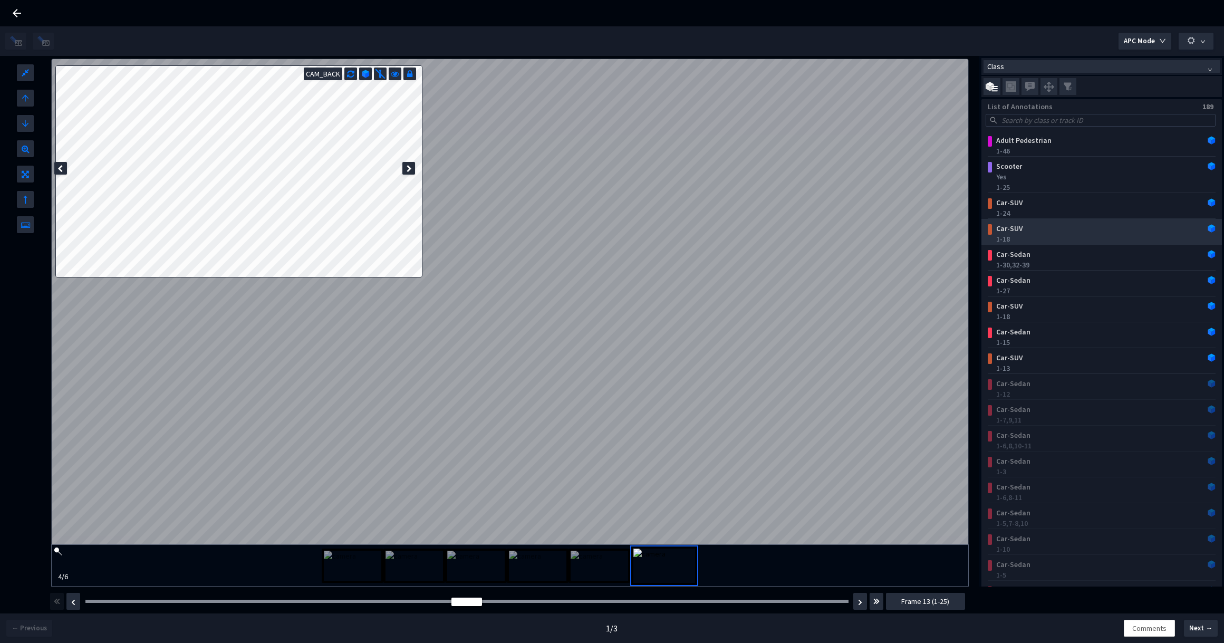
click at [1033, 229] on div "Car-SUV" at bounding box center [1081, 228] width 179 height 11
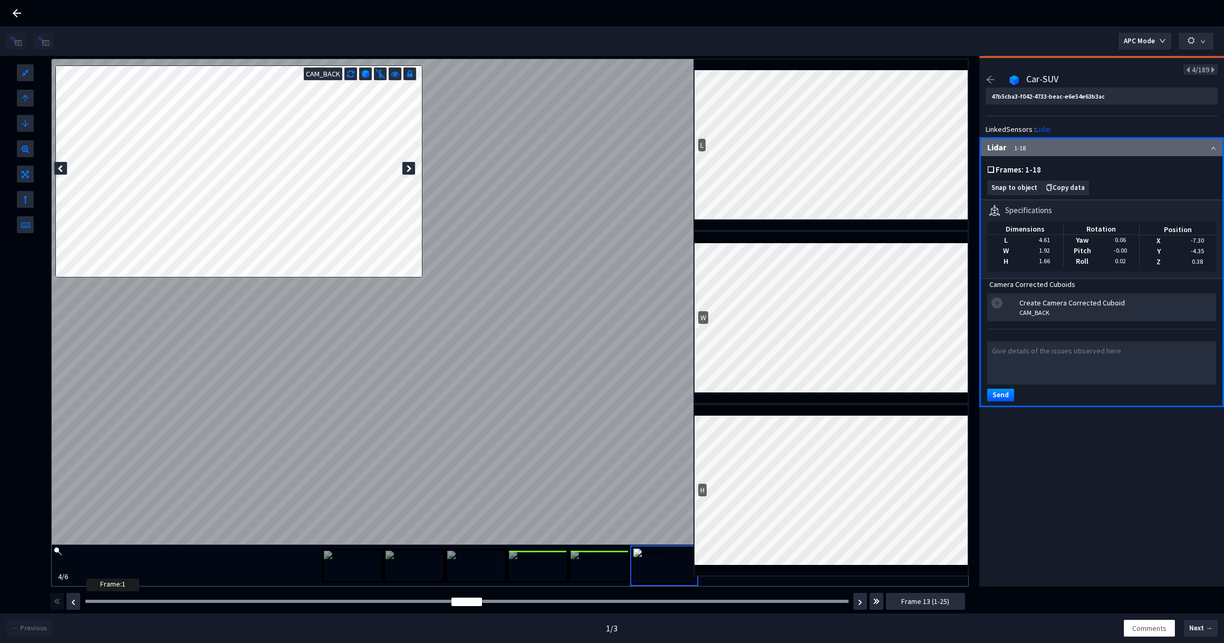
click at [90, 599] on div at bounding box center [466, 600] width 763 height 3
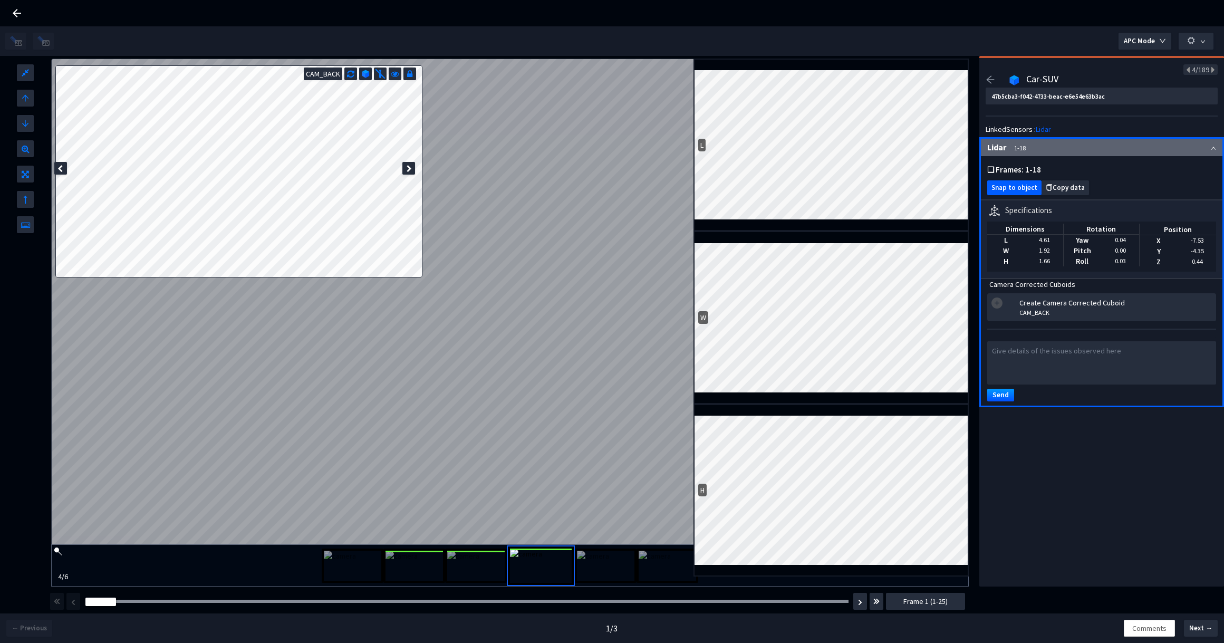
click at [1020, 188] on span "Snap to object" at bounding box center [1014, 188] width 46 height 8
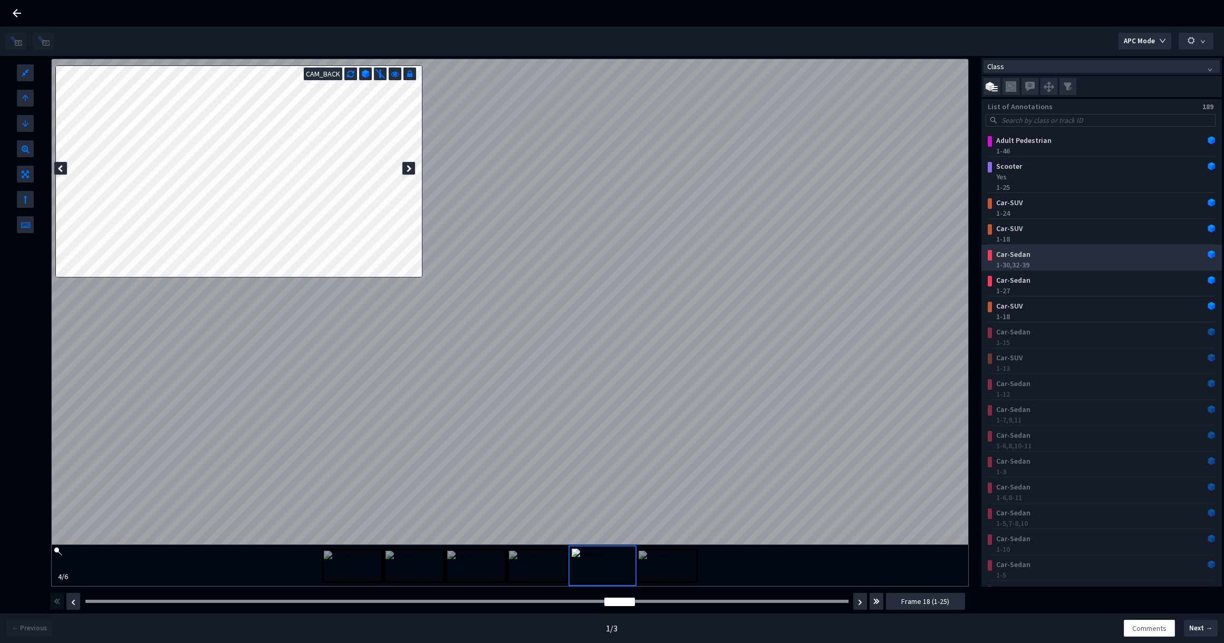
click at [1077, 267] on div "1-30, 32-39" at bounding box center [1103, 264] width 215 height 11
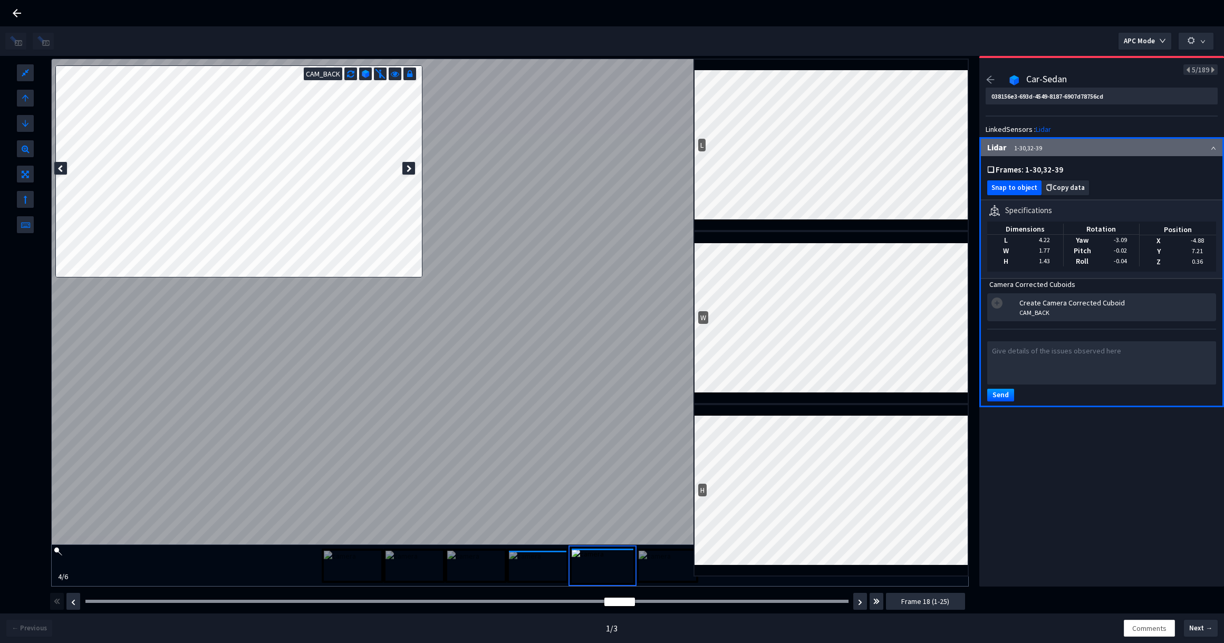
click at [1021, 190] on span "Snap to object" at bounding box center [1014, 188] width 46 height 8
click at [88, 601] on div at bounding box center [466, 600] width 763 height 3
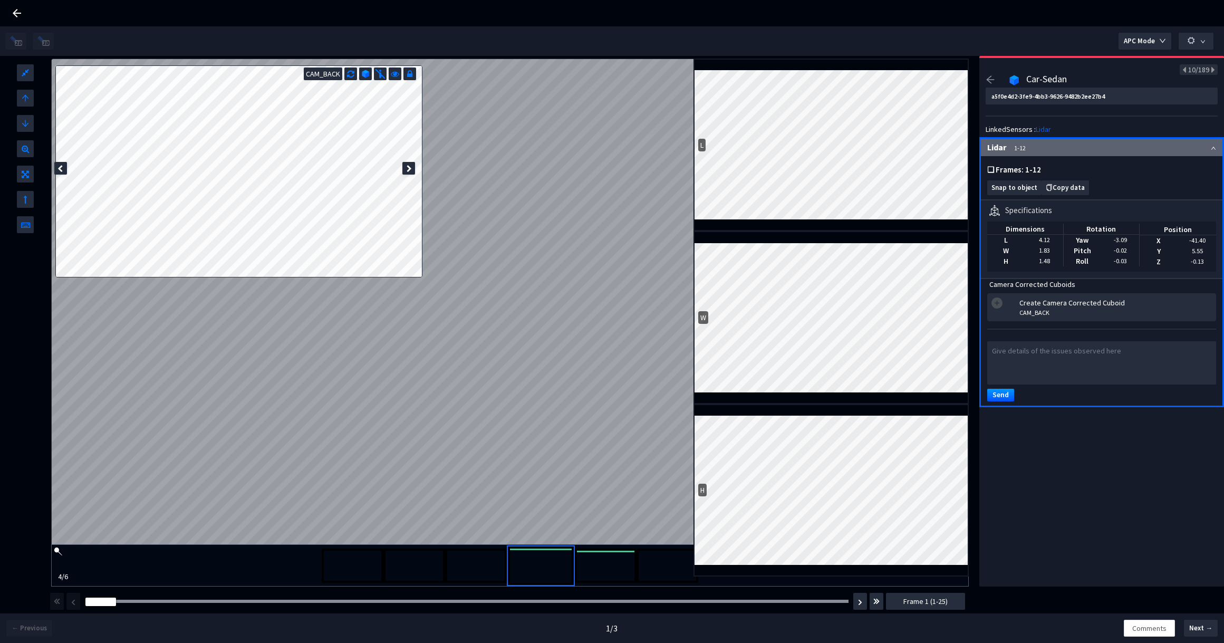
type input "038156e3-693d-4549-8187-6907d78756cd"
click at [59, 172] on div at bounding box center [60, 168] width 13 height 13
click at [412, 168] on div at bounding box center [408, 168] width 13 height 13
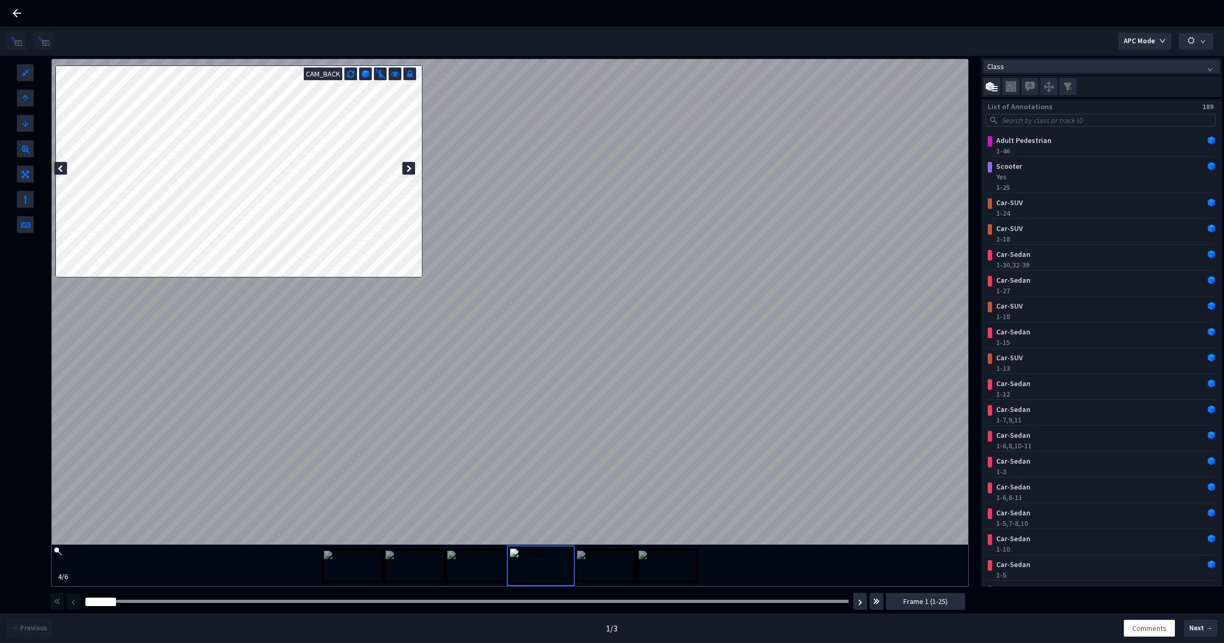
click at [409, 168] on icon at bounding box center [409, 168] width 5 height 7
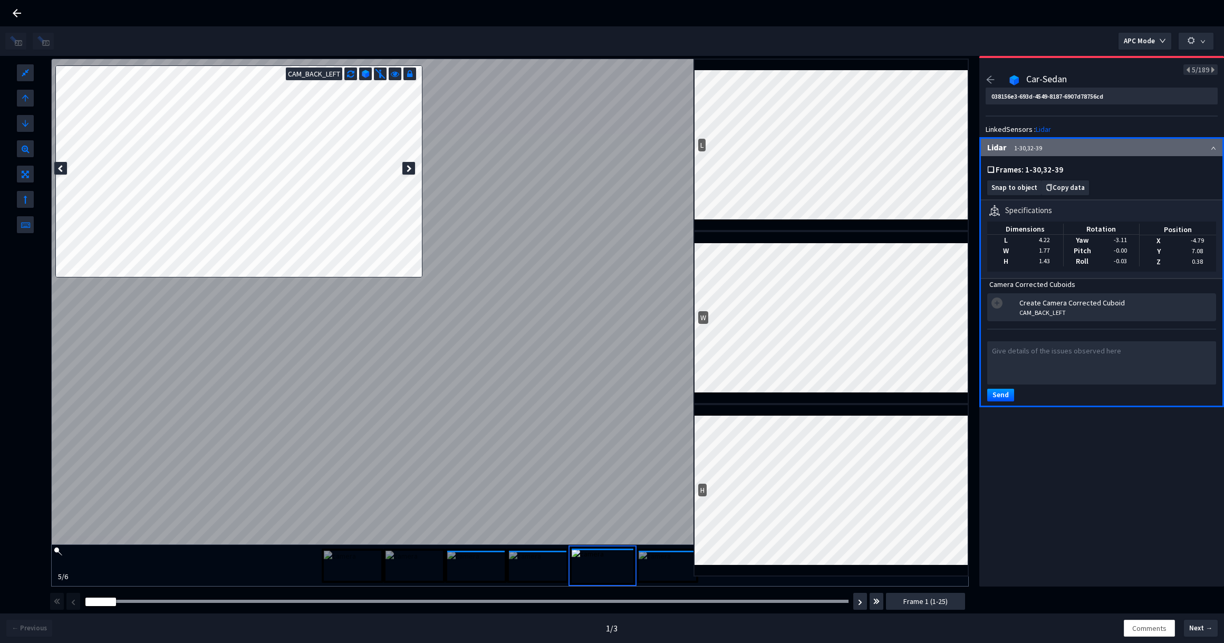
click at [61, 169] on icon at bounding box center [59, 168] width 5 height 7
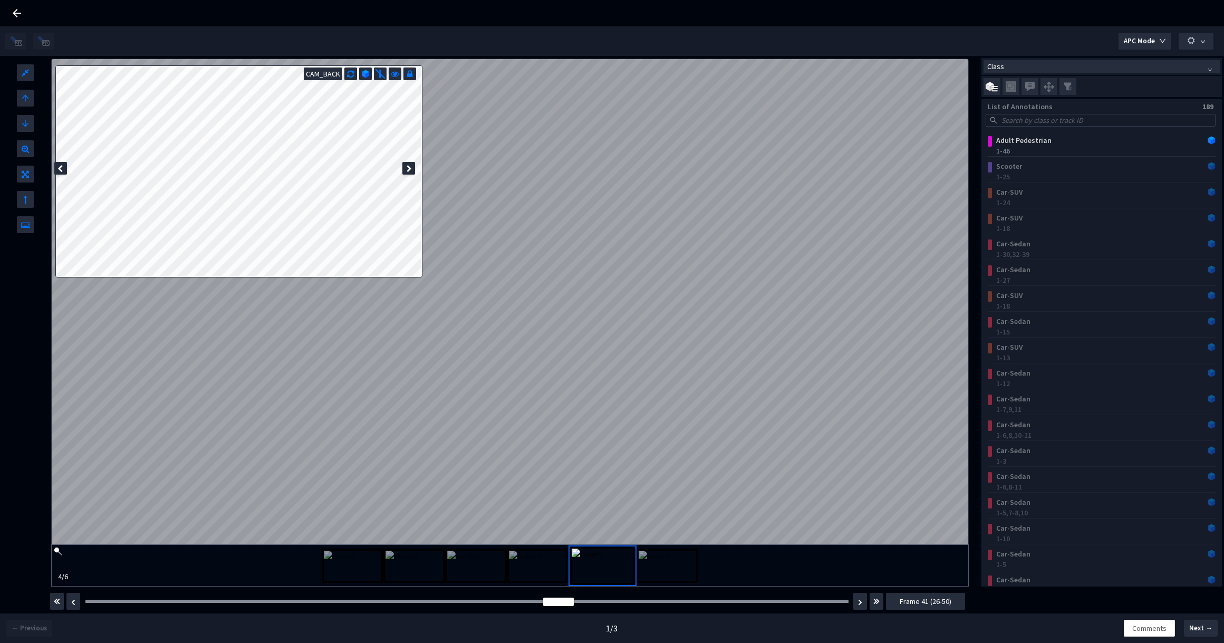
click at [54, 601] on img "button" at bounding box center [57, 601] width 6 height 13
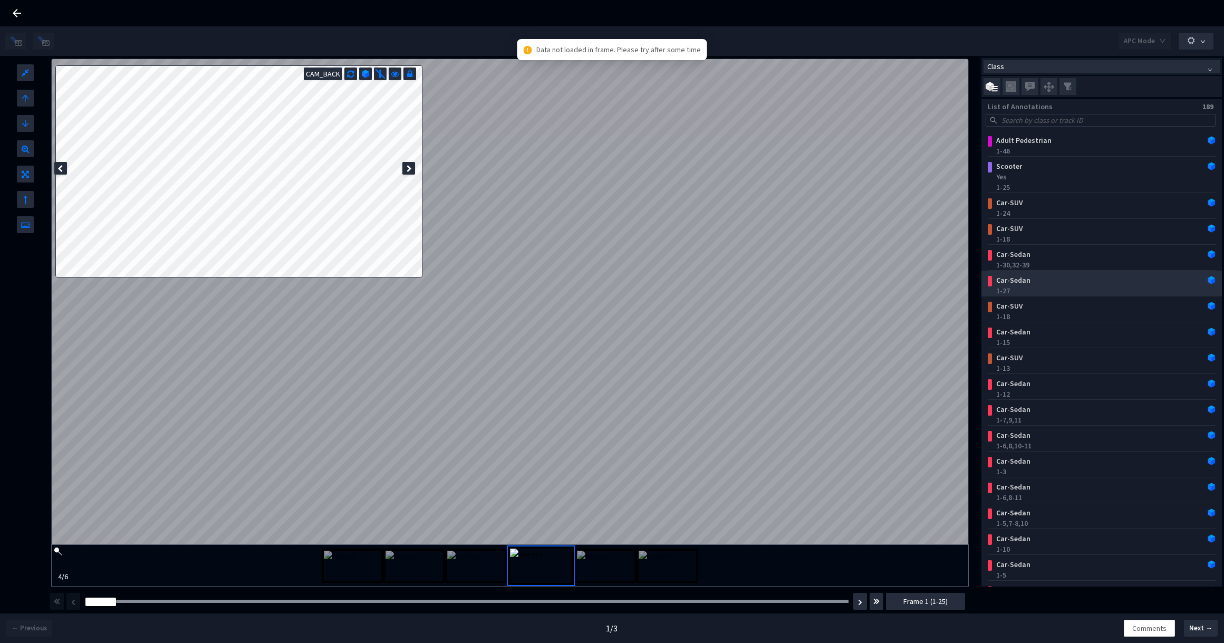
click at [1084, 291] on div "1-27" at bounding box center [1103, 290] width 215 height 11
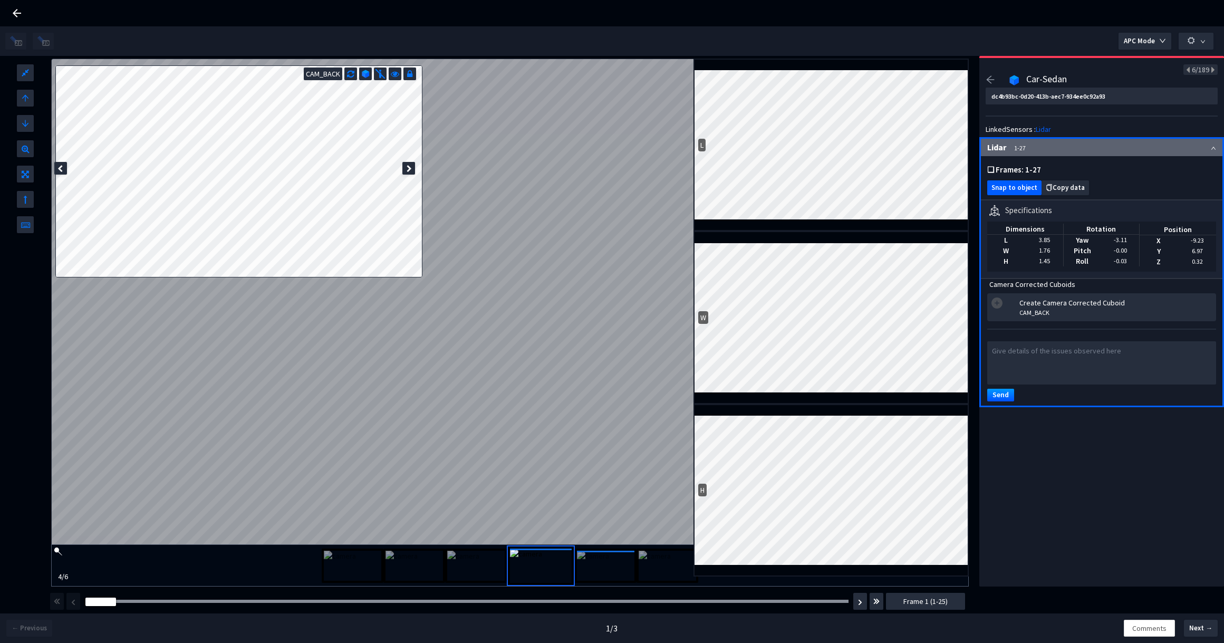
click at [1022, 187] on span "Snap to object" at bounding box center [1014, 188] width 46 height 8
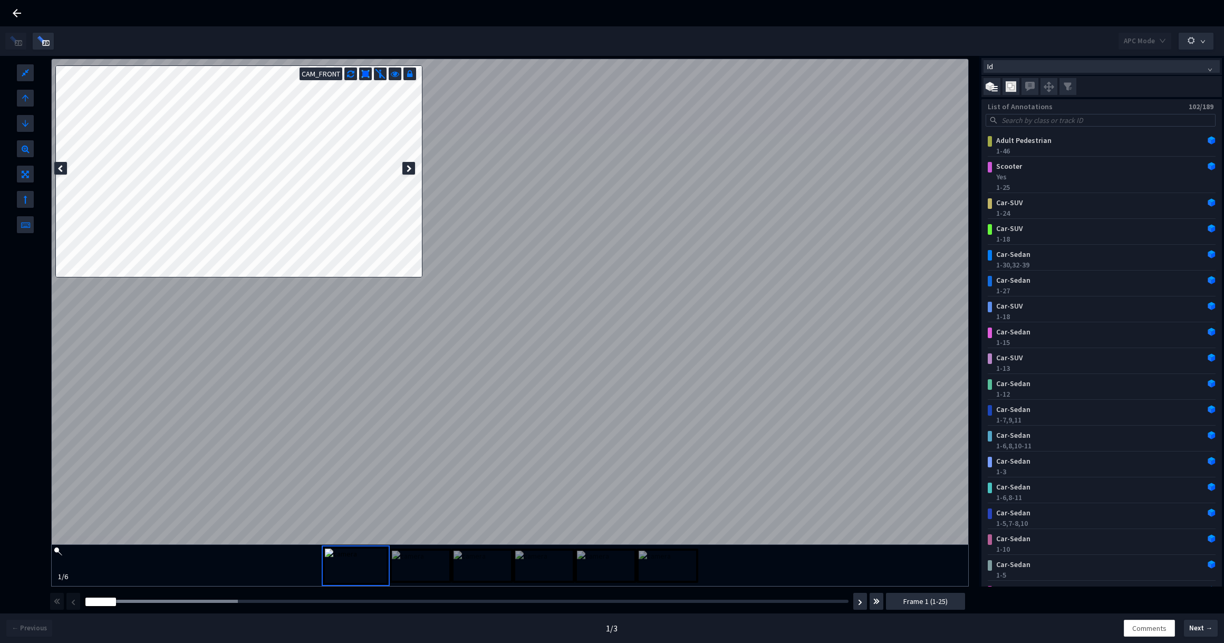
click at [18, 13] on icon at bounding box center [17, 13] width 8 height 8
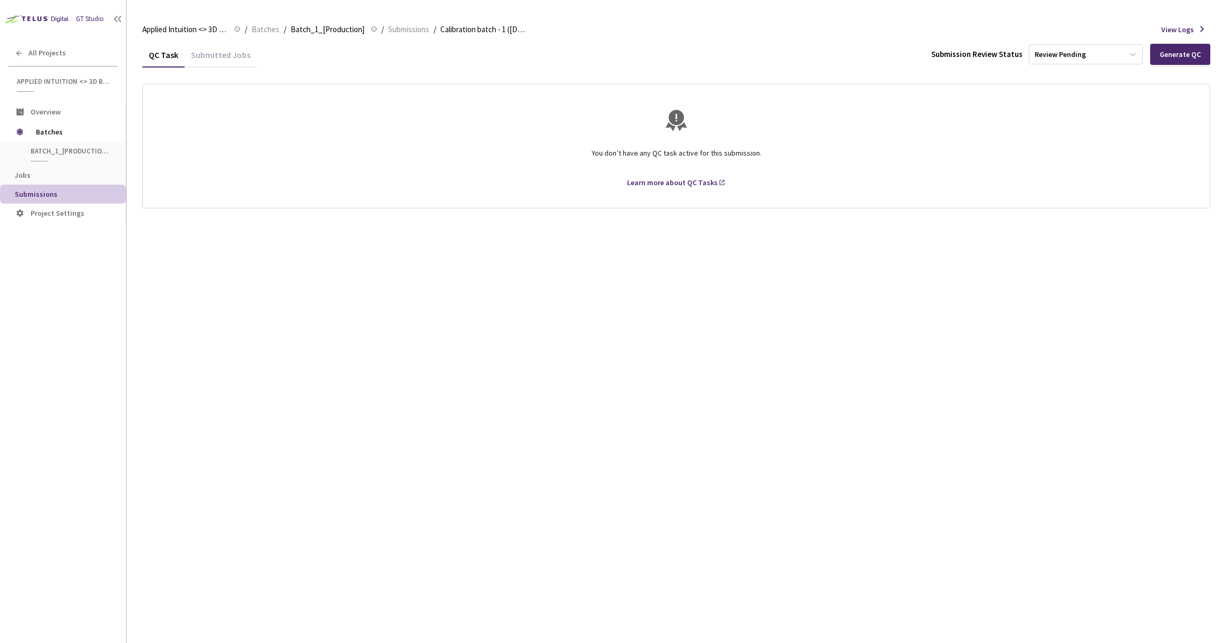
click at [222, 56] on div "Submitted Jobs" at bounding box center [221, 59] width 72 height 18
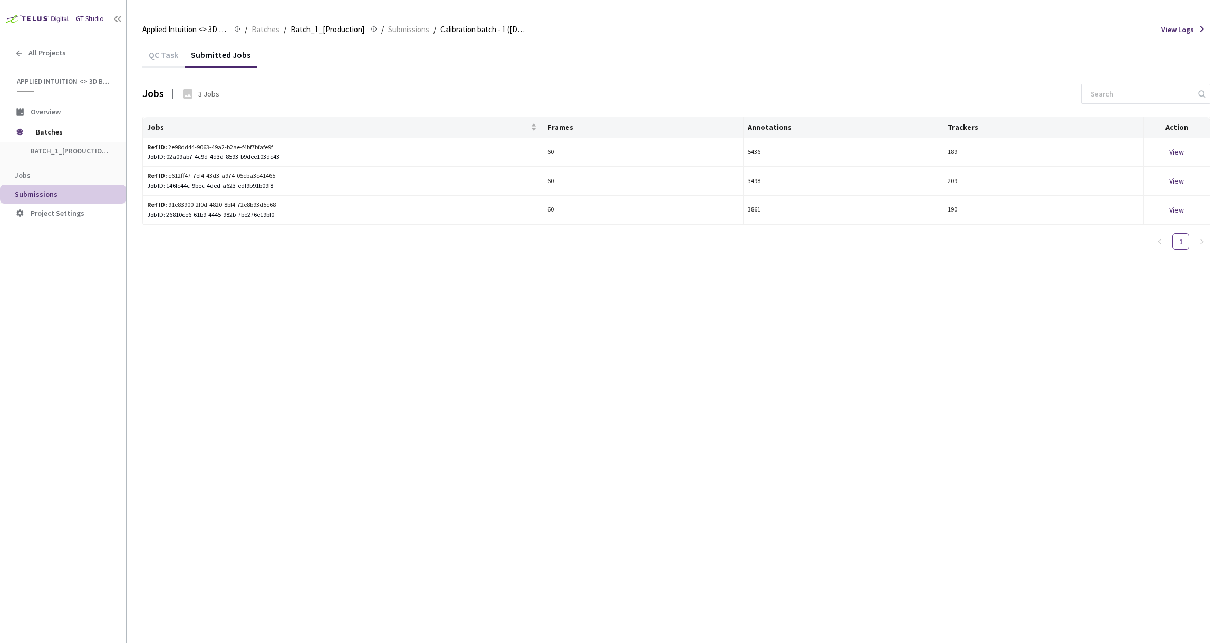
click at [161, 58] on div "QC Task" at bounding box center [163, 59] width 42 height 18
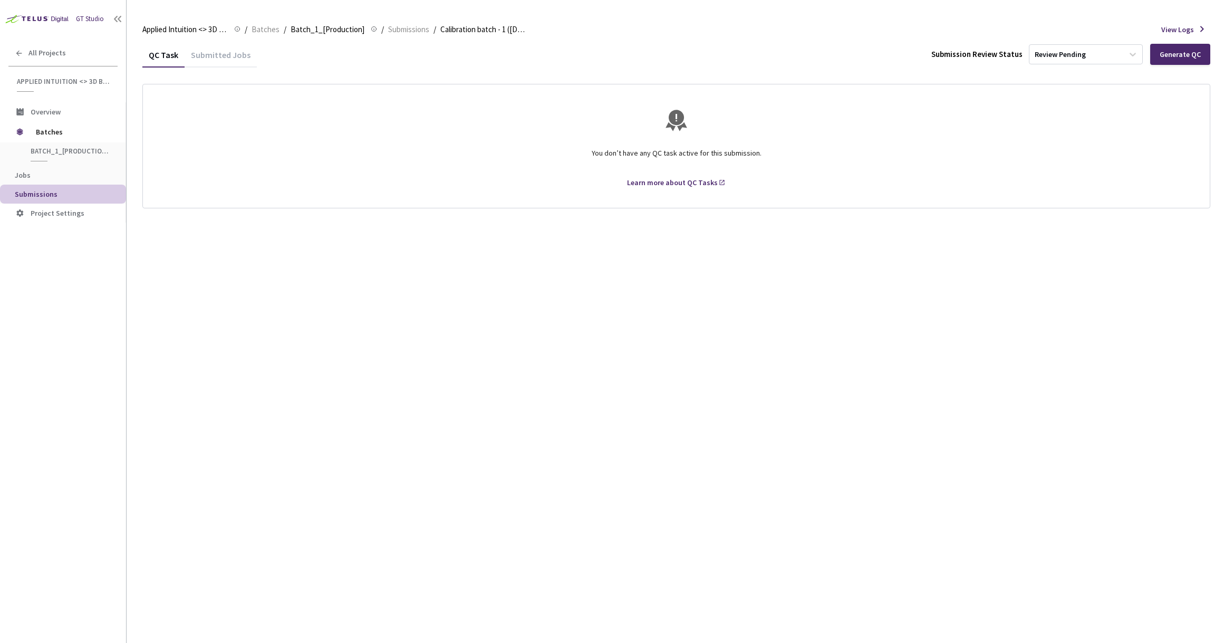
click at [244, 55] on div "Submitted Jobs" at bounding box center [221, 59] width 72 height 18
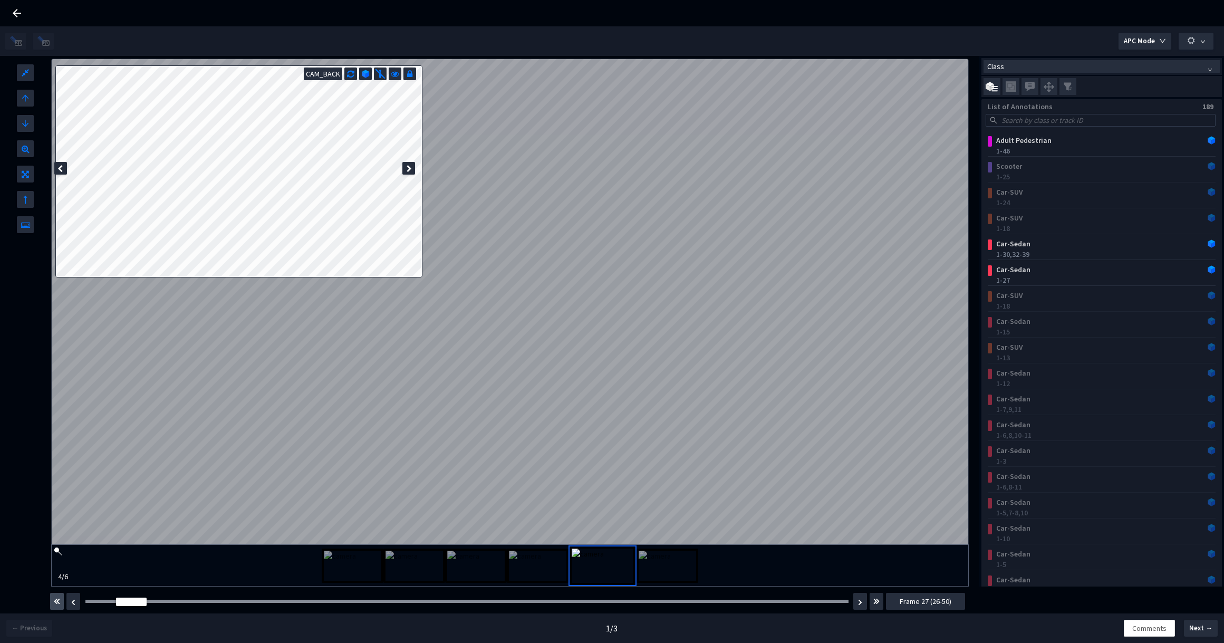
click at [53, 604] on button "button" at bounding box center [57, 601] width 14 height 17
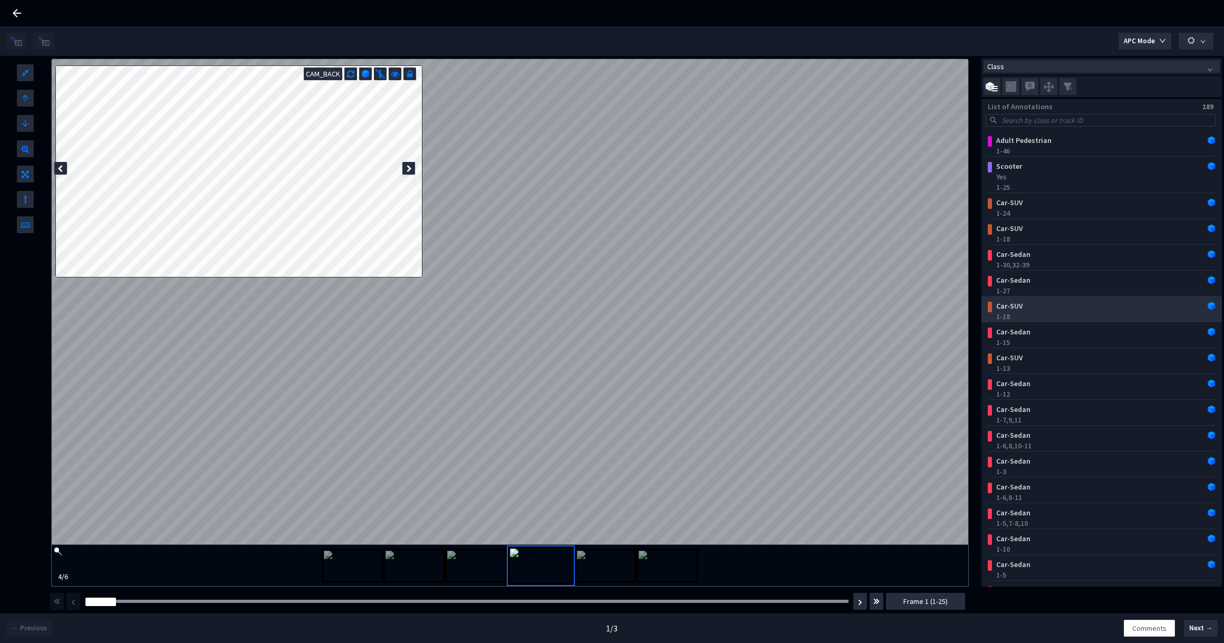
click at [1054, 315] on div "1-18" at bounding box center [1103, 316] width 215 height 11
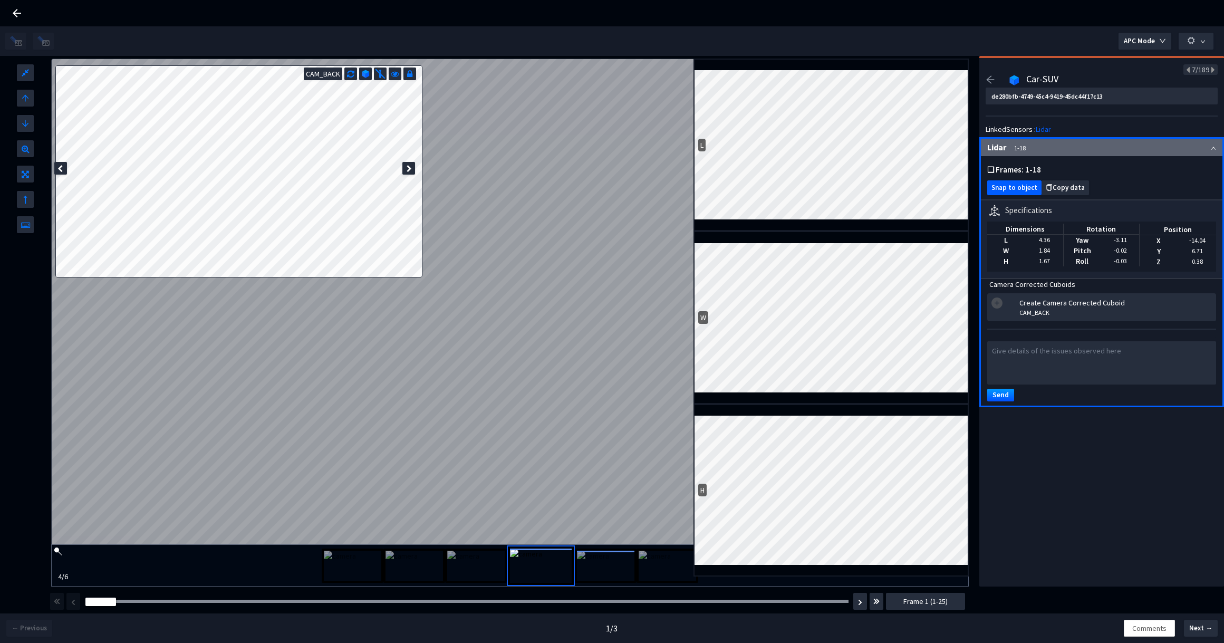
click at [1012, 181] on button "Snap to object" at bounding box center [1014, 187] width 54 height 15
click at [408, 168] on icon at bounding box center [409, 168] width 5 height 7
click at [64, 172] on div at bounding box center [60, 168] width 13 height 13
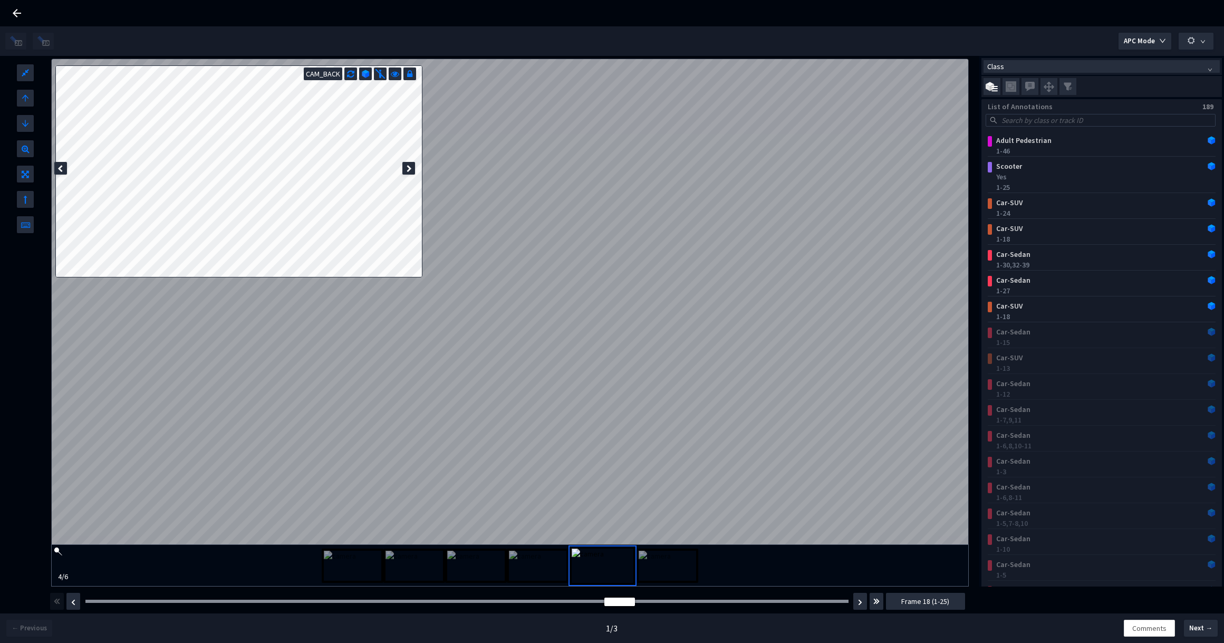
click at [89, 604] on div "Frame : 1" at bounding box center [467, 601] width 770 height 11
click at [95, 602] on div at bounding box center [466, 600] width 763 height 3
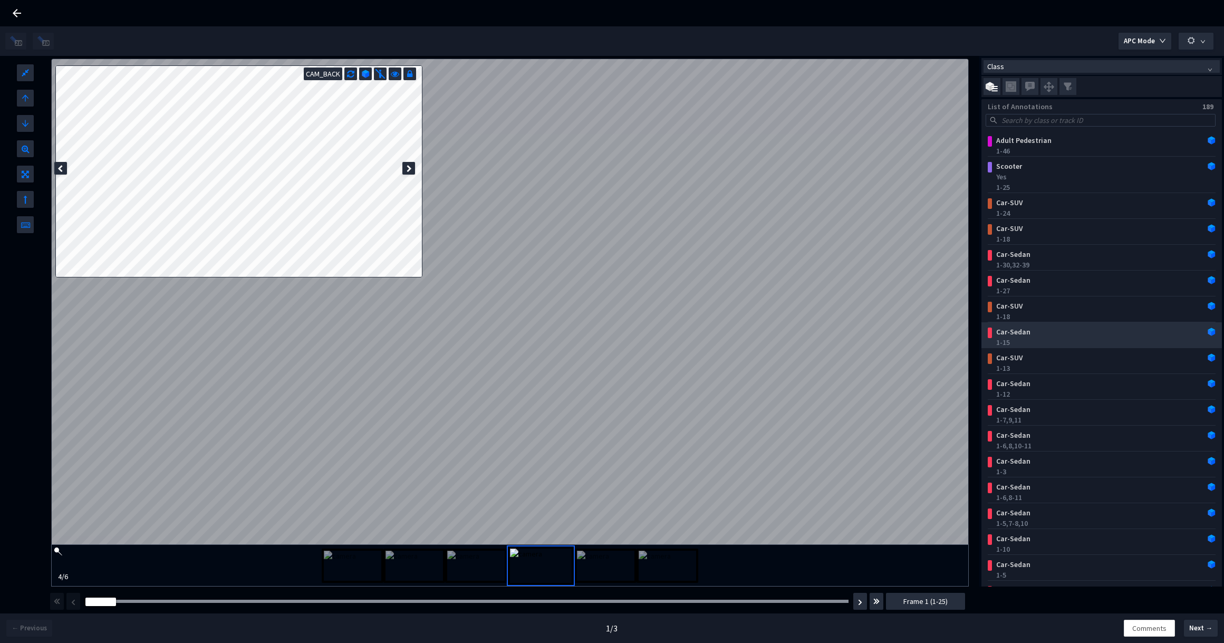
click at [1056, 340] on div "1-15" at bounding box center [1103, 342] width 215 height 11
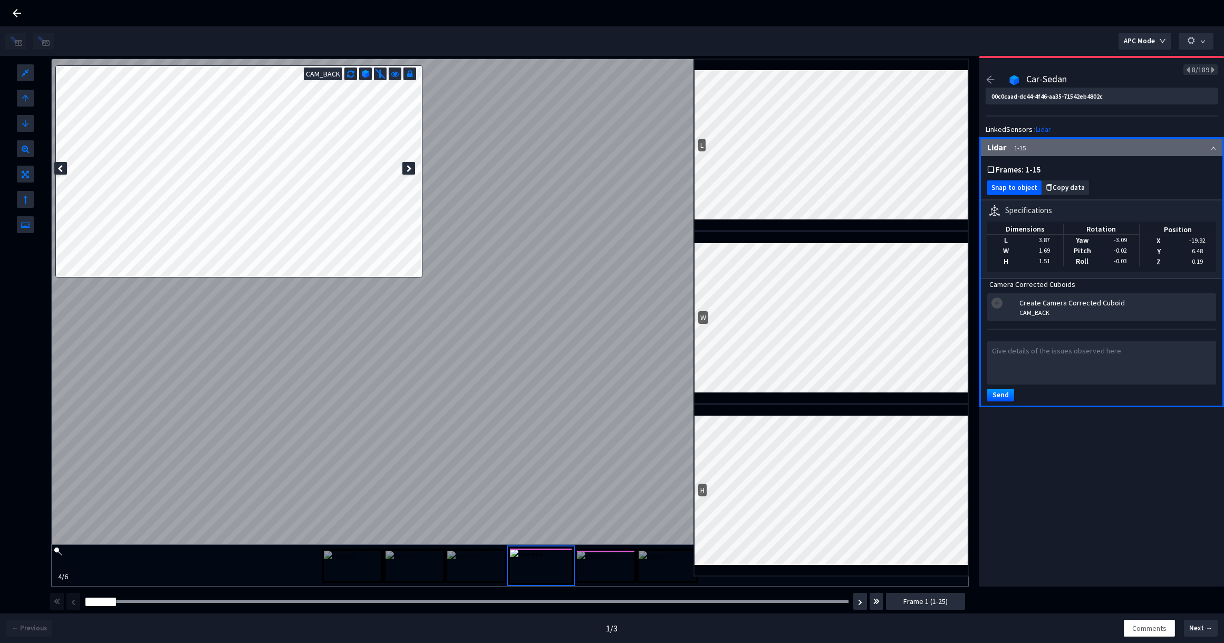
click at [1002, 188] on span "Snap to object" at bounding box center [1014, 188] width 46 height 8
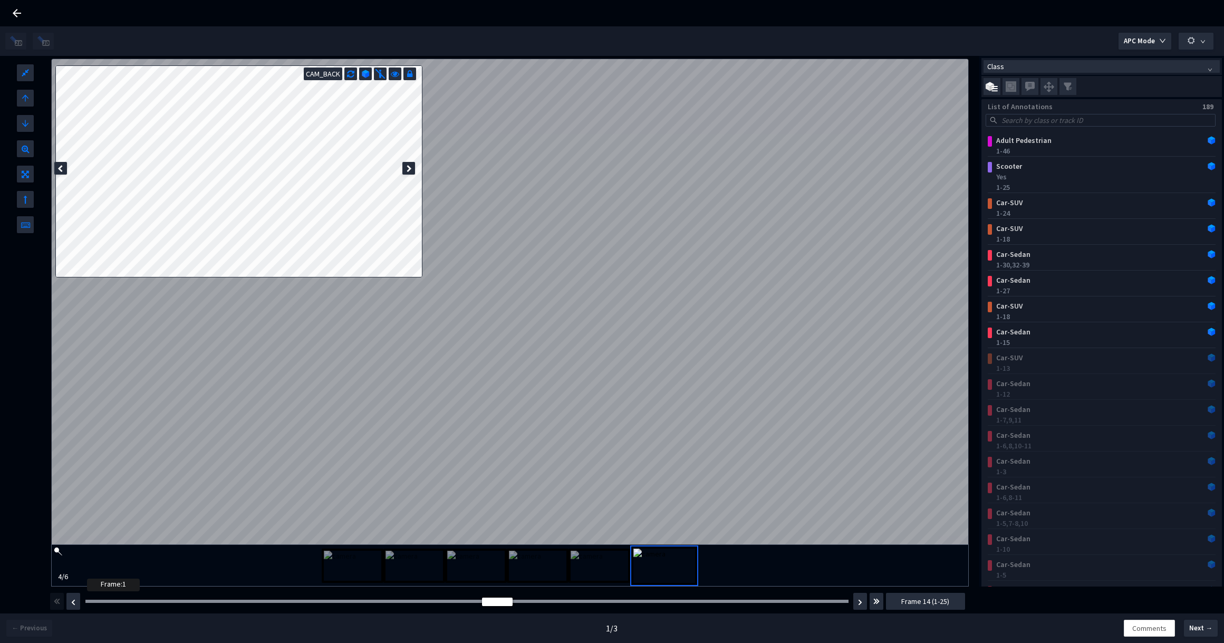
click at [91, 601] on div at bounding box center [466, 600] width 763 height 3
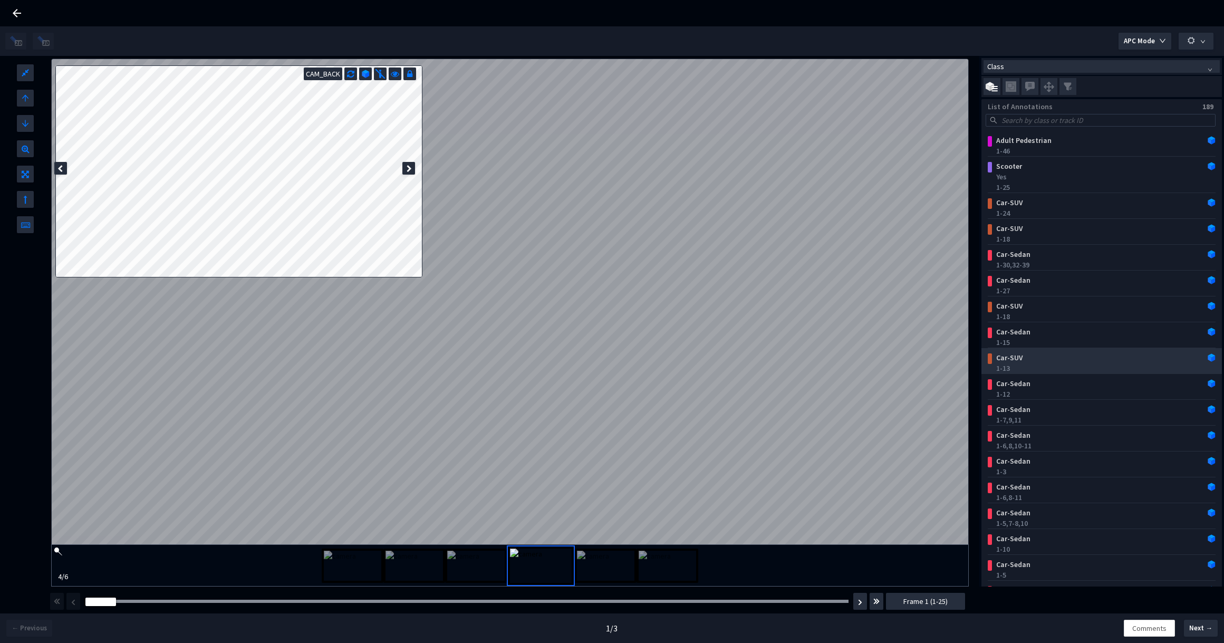
click at [1029, 365] on div "1-13" at bounding box center [1103, 368] width 215 height 11
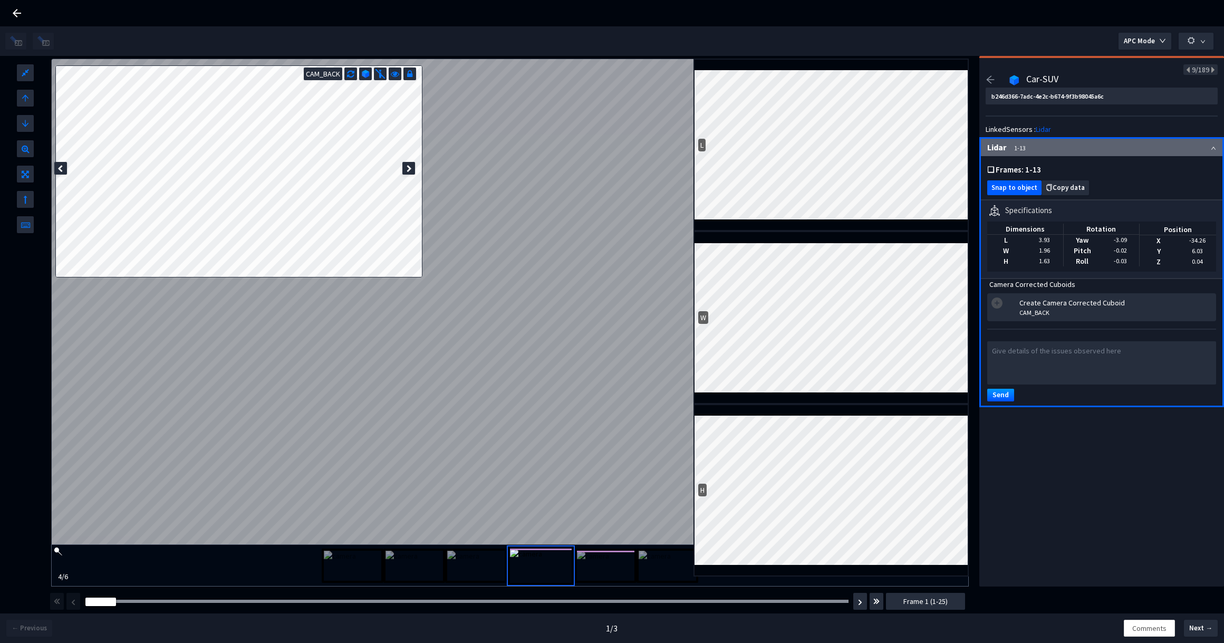
click at [1007, 181] on button "Snap to object" at bounding box center [1014, 187] width 54 height 15
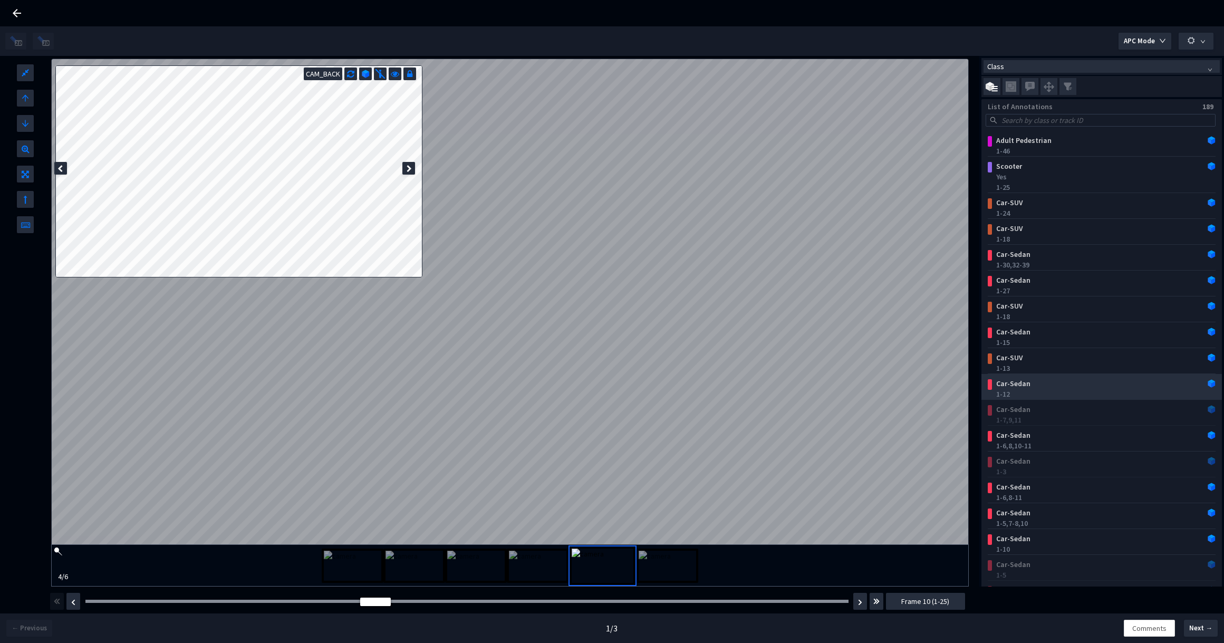
click at [1037, 393] on div "1-12" at bounding box center [1103, 394] width 215 height 11
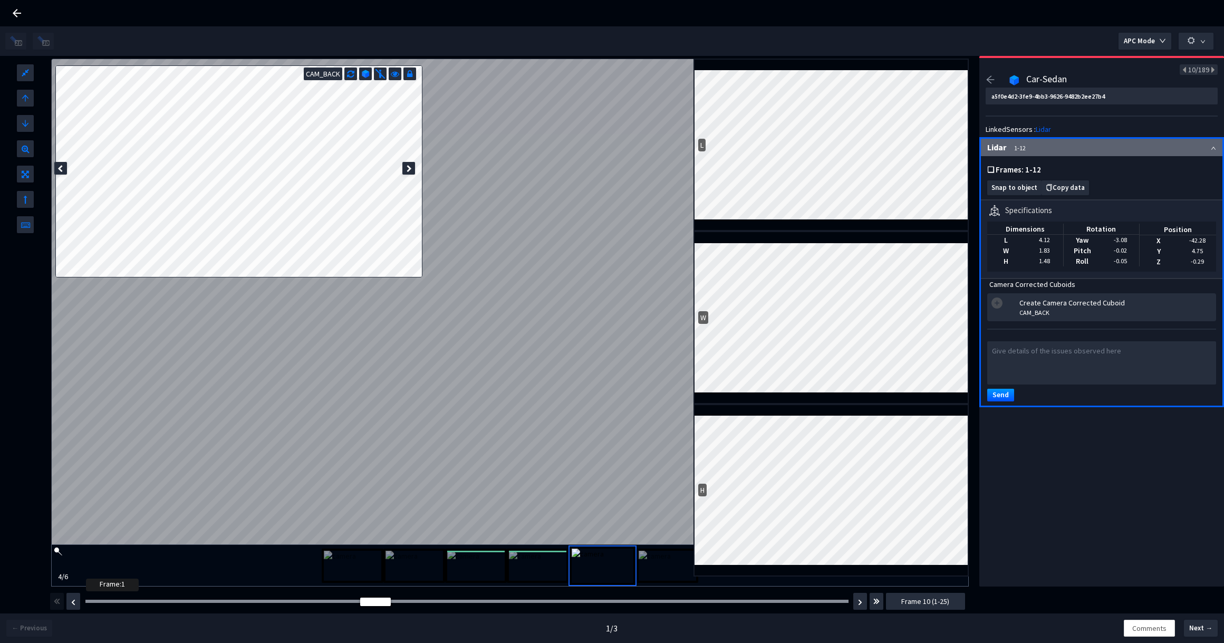
click at [91, 601] on div at bounding box center [466, 600] width 763 height 3
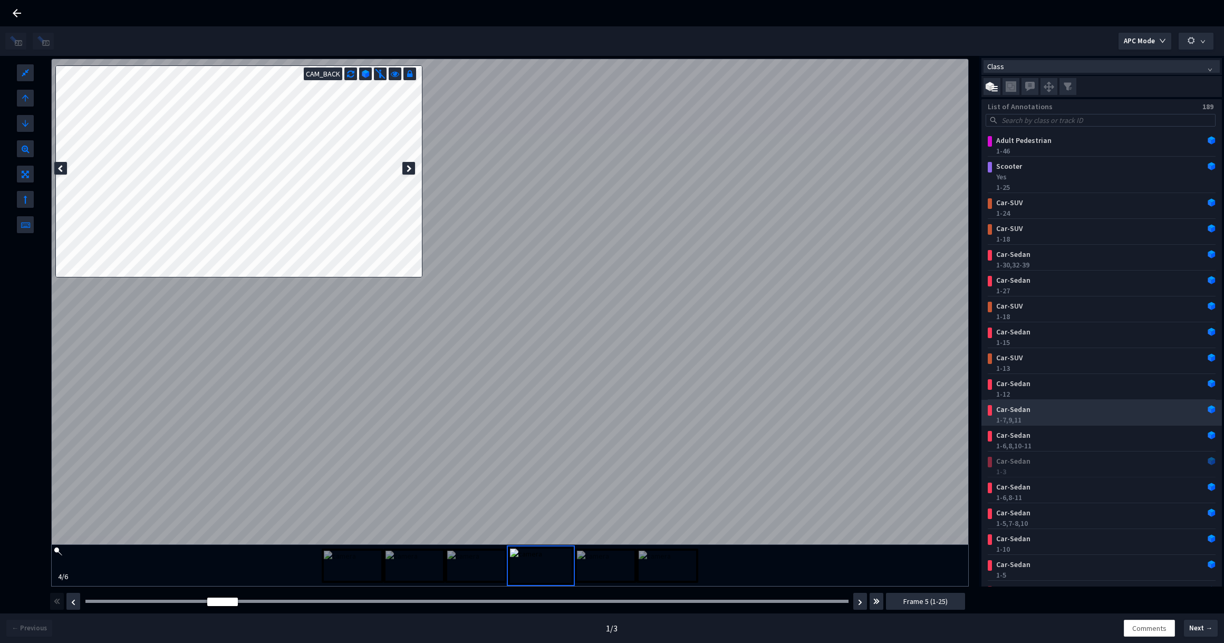
click at [1043, 413] on div "Car-Sedan" at bounding box center [1081, 409] width 179 height 11
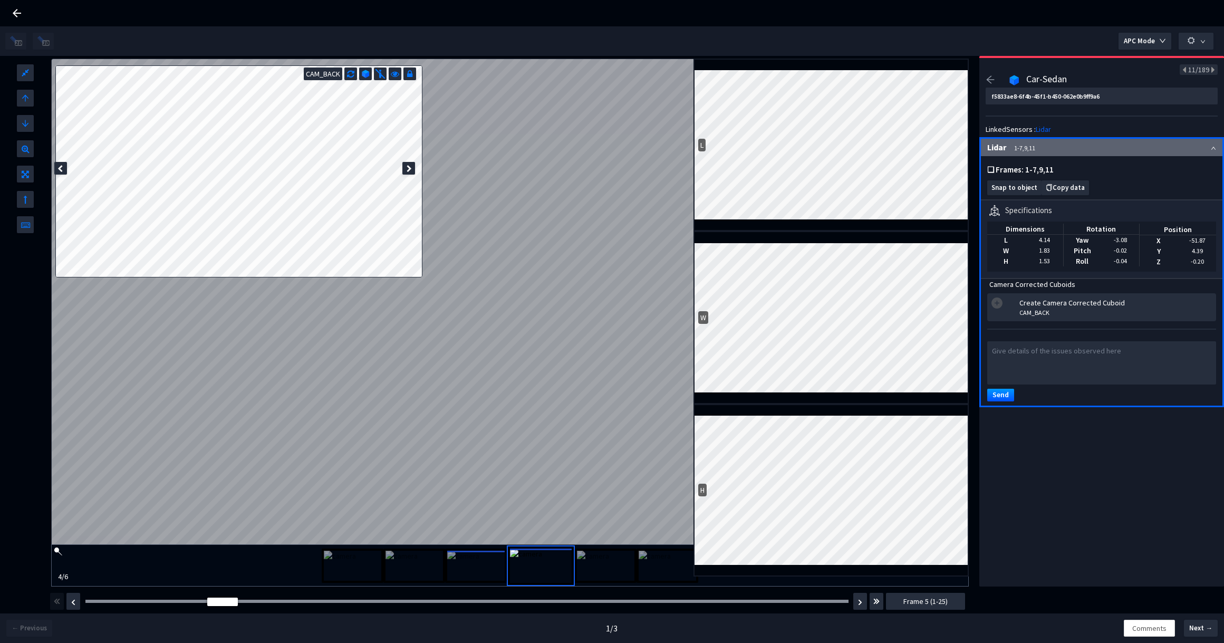
click at [88, 603] on div "Frame : 1" at bounding box center [467, 601] width 770 height 11
click at [94, 601] on div at bounding box center [466, 600] width 763 height 3
click at [1002, 188] on span "Snap to object" at bounding box center [1014, 188] width 46 height 8
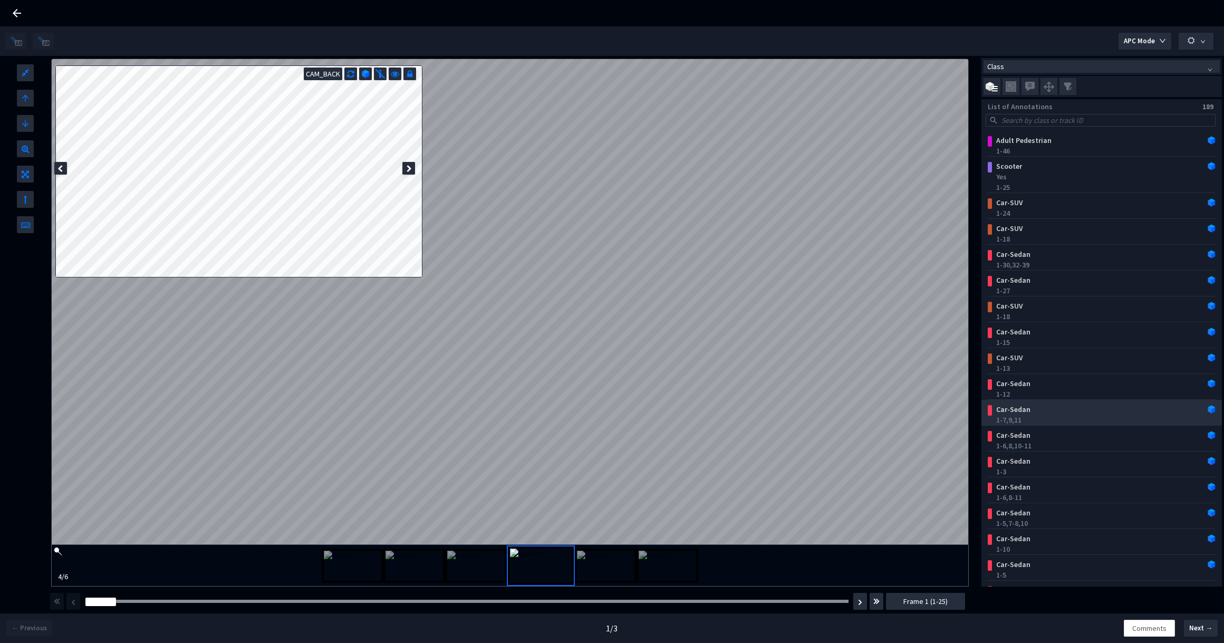
click at [1058, 407] on div "Car-Sedan" at bounding box center [1081, 409] width 179 height 11
click at [1011, 417] on div "1-7, 9, 11" at bounding box center [1103, 419] width 215 height 11
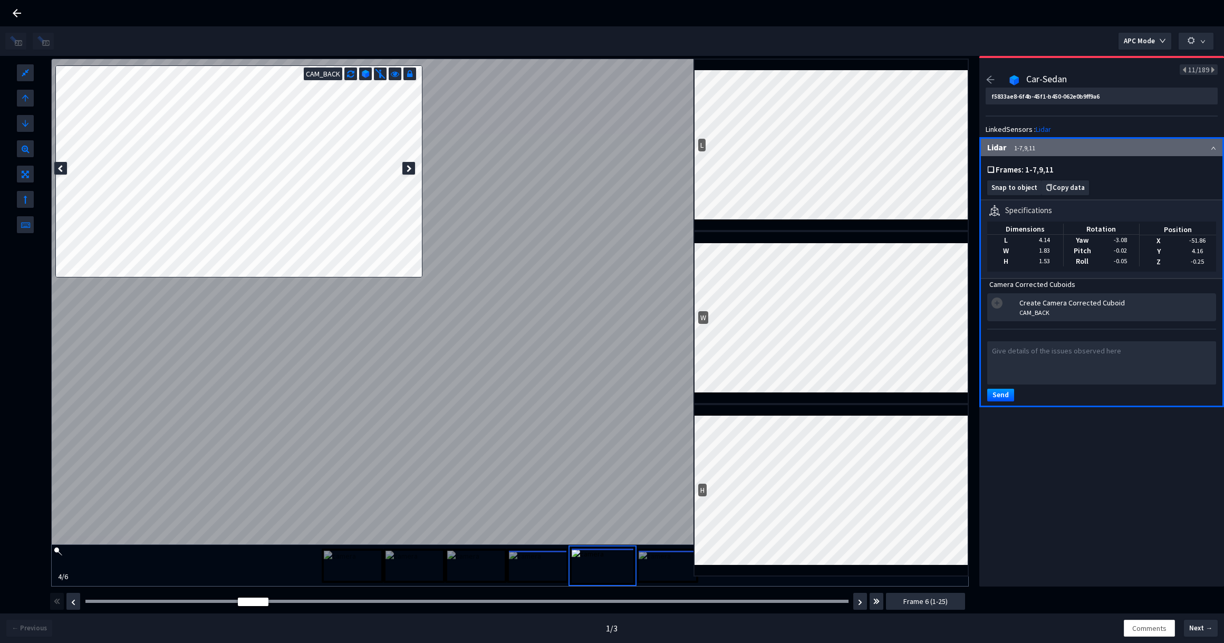
click at [60, 170] on icon at bounding box center [59, 168] width 5 height 7
click at [410, 169] on icon at bounding box center [409, 168] width 5 height 7
click at [61, 166] on icon at bounding box center [59, 168] width 5 height 7
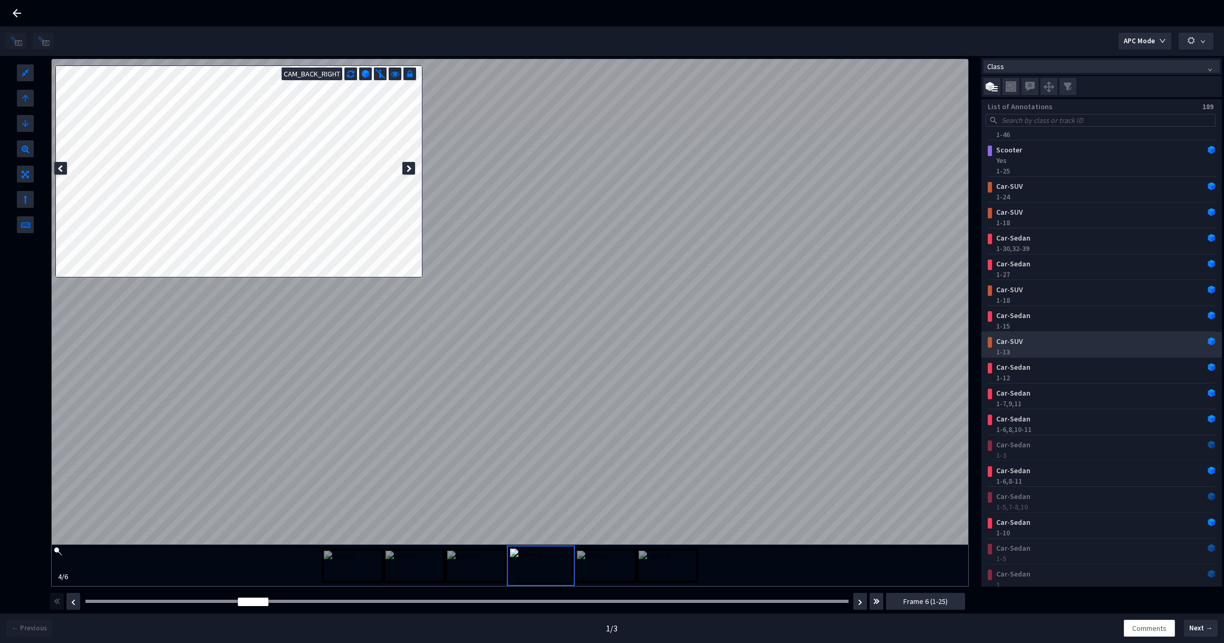
scroll to position [81, 0]
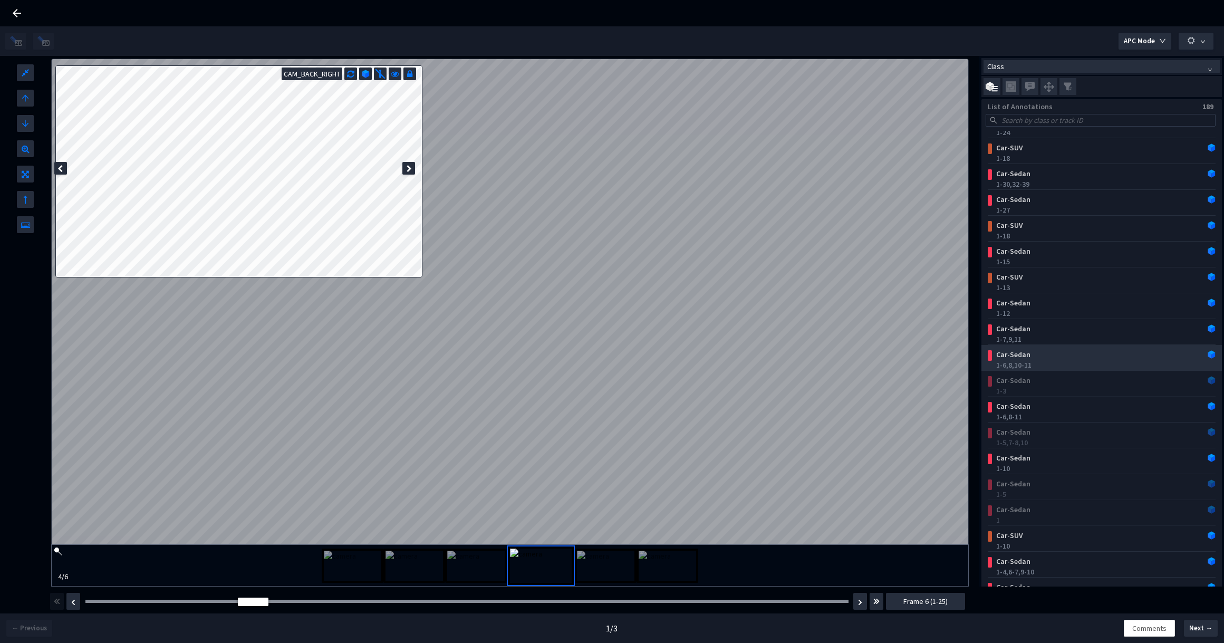
click at [1090, 361] on div "1-6, 8, 10-11" at bounding box center [1103, 365] width 215 height 11
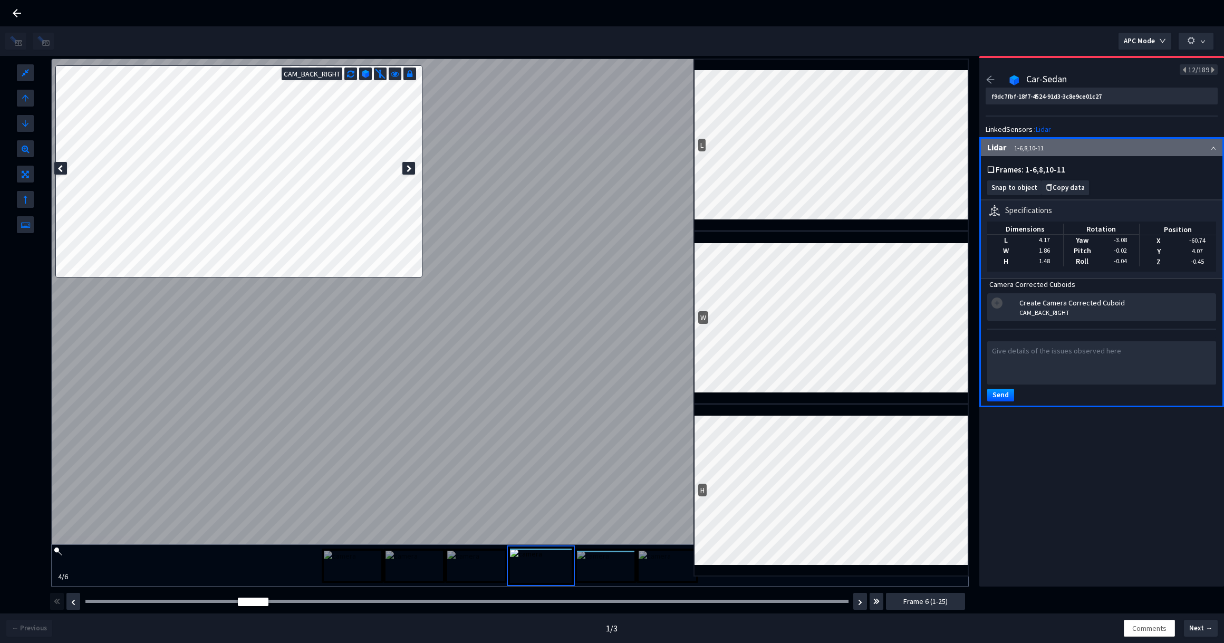
click at [92, 603] on div "Frame : 1" at bounding box center [467, 601] width 770 height 11
click at [91, 599] on div at bounding box center [466, 600] width 763 height 3
click at [408, 164] on div at bounding box center [408, 168] width 13 height 13
click at [63, 166] on div at bounding box center [60, 168] width 13 height 13
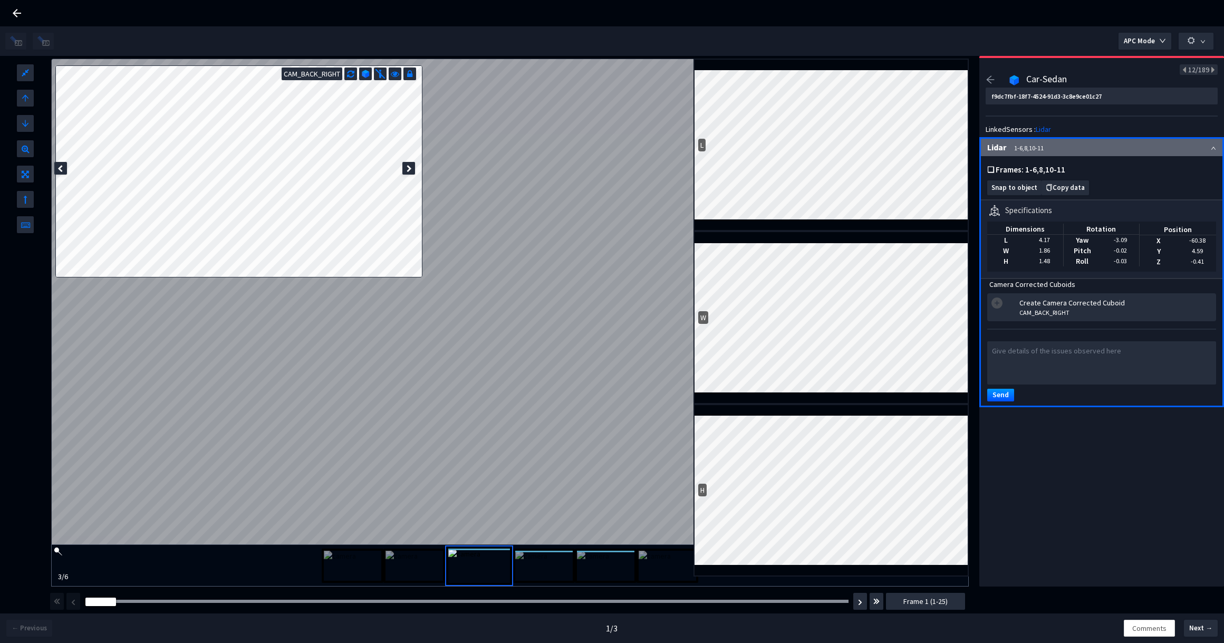
click at [411, 169] on icon at bounding box center [409, 168] width 5 height 7
click at [62, 169] on icon at bounding box center [59, 168] width 5 height 7
click at [409, 165] on icon at bounding box center [409, 168] width 5 height 7
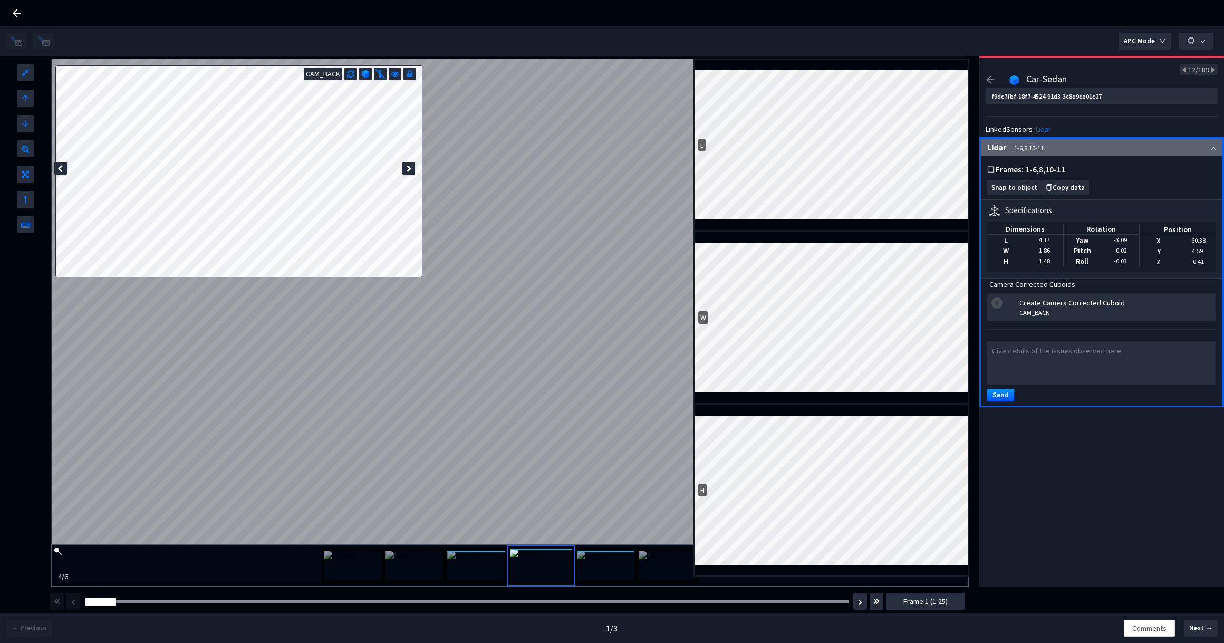
click at [409, 165] on icon at bounding box center [409, 168] width 5 height 7
click at [63, 169] on div at bounding box center [60, 168] width 13 height 13
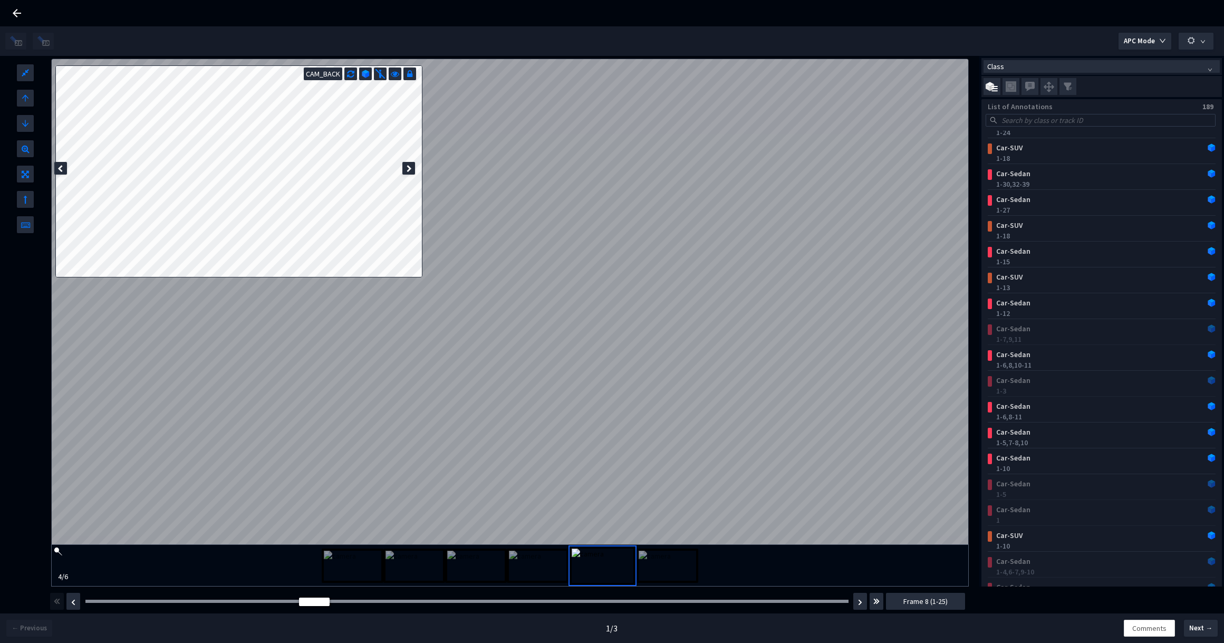
click at [86, 603] on div "Frame : 1" at bounding box center [467, 601] width 770 height 11
click at [97, 601] on div at bounding box center [466, 600] width 763 height 3
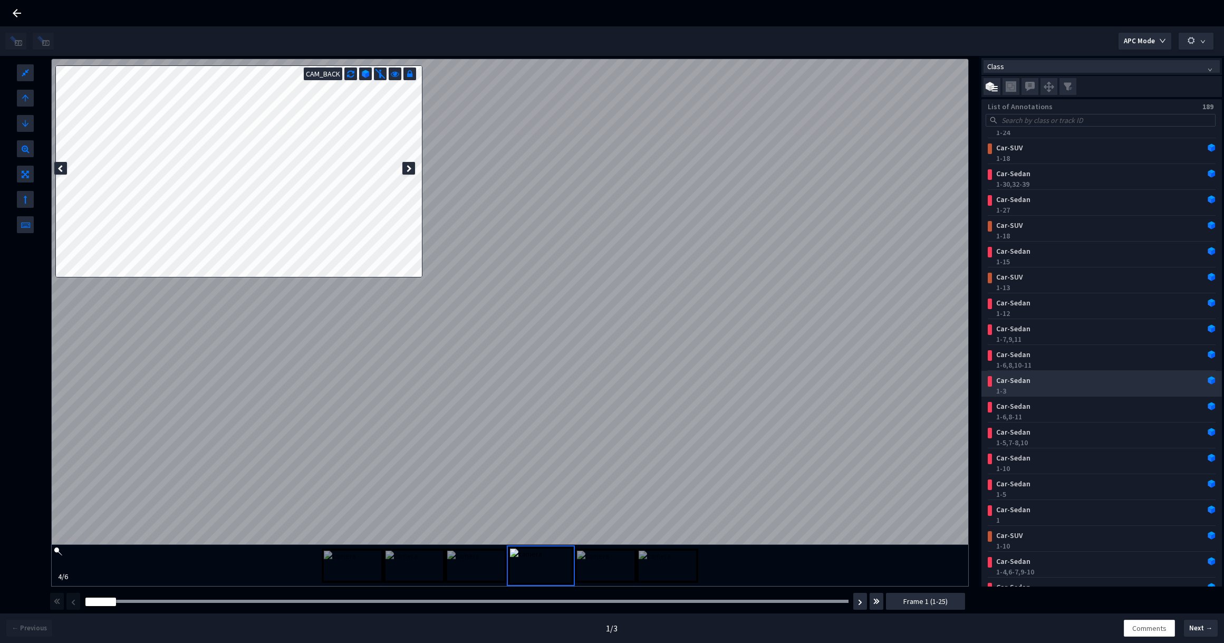
click at [1086, 385] on div "1-3" at bounding box center [1103, 390] width 215 height 11
